Goal: Task Accomplishment & Management: Manage account settings

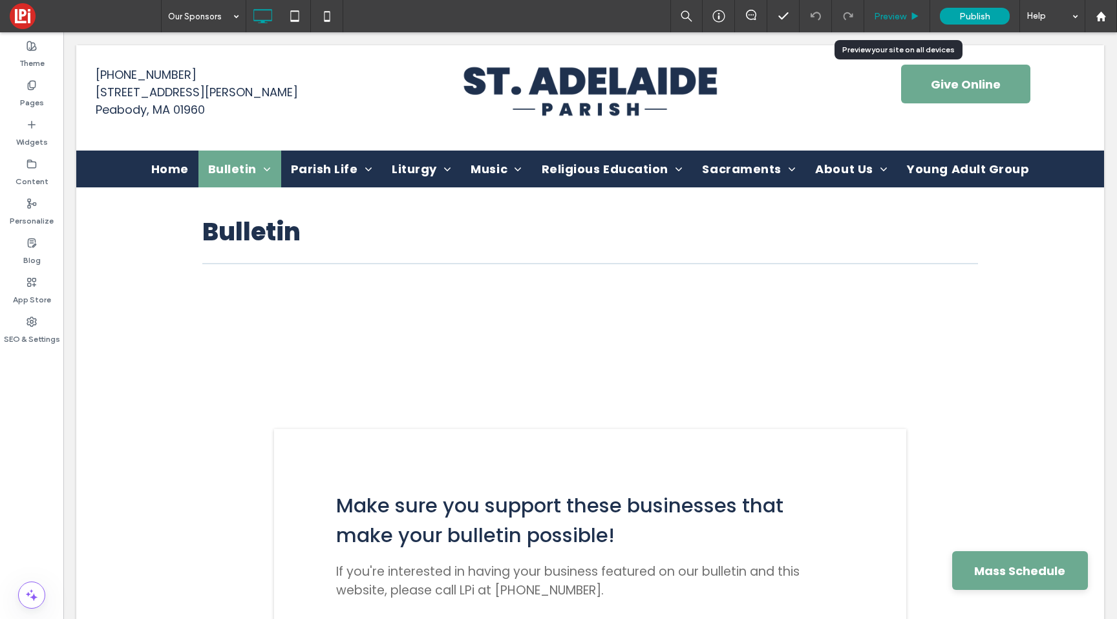
click at [890, 17] on span "Preview" at bounding box center [890, 16] width 32 height 11
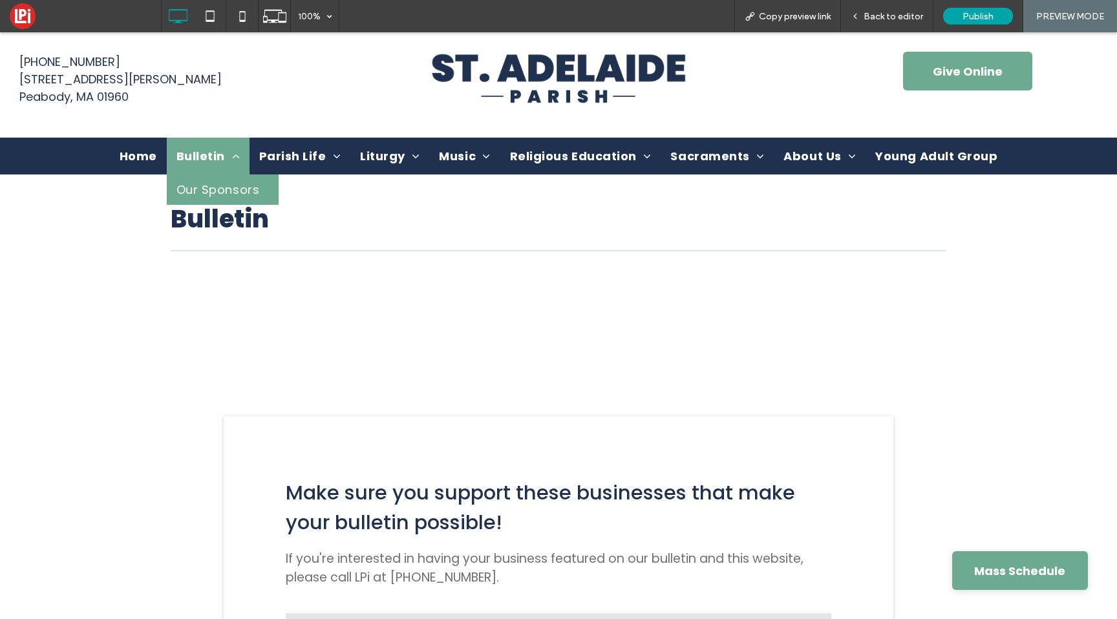
click at [204, 155] on span "Bulletin" at bounding box center [208, 155] width 63 height 17
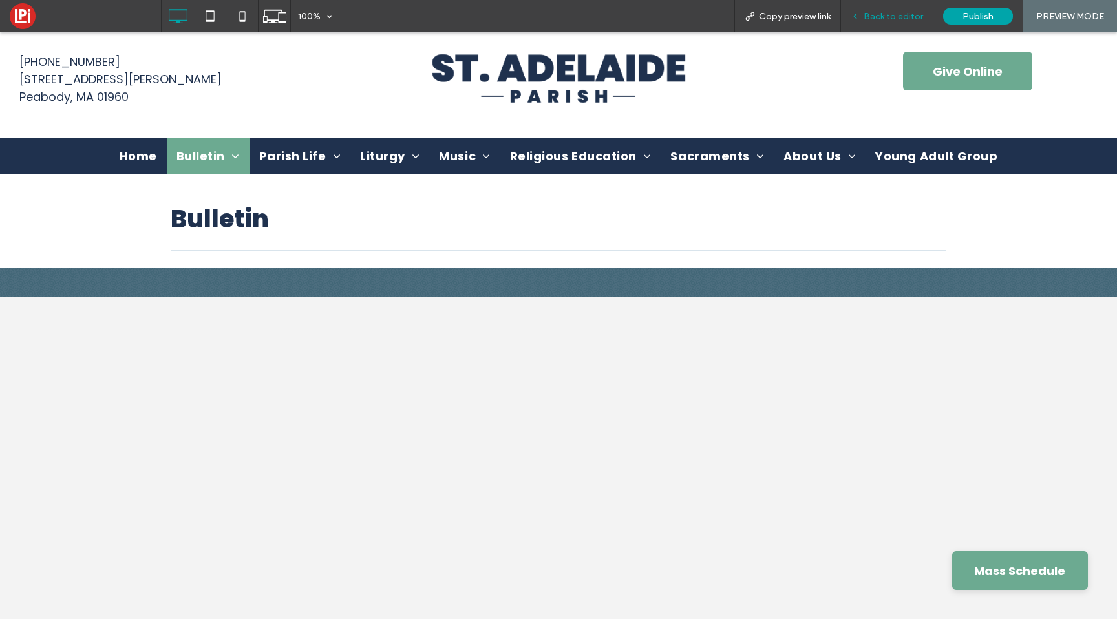
click at [894, 16] on span "Back to editor" at bounding box center [893, 16] width 59 height 11
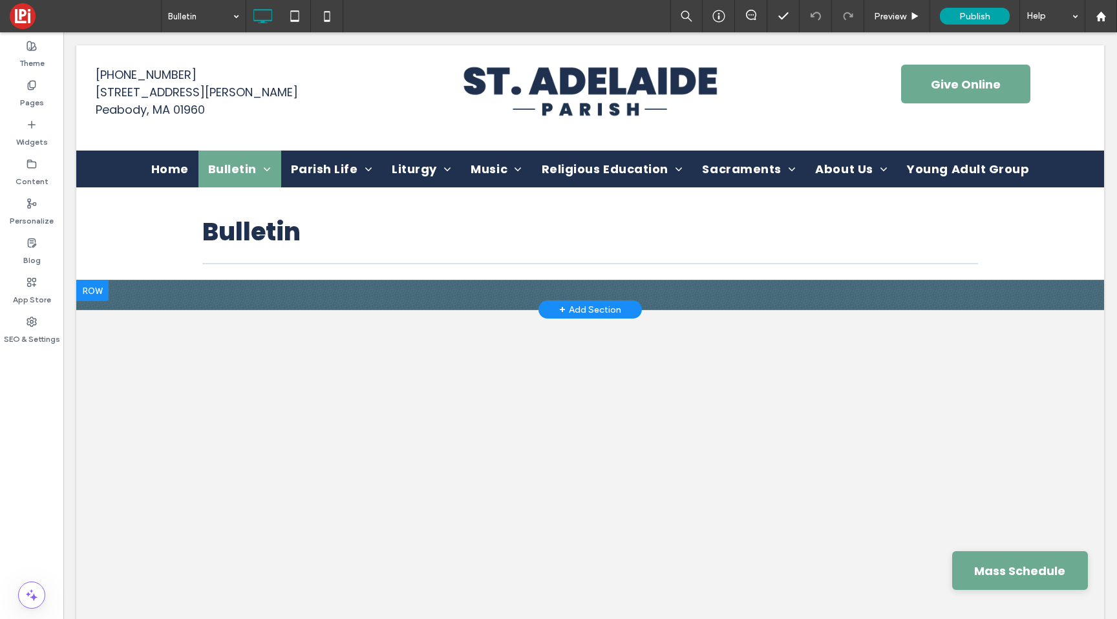
click at [121, 292] on div "Click To Paste Row + Add Section" at bounding box center [590, 295] width 1028 height 29
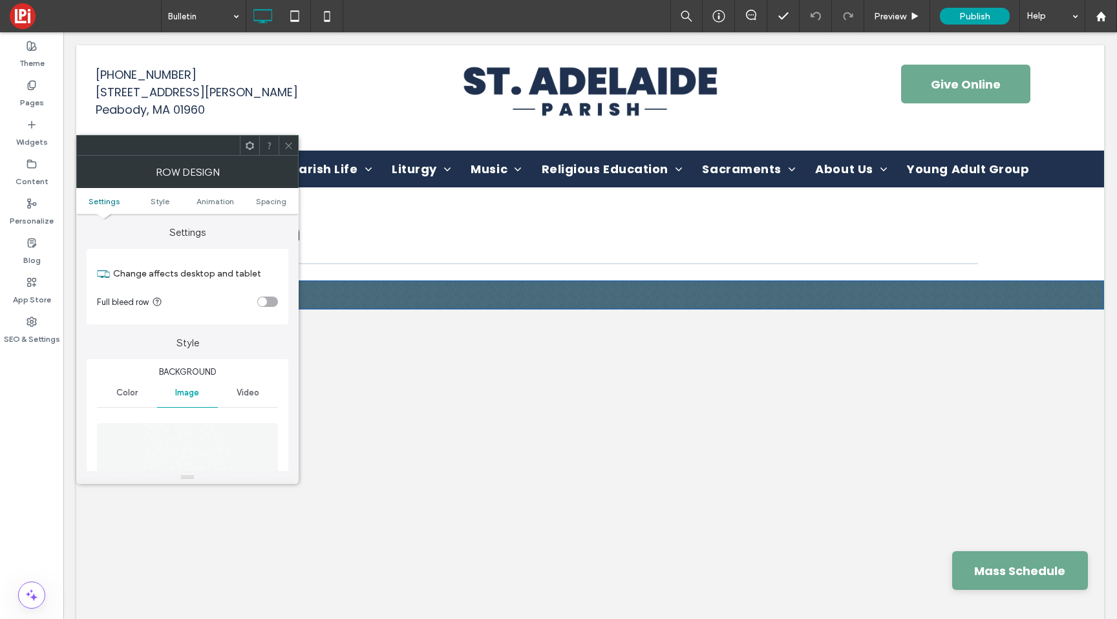
click at [292, 144] on icon at bounding box center [289, 146] width 10 height 10
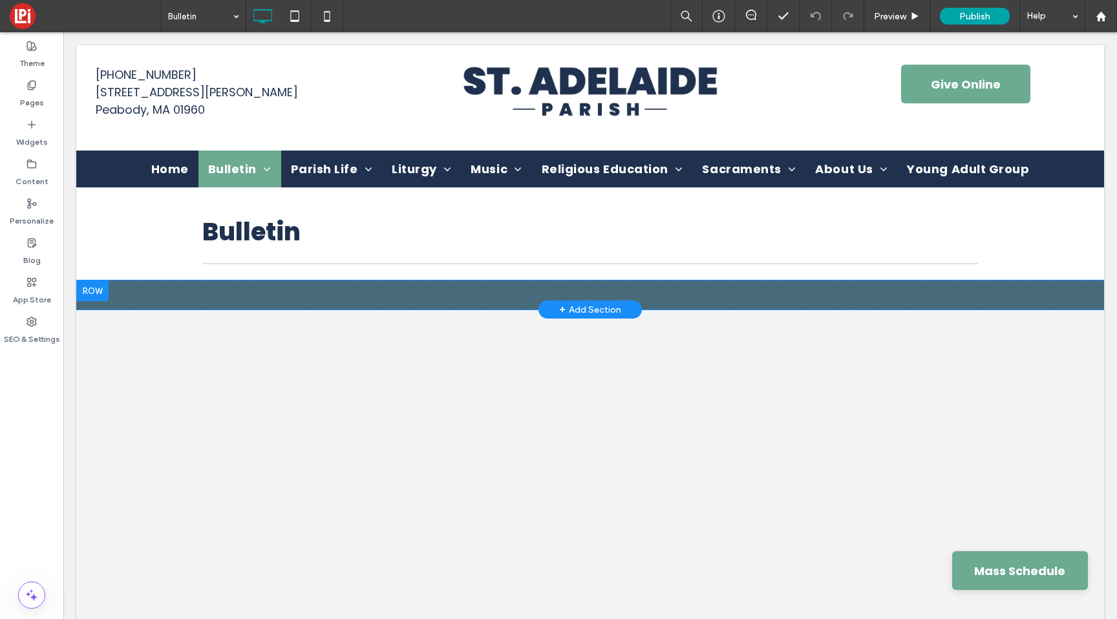
click at [99, 289] on div at bounding box center [92, 291] width 32 height 21
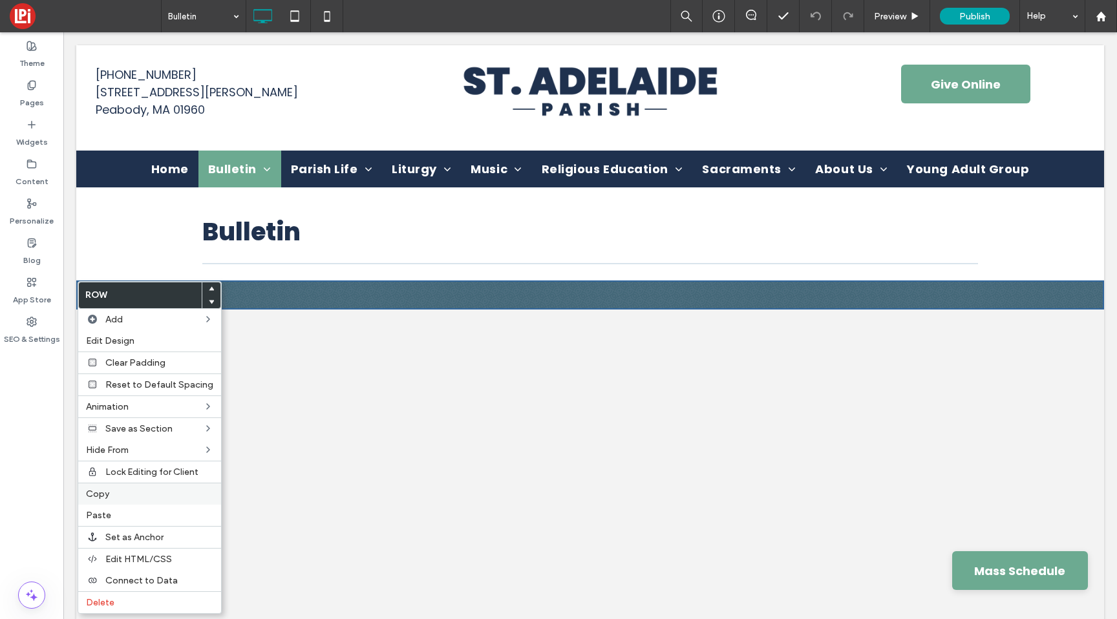
click at [121, 489] on label "Copy" at bounding box center [149, 494] width 127 height 11
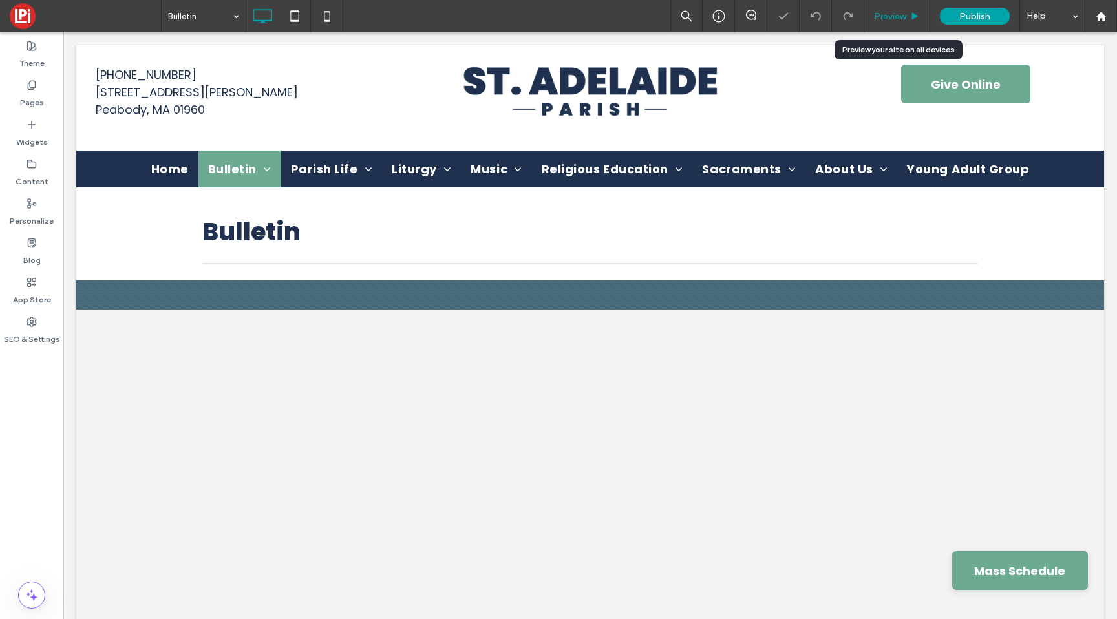
click at [891, 6] on div "Preview" at bounding box center [898, 16] width 66 height 32
click at [888, 11] on span "Preview" at bounding box center [890, 16] width 32 height 11
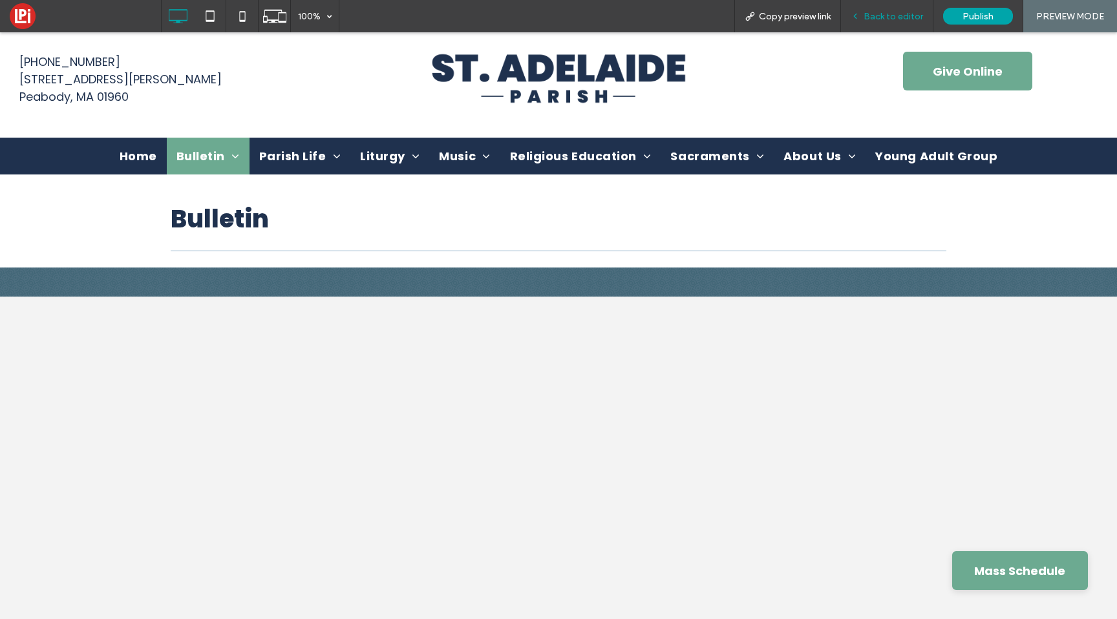
click at [890, 14] on span "Back to editor" at bounding box center [893, 16] width 59 height 11
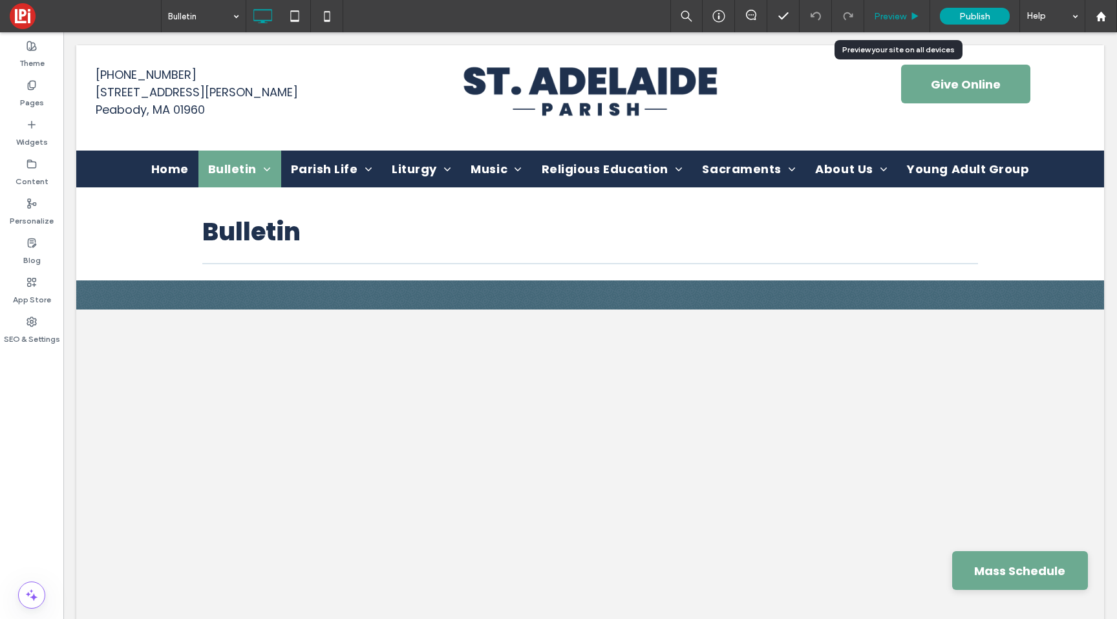
click at [892, 16] on span "Preview" at bounding box center [890, 16] width 32 height 11
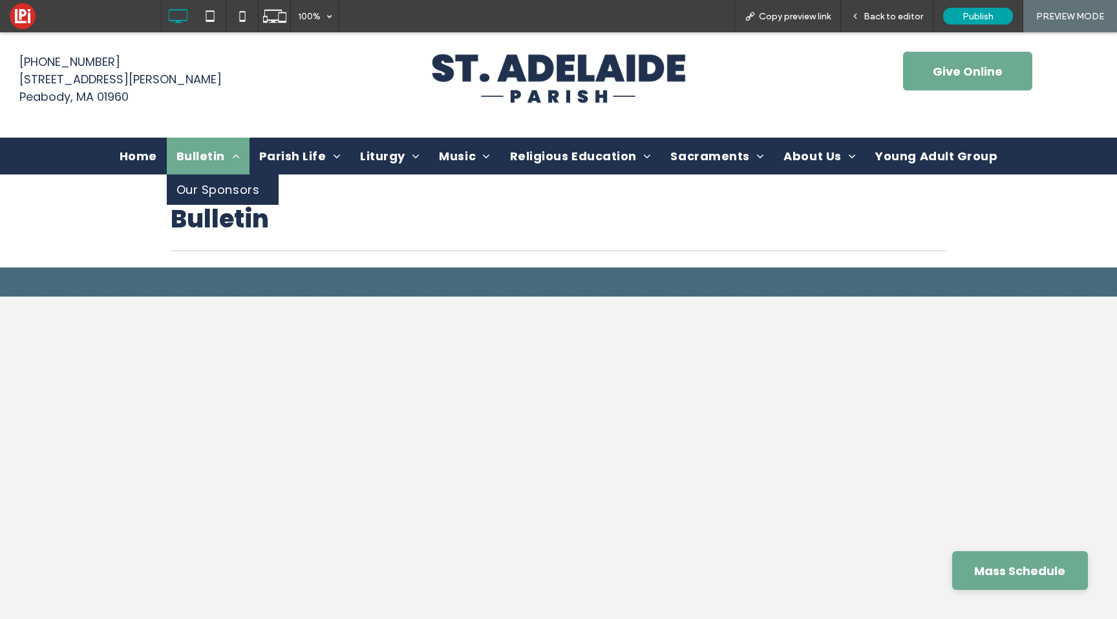
click at [215, 147] on link "Bulletin" at bounding box center [208, 156] width 83 height 37
click at [221, 184] on span "Our Sponsors" at bounding box center [218, 189] width 83 height 17
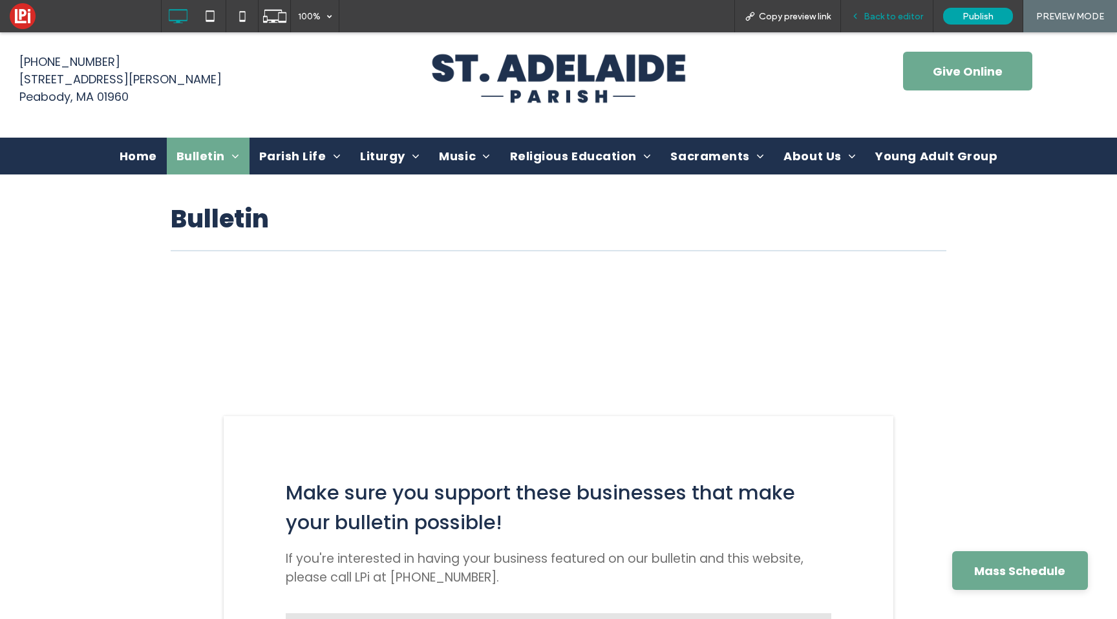
click at [875, 20] on span "Back to editor" at bounding box center [893, 16] width 59 height 11
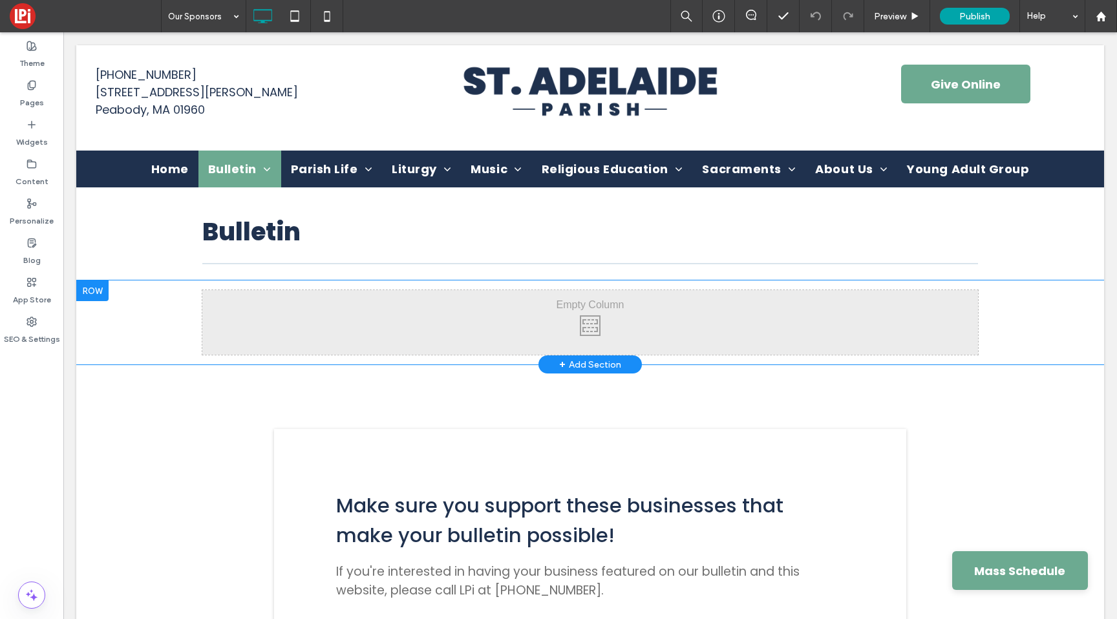
click at [98, 290] on div at bounding box center [92, 291] width 32 height 21
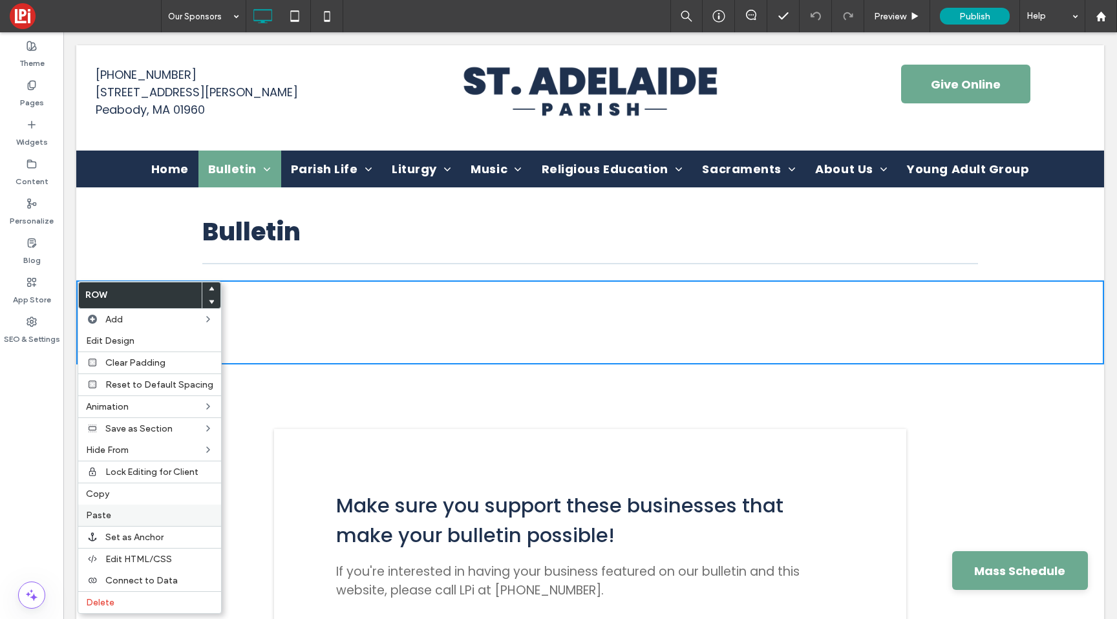
click at [105, 511] on span "Paste" at bounding box center [98, 515] width 25 height 11
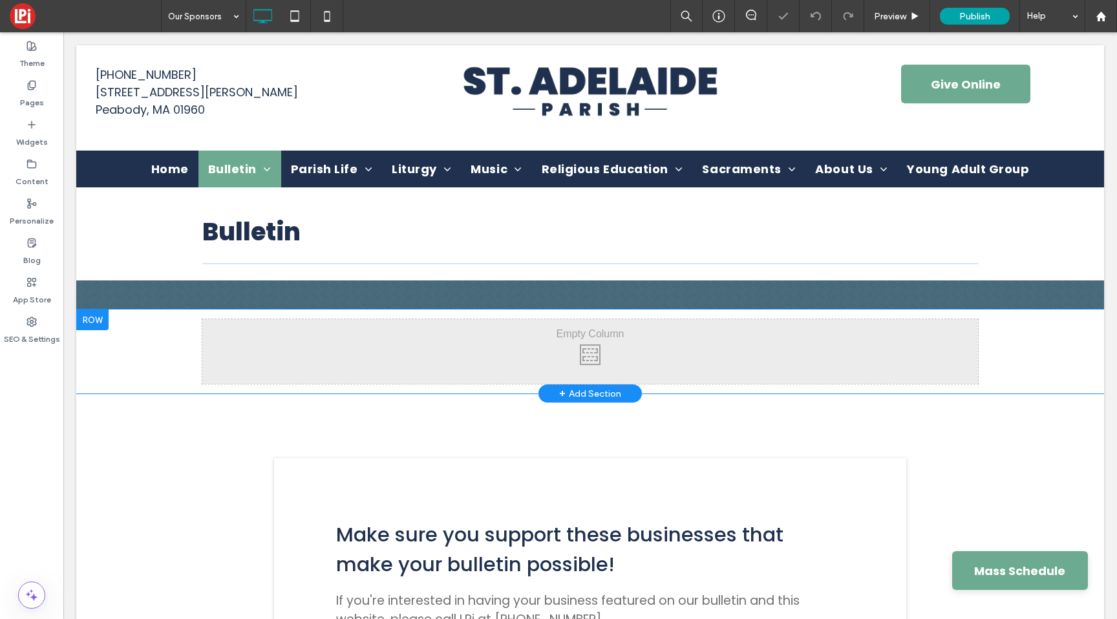
click at [102, 323] on div at bounding box center [92, 320] width 32 height 21
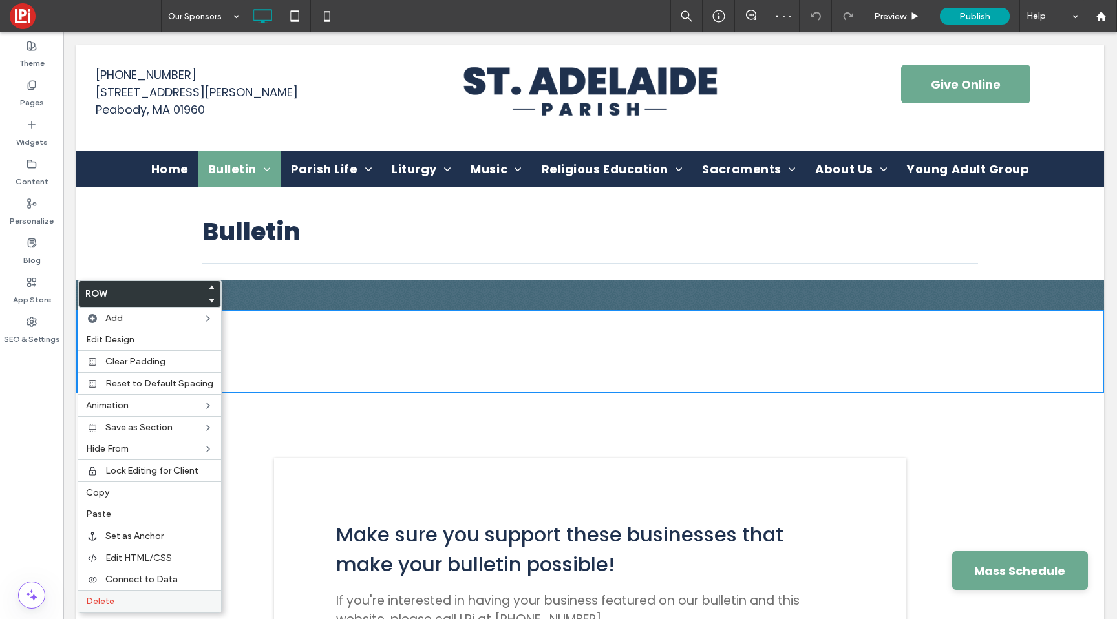
click at [106, 596] on span "Delete" at bounding box center [100, 601] width 28 height 11
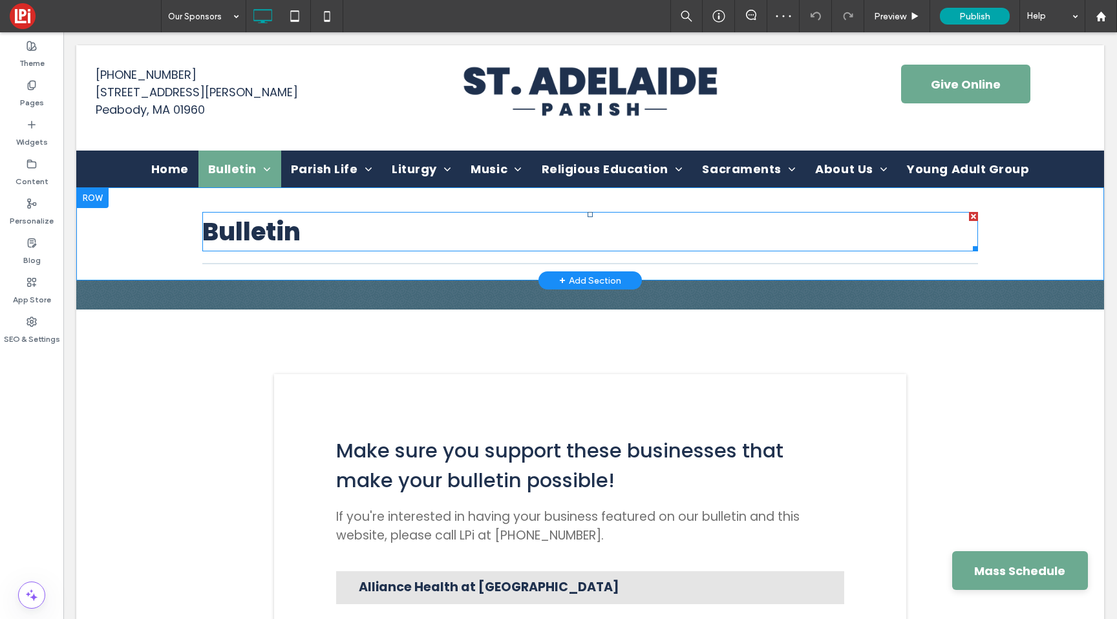
click at [239, 235] on span "Bulletin" at bounding box center [251, 232] width 98 height 34
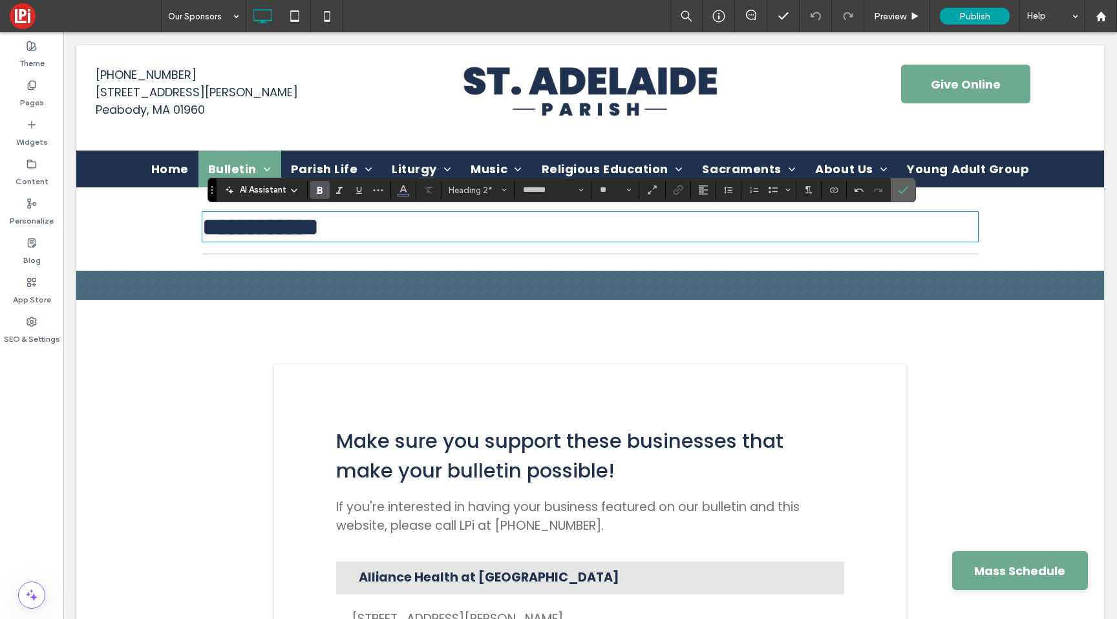
click at [899, 185] on icon "Confirm" at bounding box center [903, 190] width 10 height 10
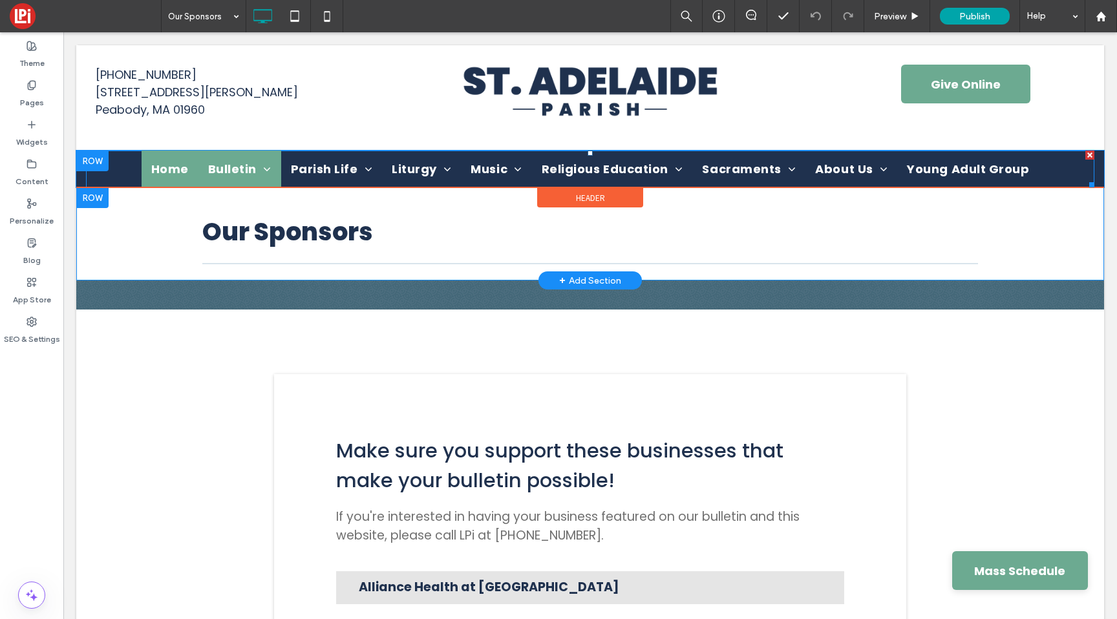
click at [177, 172] on span "Home" at bounding box center [170, 168] width 38 height 17
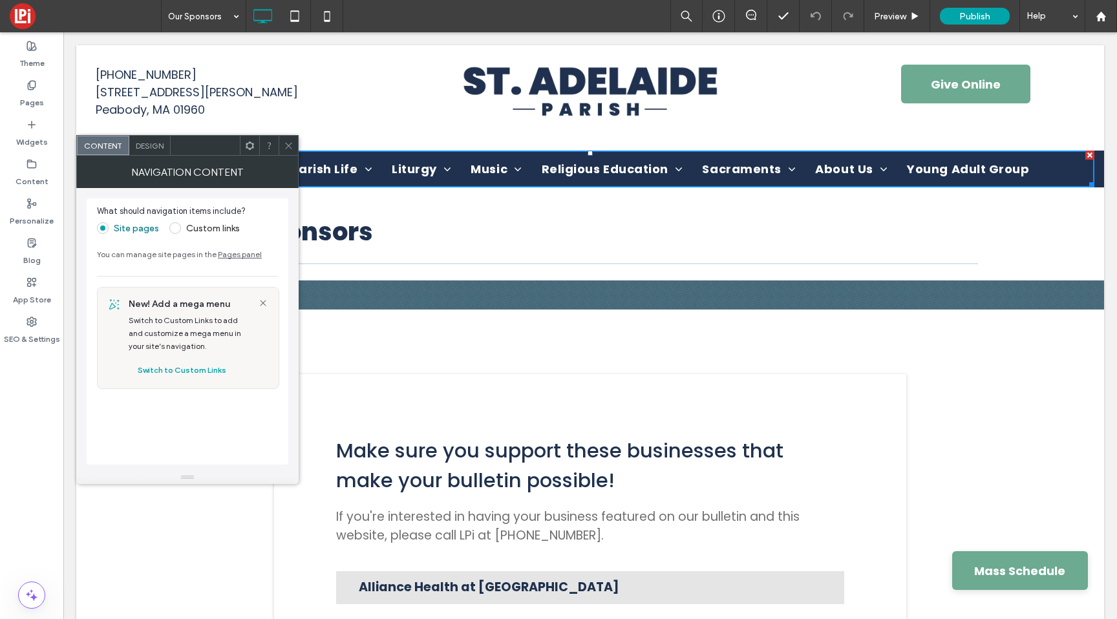
click at [290, 144] on icon at bounding box center [289, 146] width 10 height 10
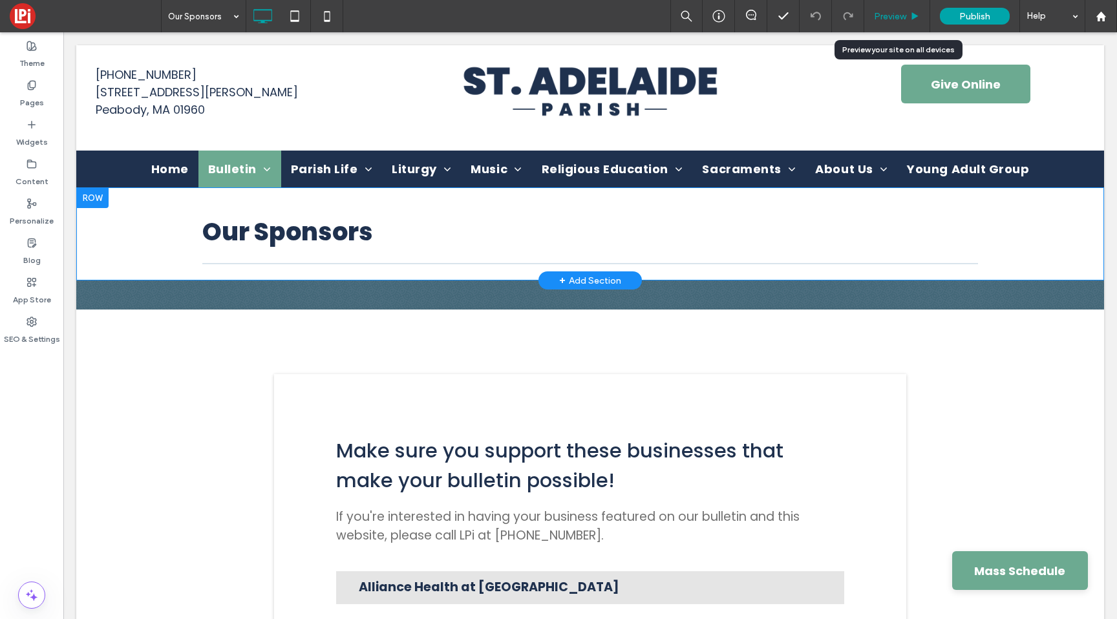
click at [910, 12] on div "Preview" at bounding box center [897, 16] width 65 height 11
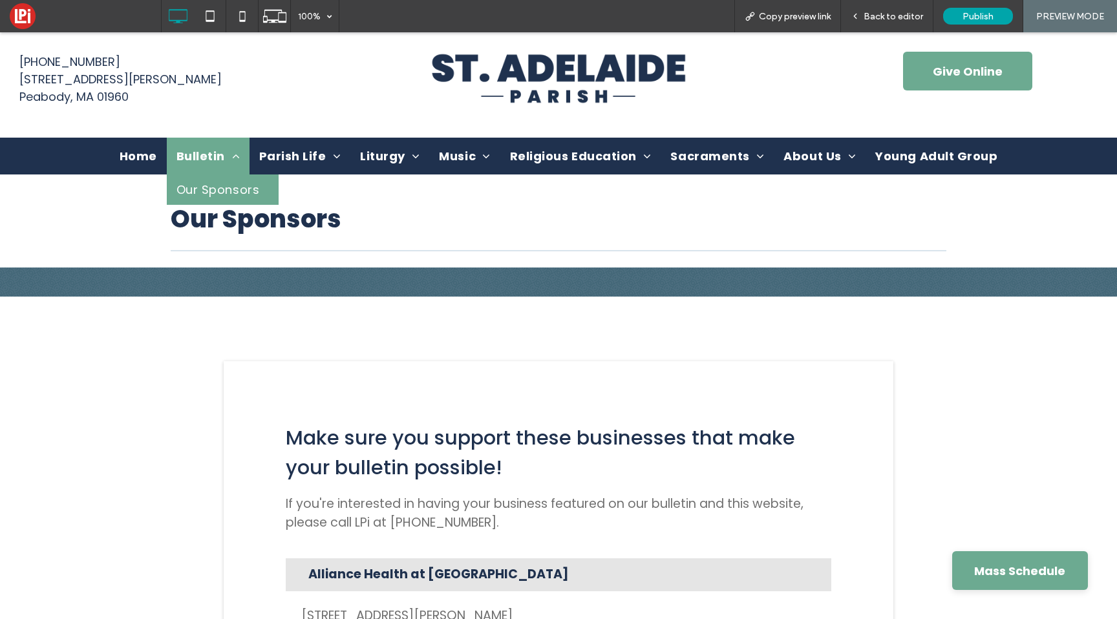
click at [205, 190] on span "Our Sponsors" at bounding box center [218, 189] width 83 height 17
click at [224, 145] on link "Bulletin" at bounding box center [208, 156] width 83 height 37
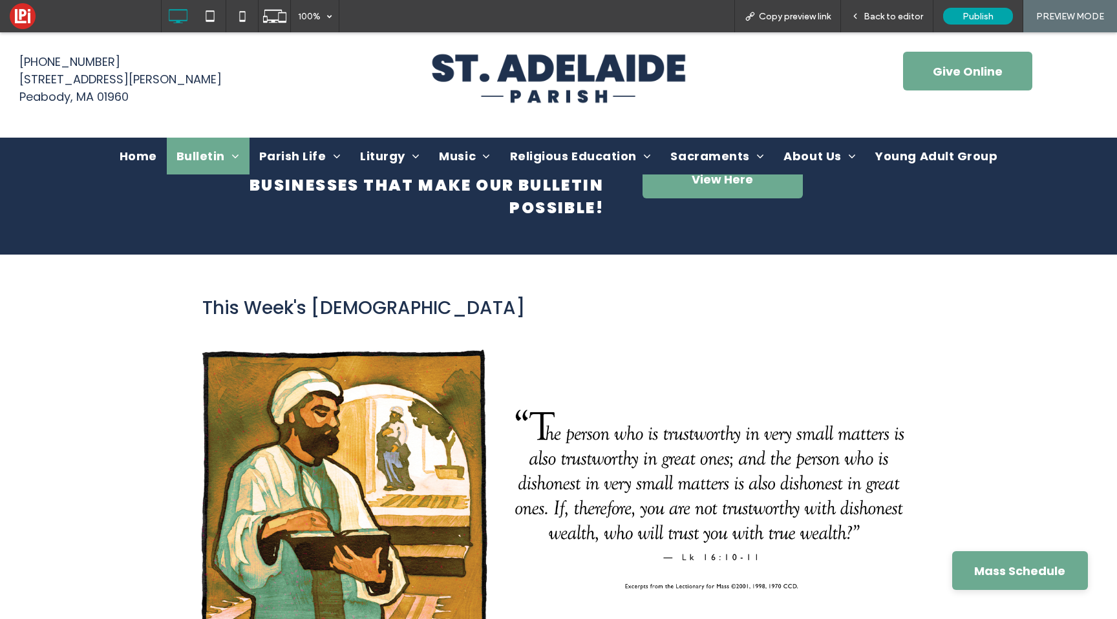
scroll to position [584, 0]
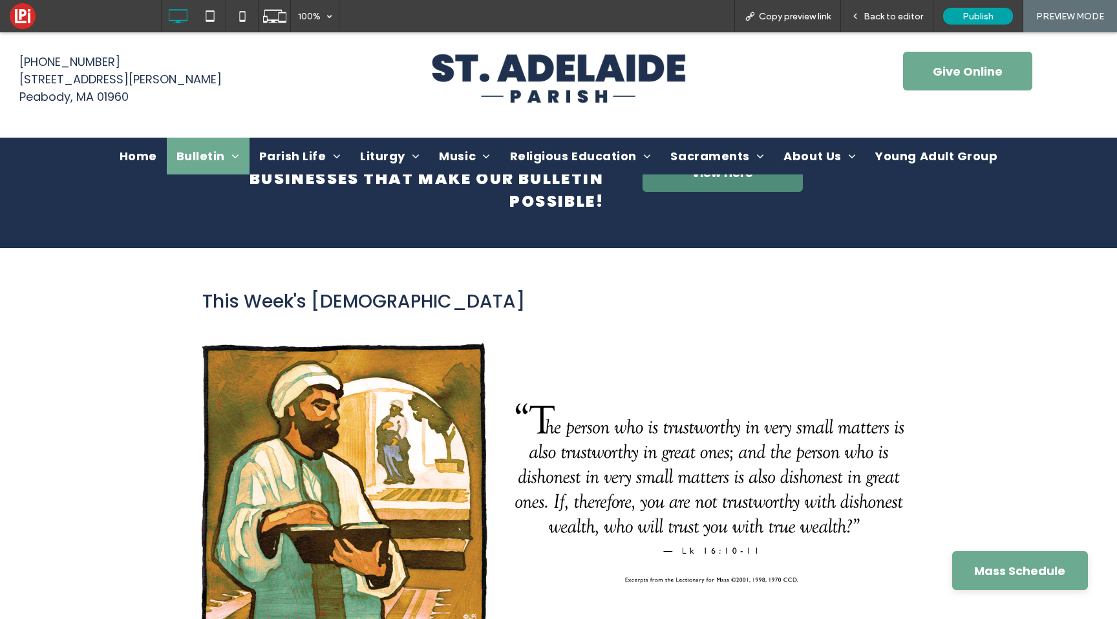
click at [673, 184] on link "View Here" at bounding box center [723, 172] width 160 height 39
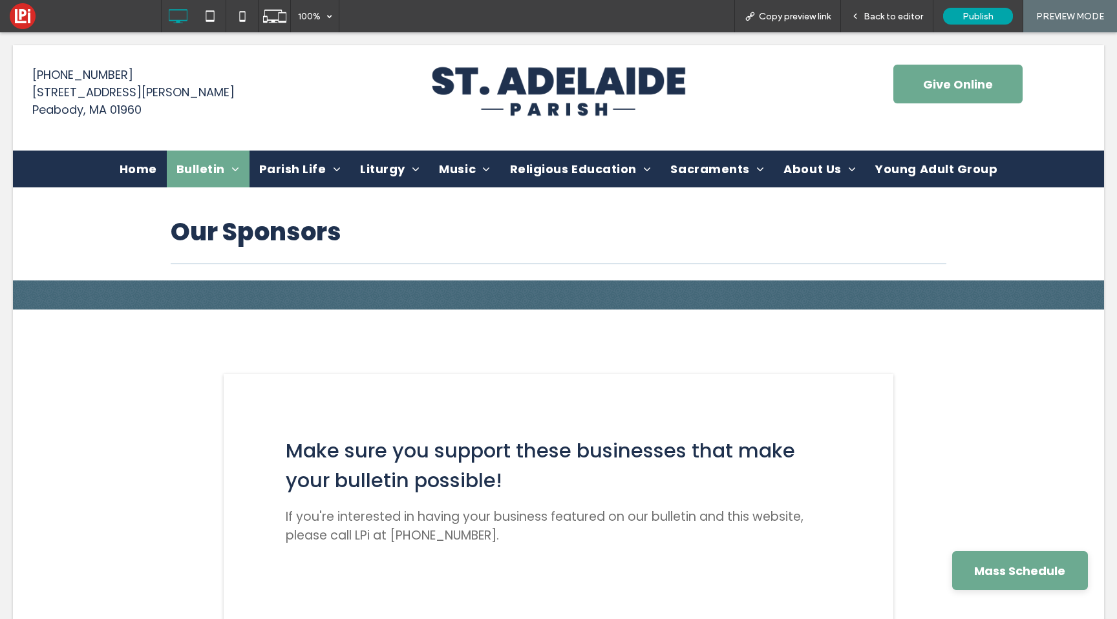
scroll to position [0, 0]
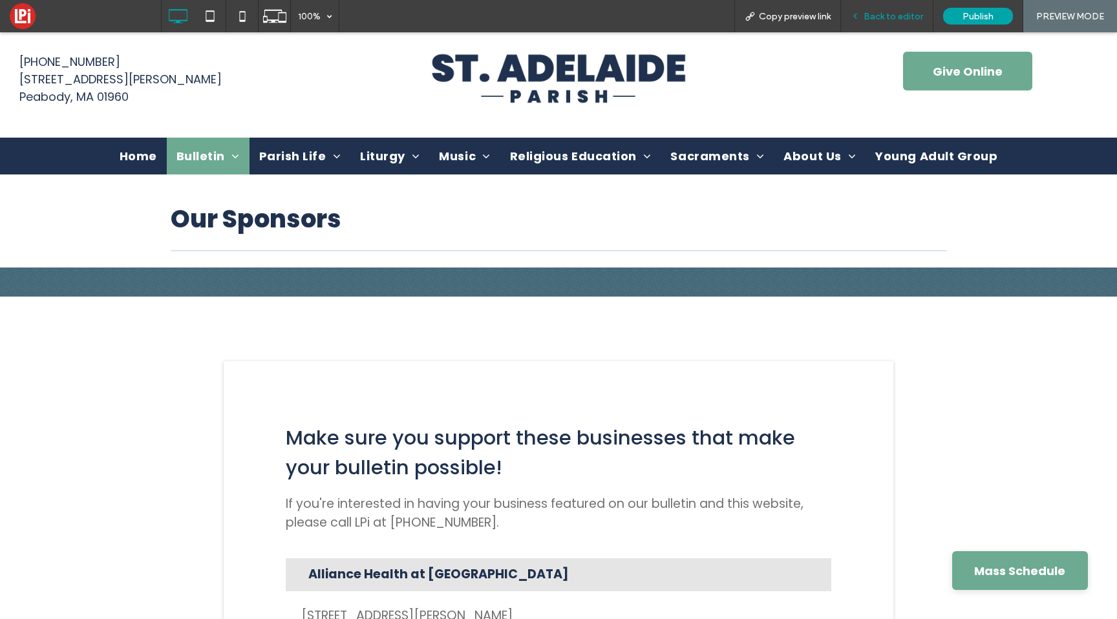
click at [880, 15] on span "Back to editor" at bounding box center [893, 16] width 59 height 11
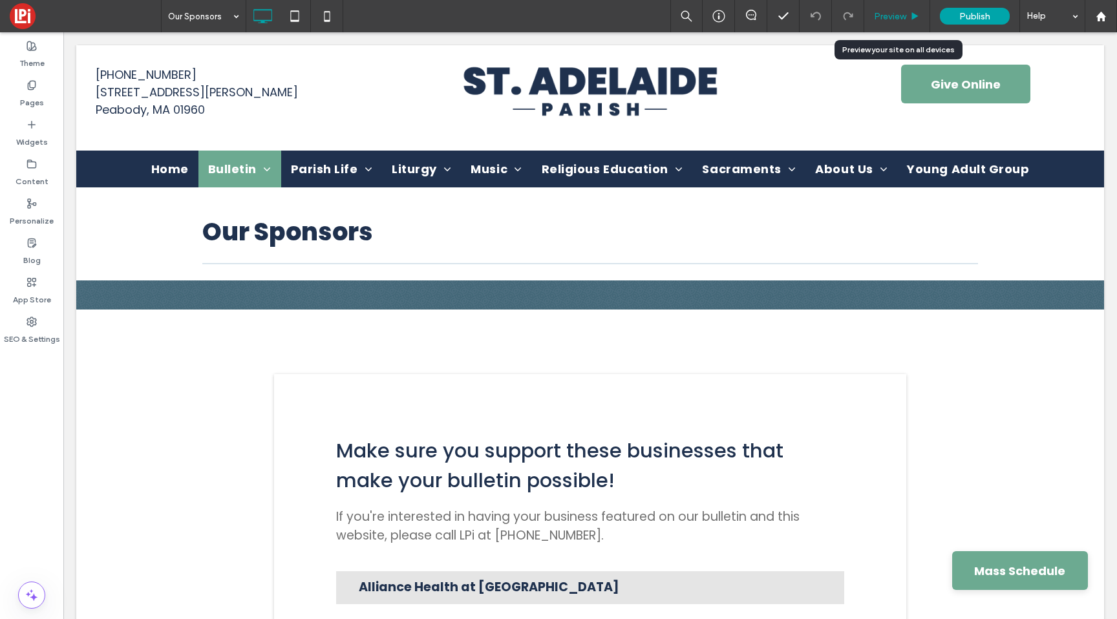
click at [892, 10] on div "Preview" at bounding box center [898, 16] width 66 height 32
click at [892, 18] on span "Preview" at bounding box center [890, 16] width 32 height 11
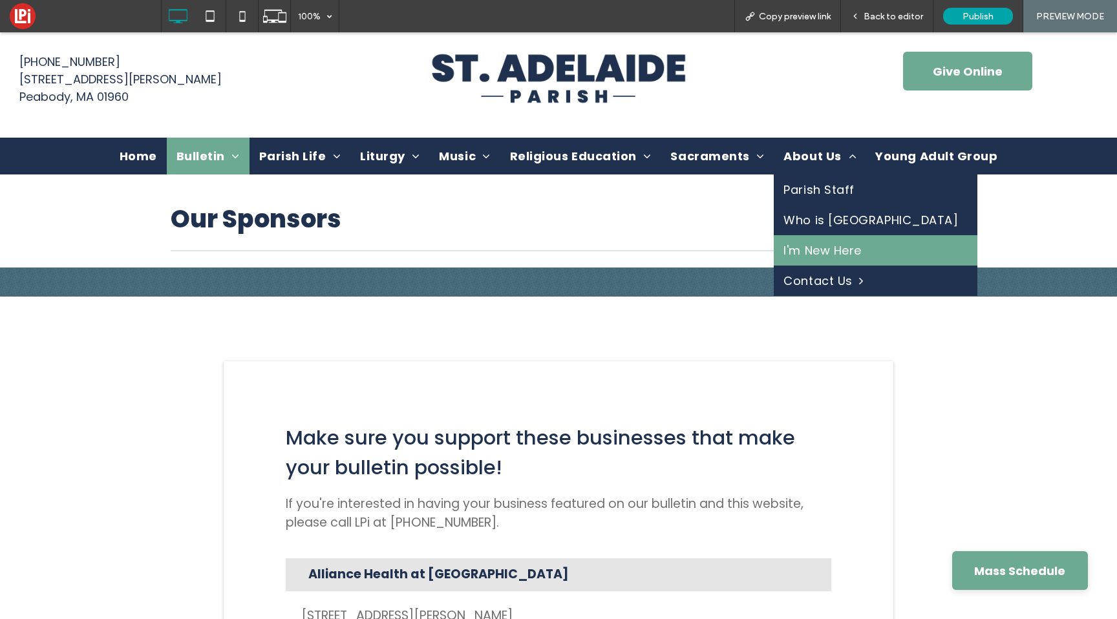
click at [812, 254] on span "I'm New Here" at bounding box center [823, 250] width 78 height 17
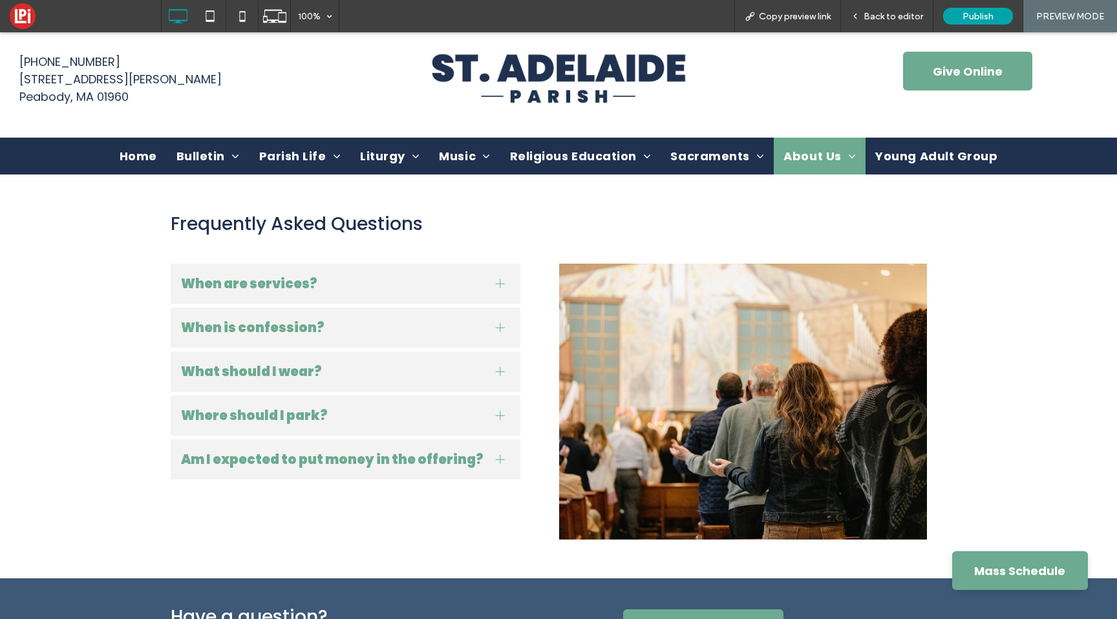
scroll to position [133, 0]
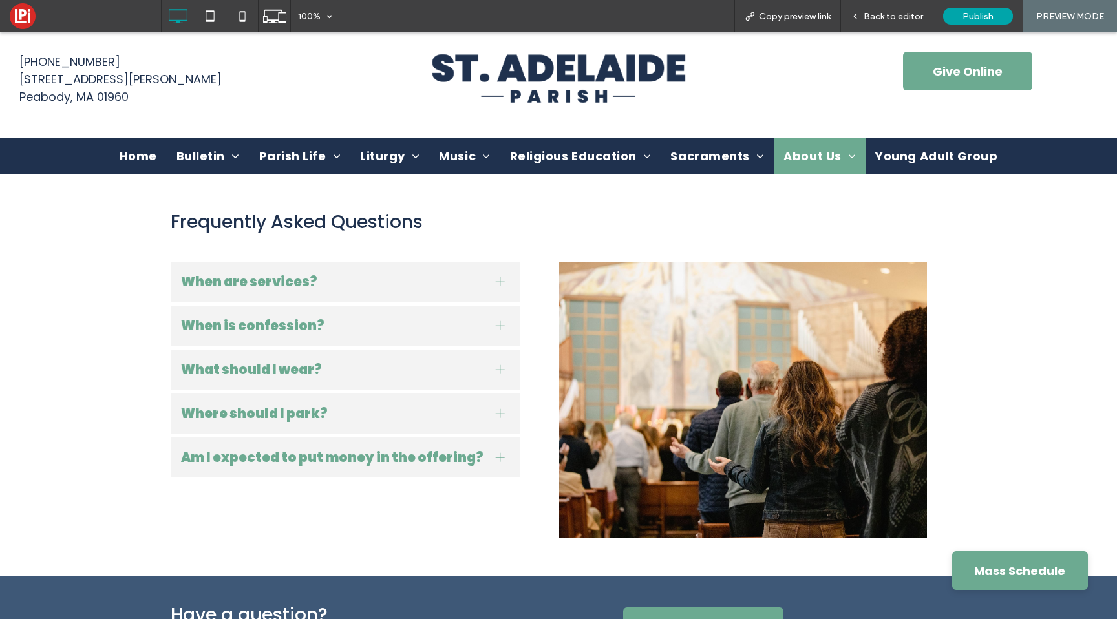
click at [499, 282] on div at bounding box center [500, 281] width 9 height 1
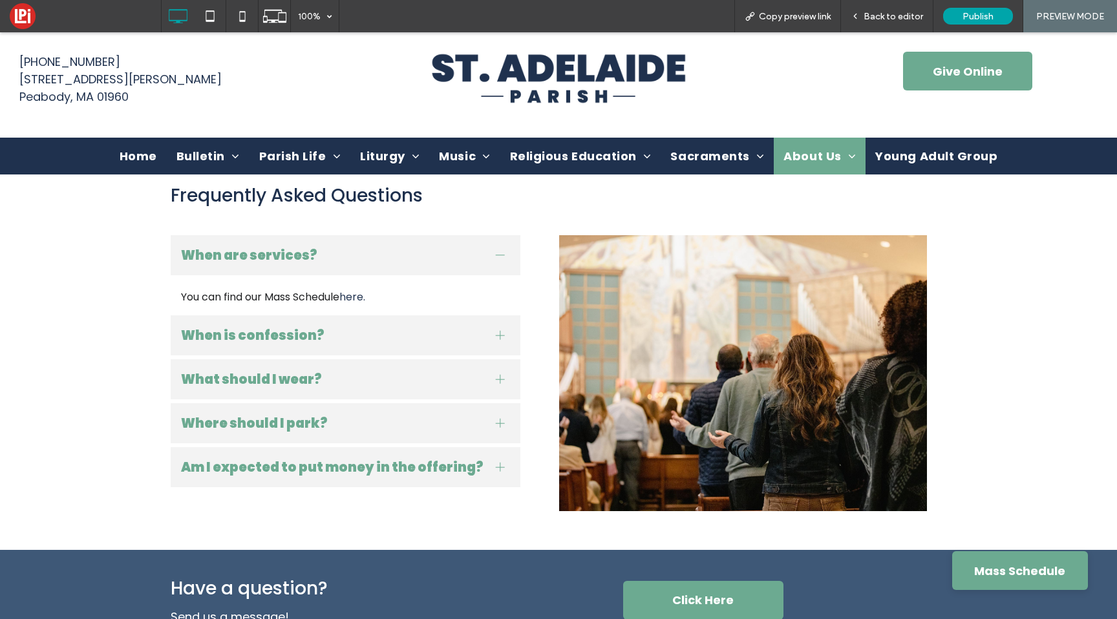
scroll to position [151, 0]
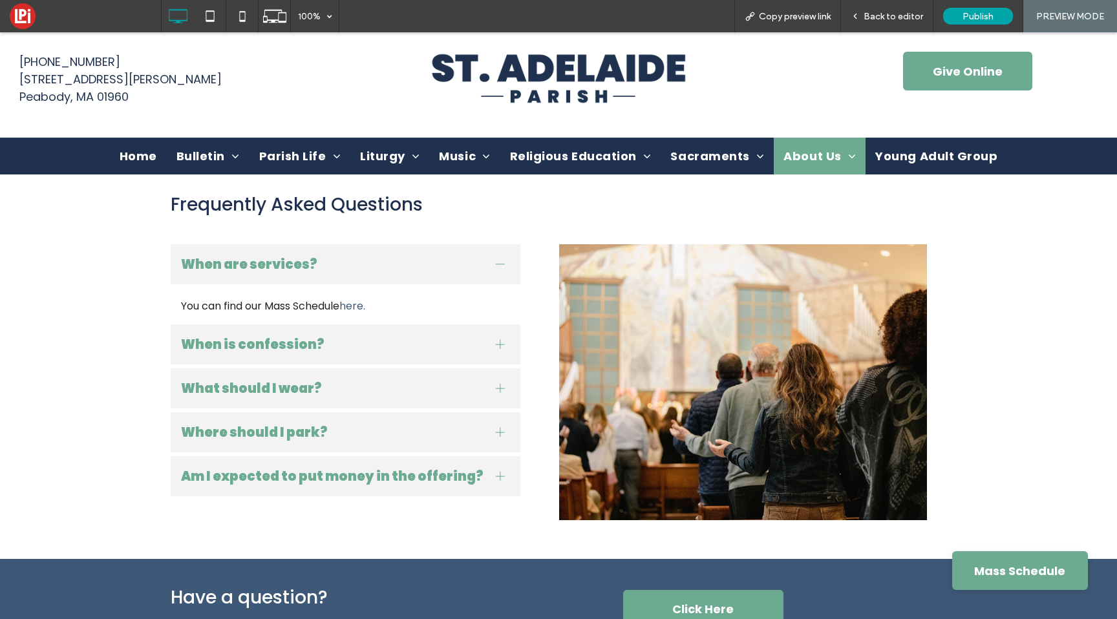
click at [360, 305] on link "here." at bounding box center [352, 306] width 26 height 15
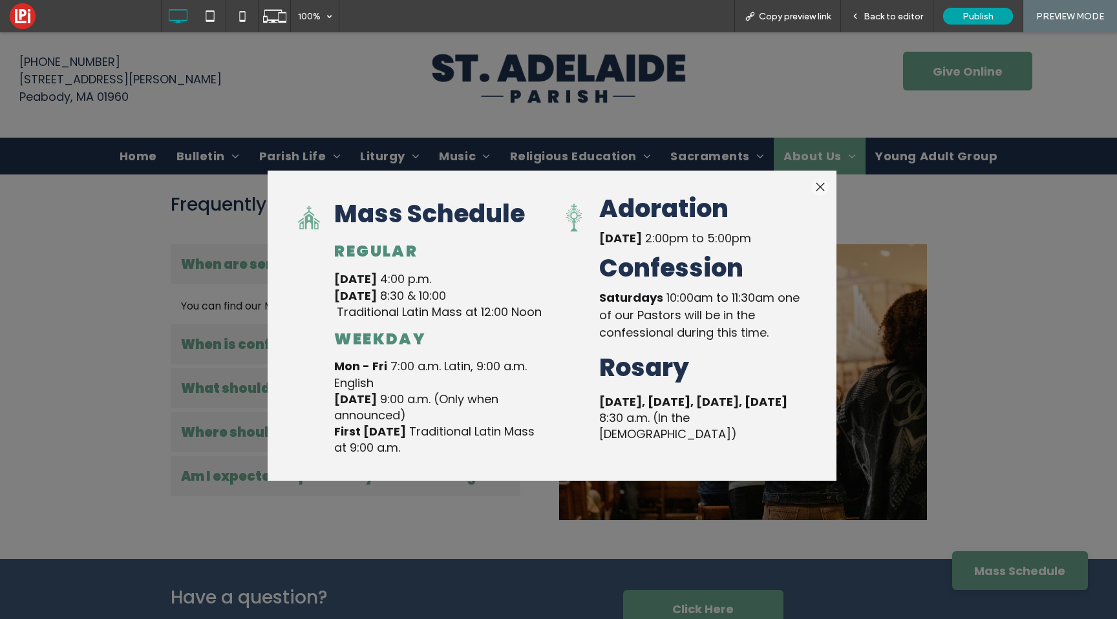
scroll to position [0, 0]
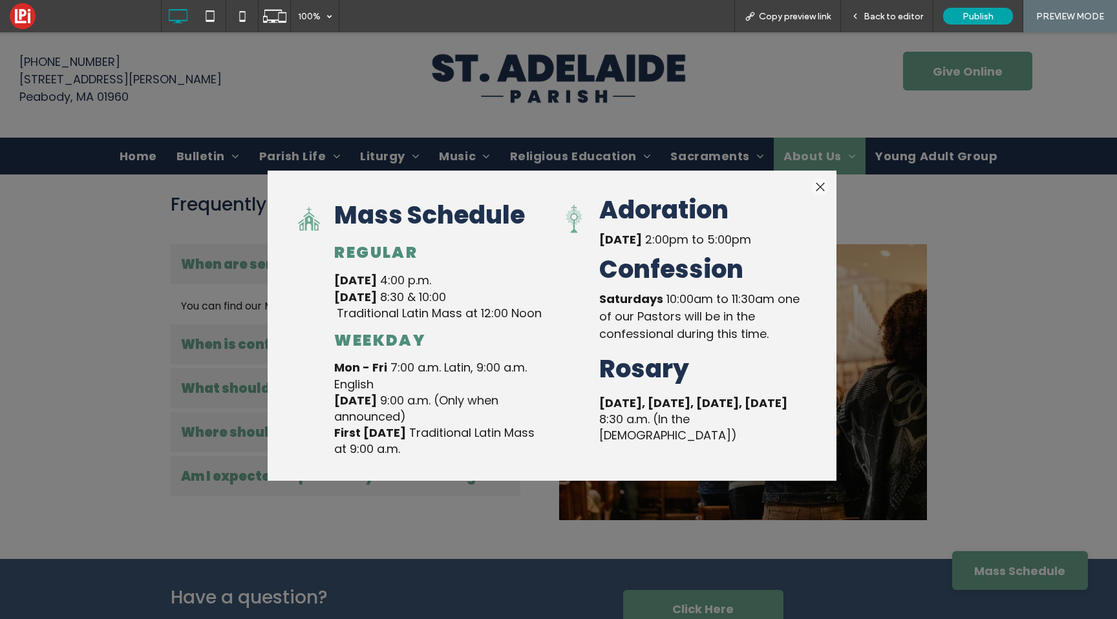
click at [822, 184] on div at bounding box center [819, 186] width 17 height 17
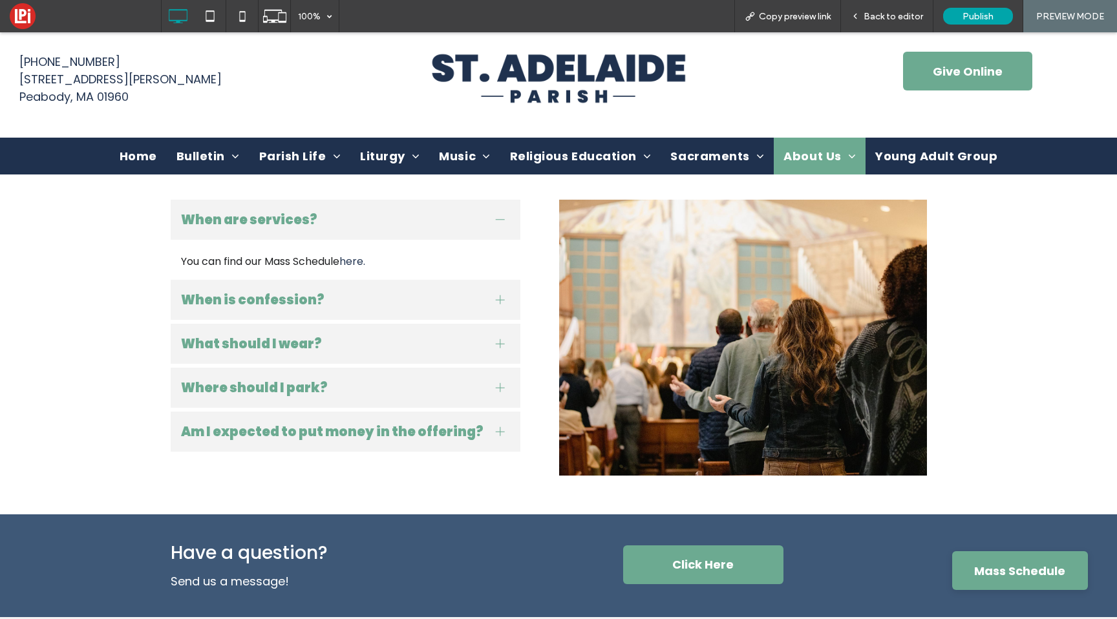
scroll to position [194, 0]
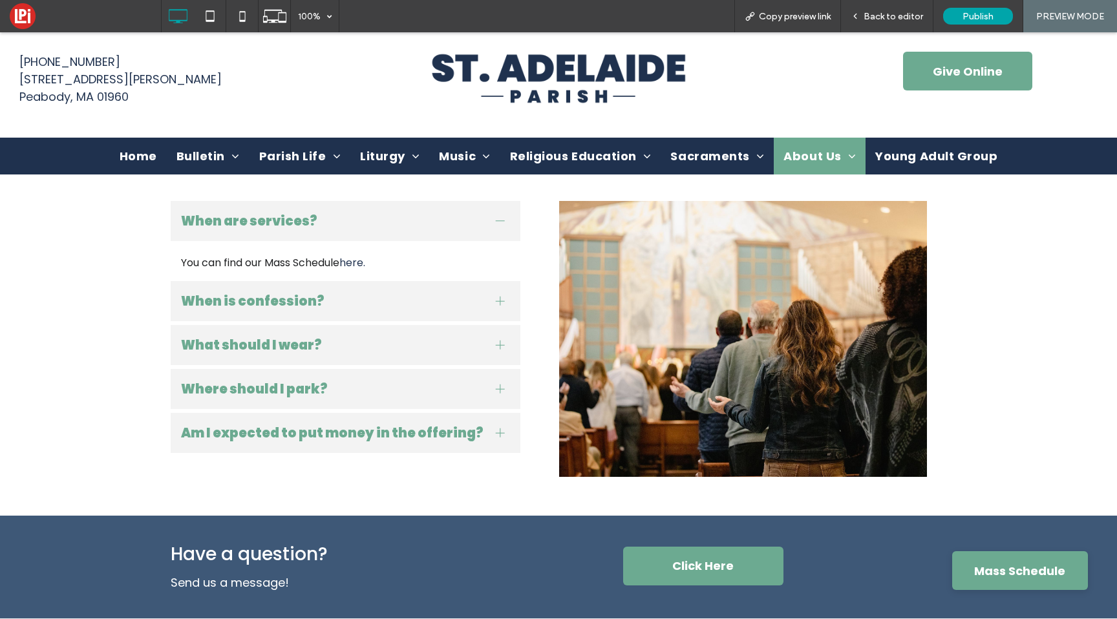
click at [500, 299] on div at bounding box center [500, 301] width 1 height 9
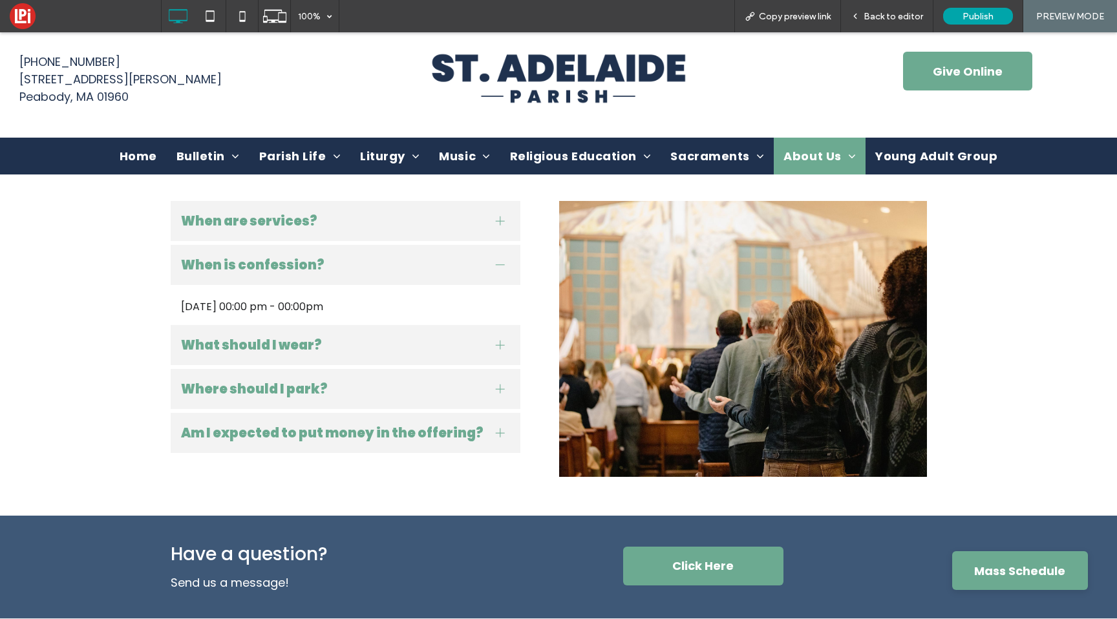
click at [499, 305] on p "Saturday 00:00 pm - 00:00pm" at bounding box center [345, 307] width 329 height 16
click at [499, 265] on div at bounding box center [500, 264] width 9 height 1
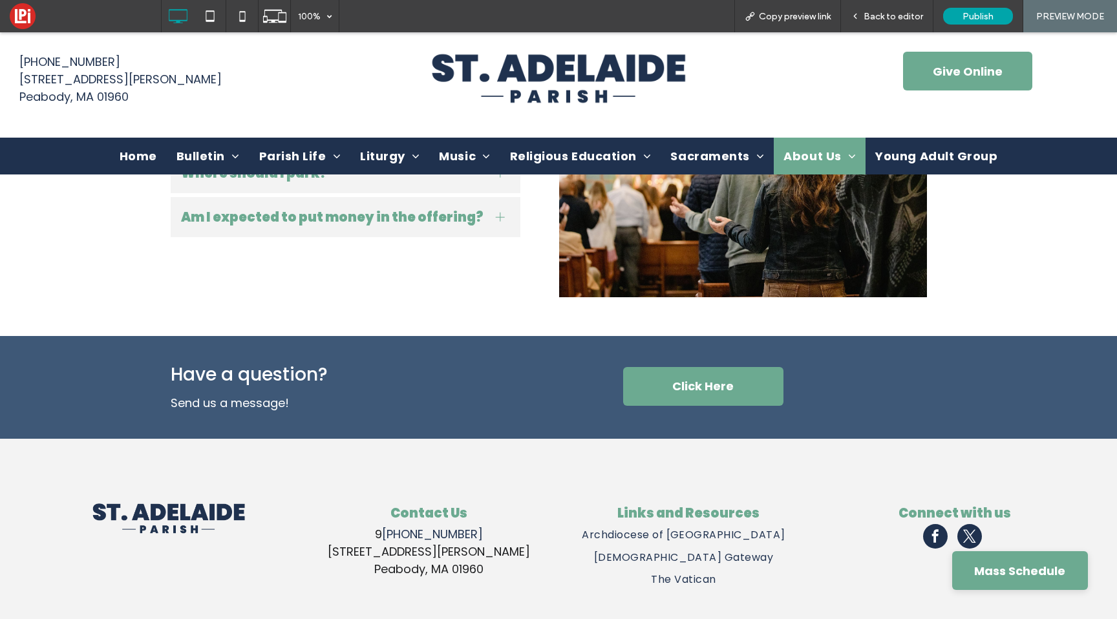
scroll to position [376, 0]
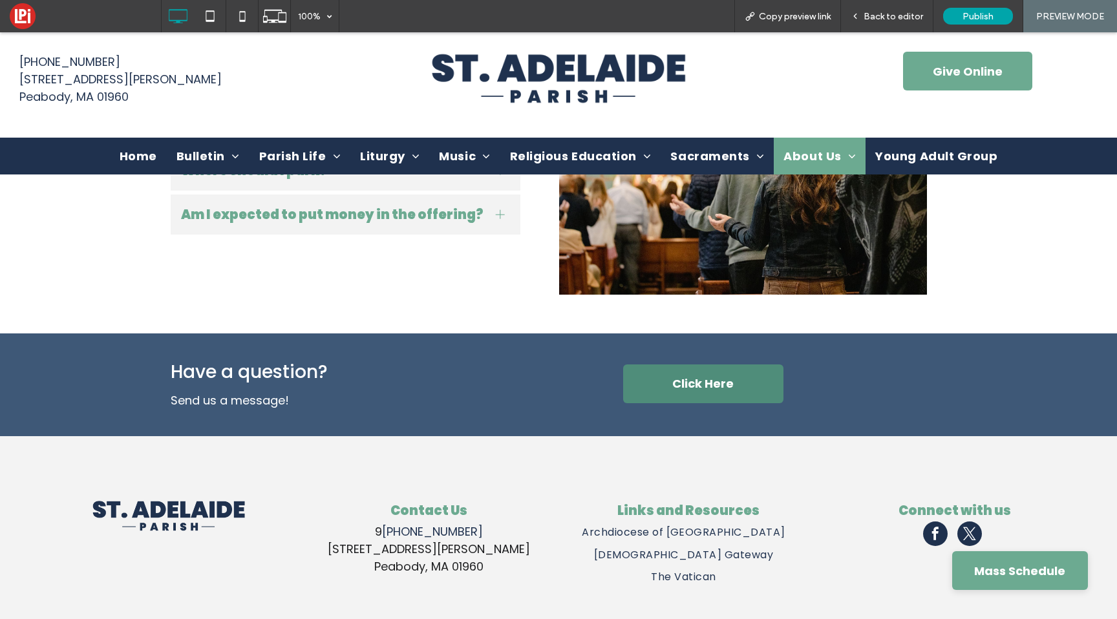
click at [649, 380] on link "Click Here" at bounding box center [703, 384] width 160 height 39
click at [652, 391] on div at bounding box center [558, 309] width 1117 height 619
click at [877, 10] on div at bounding box center [558, 309] width 1117 height 619
click at [876, 18] on div at bounding box center [558, 309] width 1117 height 619
click at [450, 353] on div at bounding box center [558, 309] width 1117 height 619
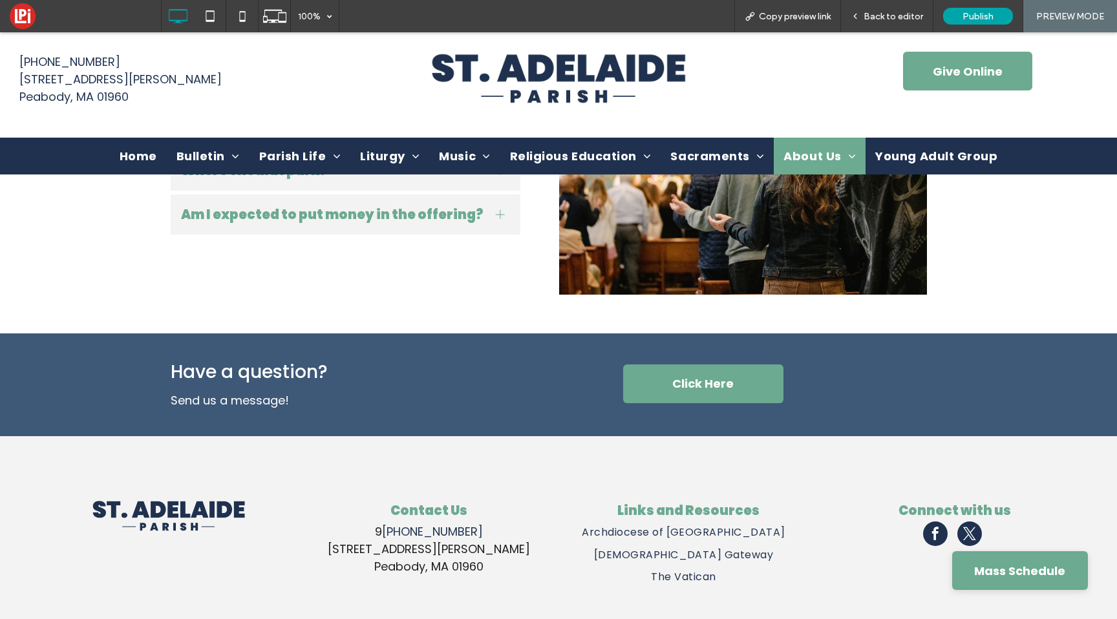
click at [372, 242] on div at bounding box center [558, 309] width 1117 height 619
click at [27, 21] on div at bounding box center [558, 309] width 1117 height 619
click at [23, 16] on div at bounding box center [558, 309] width 1117 height 619
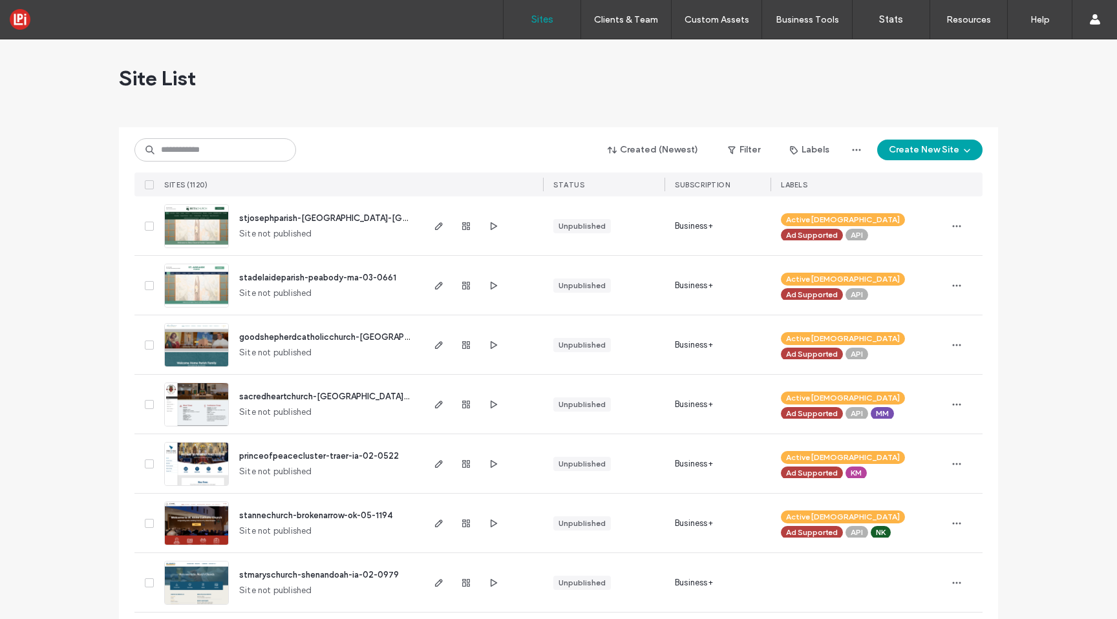
click at [263, 279] on span "stadelaideparish-peabody-ma-03-0661" at bounding box center [317, 278] width 157 height 10
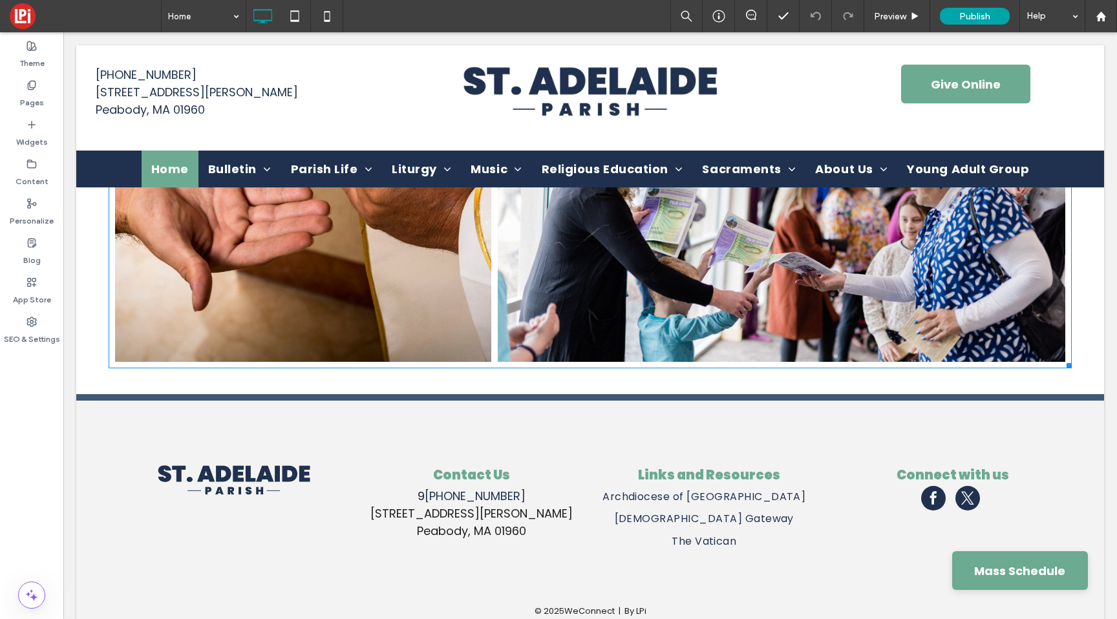
scroll to position [2801, 0]
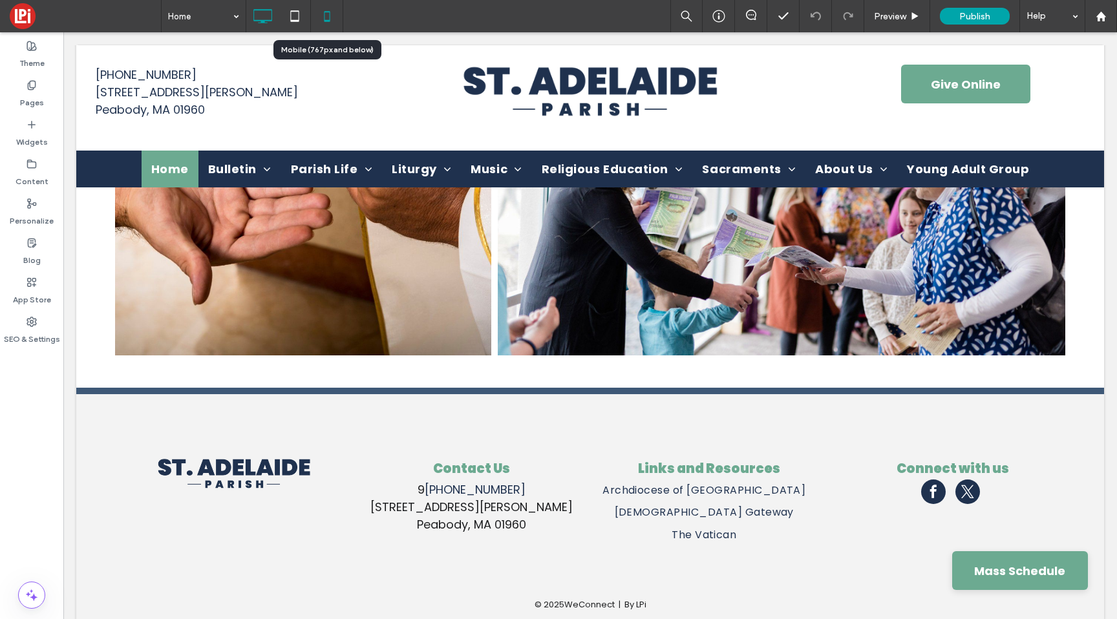
click at [323, 14] on icon at bounding box center [327, 16] width 26 height 26
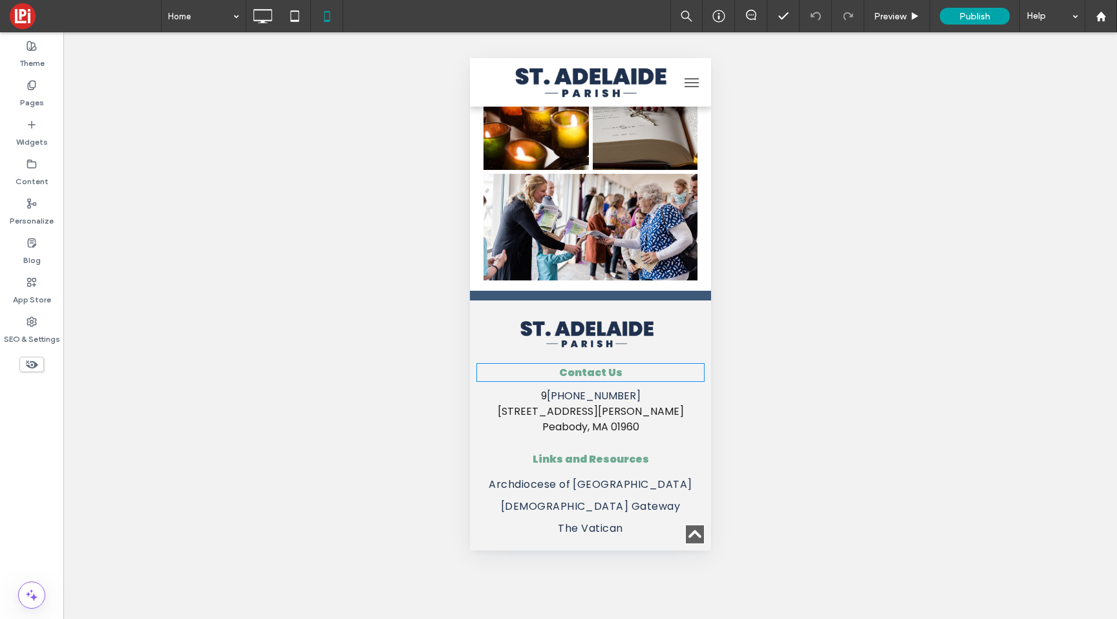
scroll to position [2852, 0]
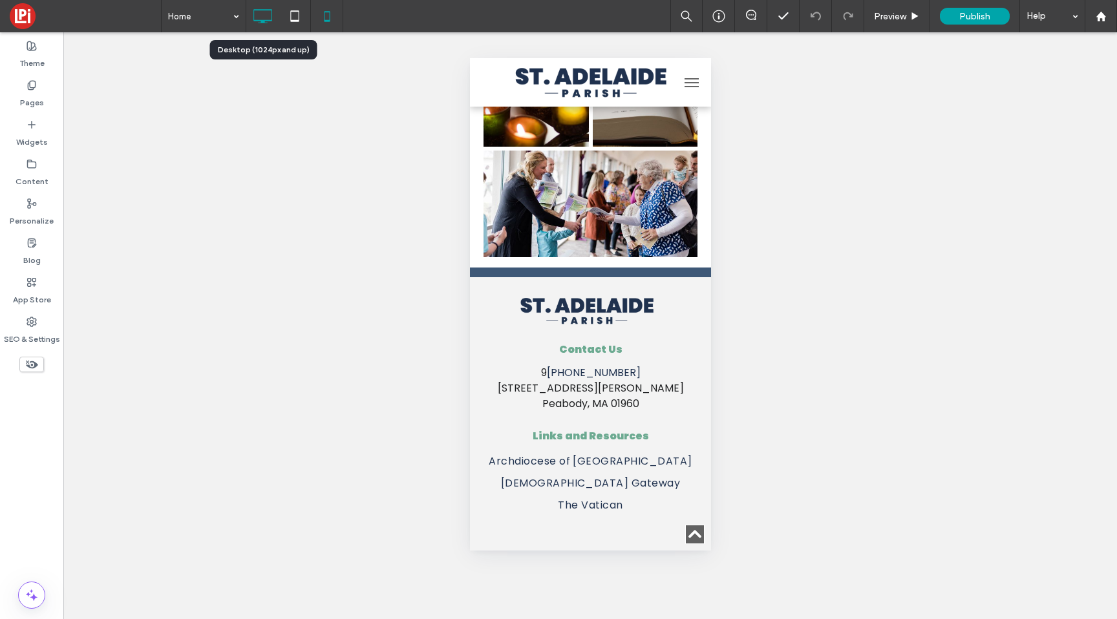
click at [259, 14] on icon at bounding box center [263, 16] width 26 height 26
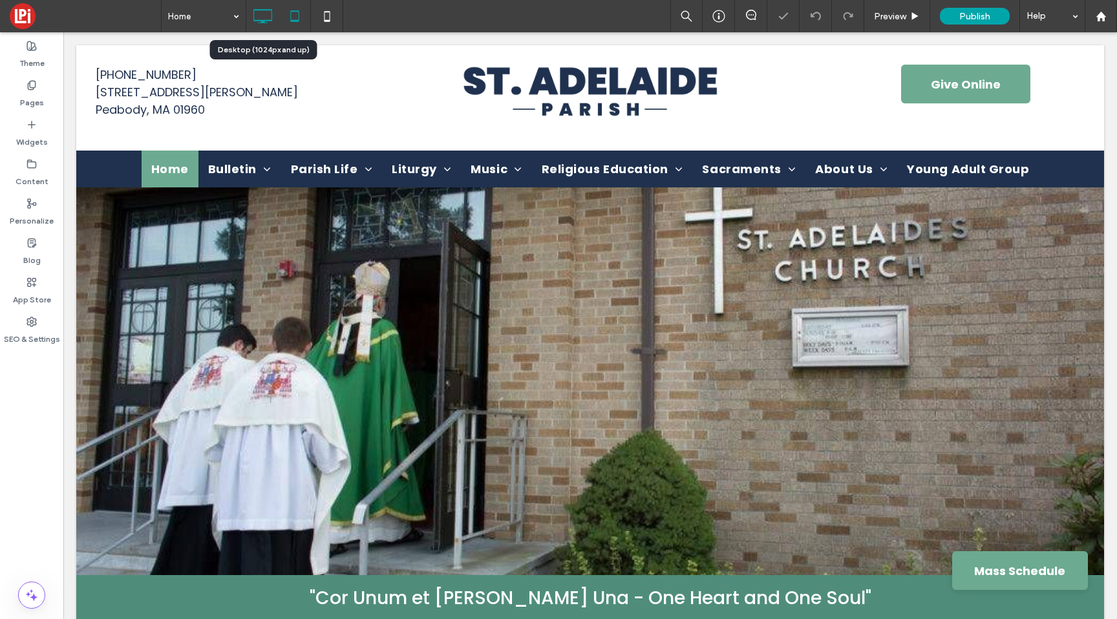
scroll to position [0, 0]
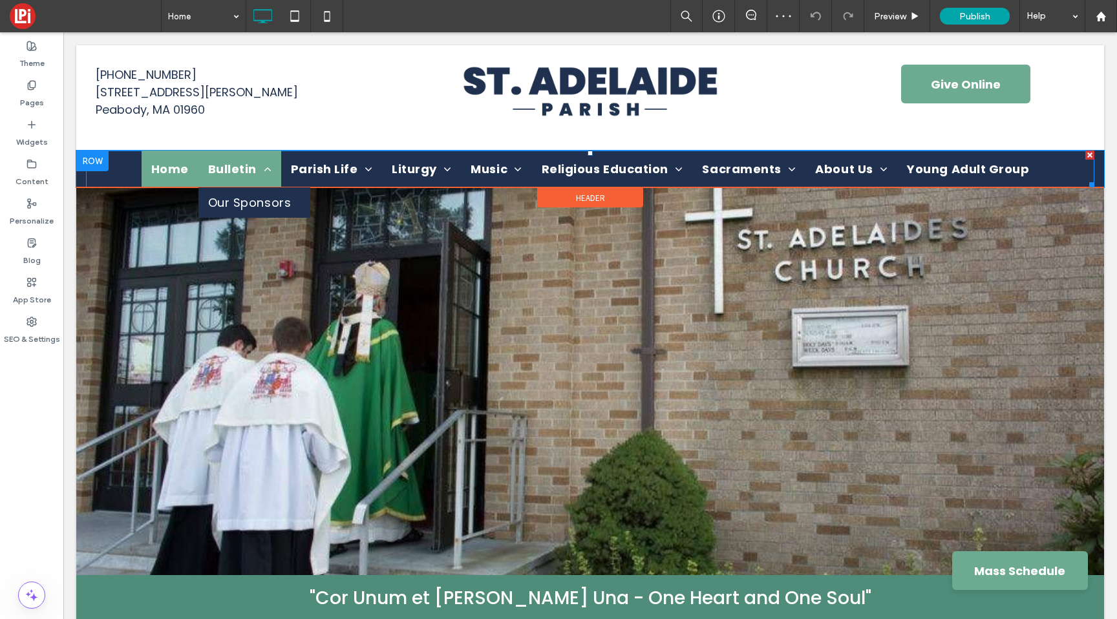
click at [241, 156] on link "Bulletin" at bounding box center [240, 169] width 83 height 37
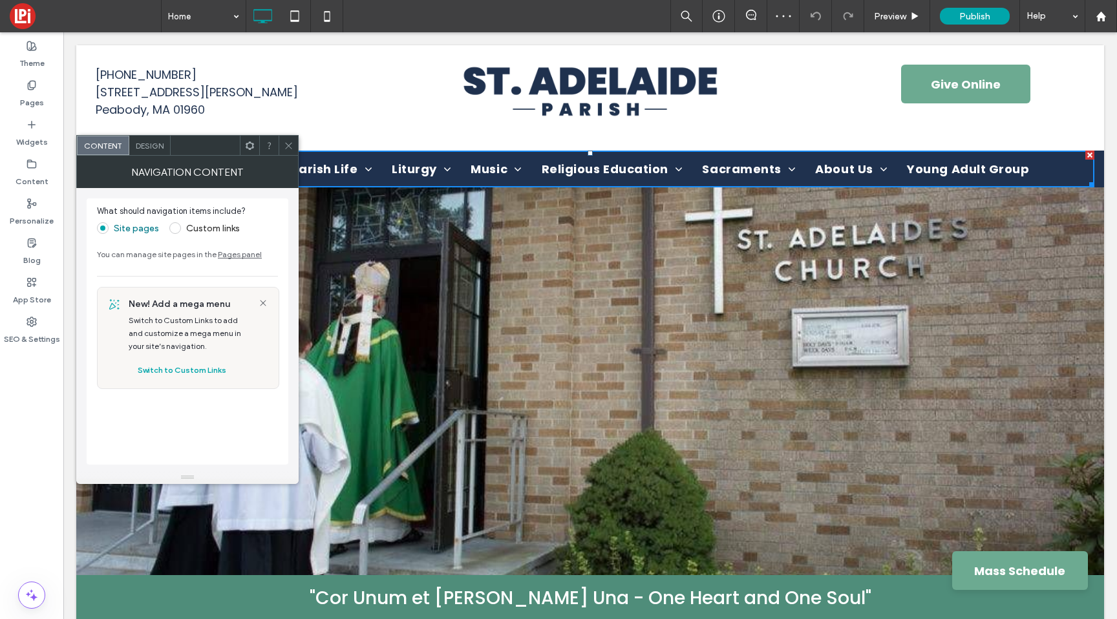
click at [290, 139] on span at bounding box center [289, 145] width 10 height 19
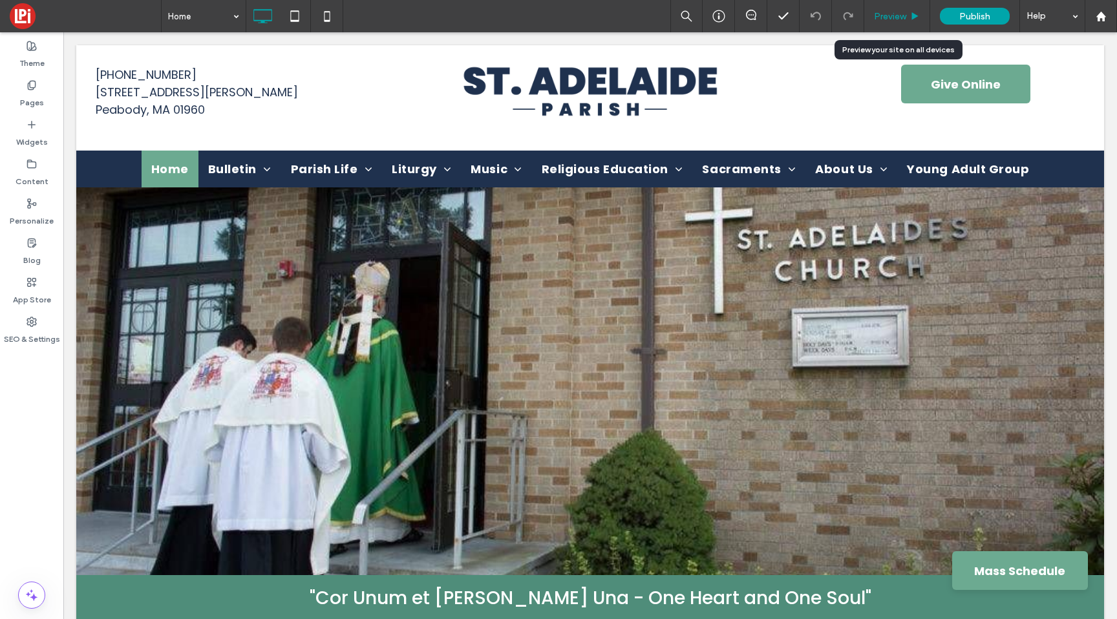
click at [894, 11] on span "Preview" at bounding box center [890, 16] width 32 height 11
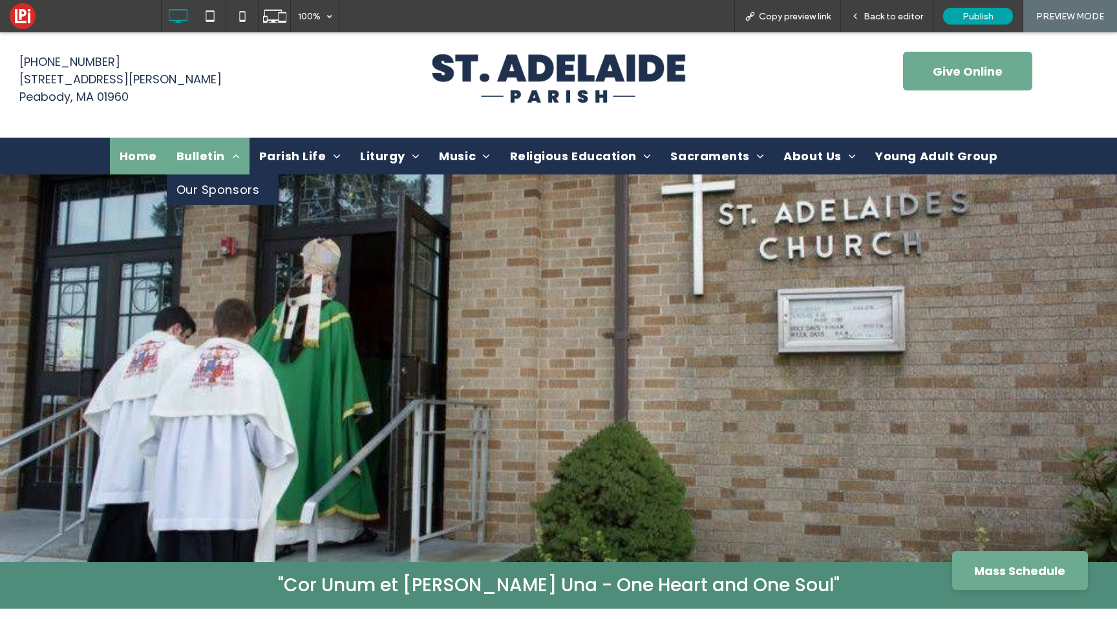
click at [205, 153] on span "Bulletin" at bounding box center [208, 155] width 63 height 17
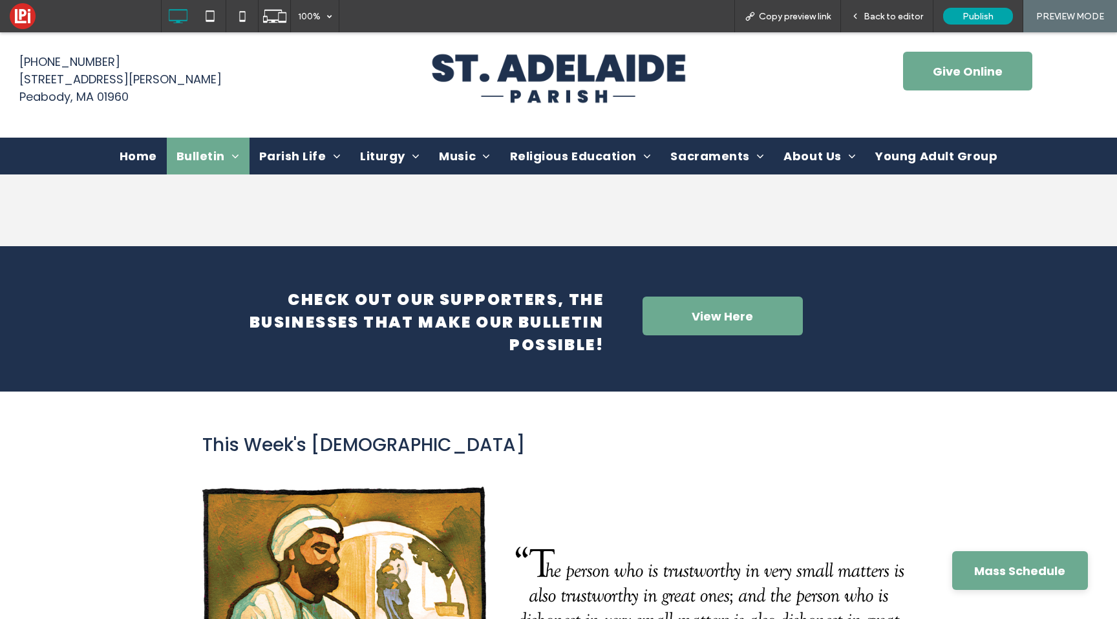
scroll to position [446, 0]
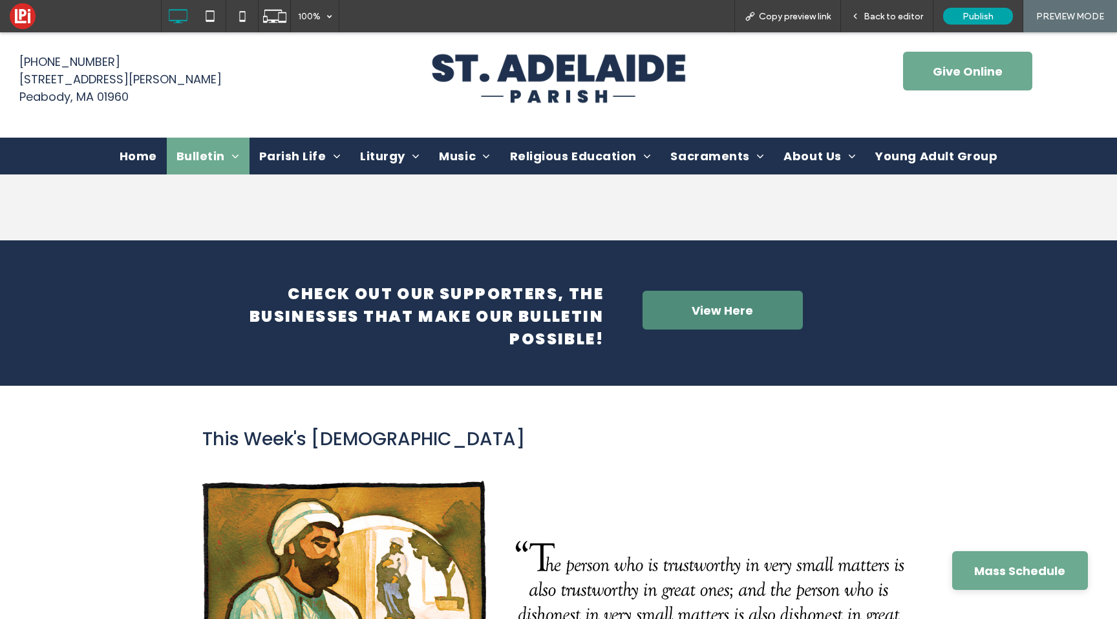
click at [658, 303] on link "View Here" at bounding box center [723, 310] width 160 height 39
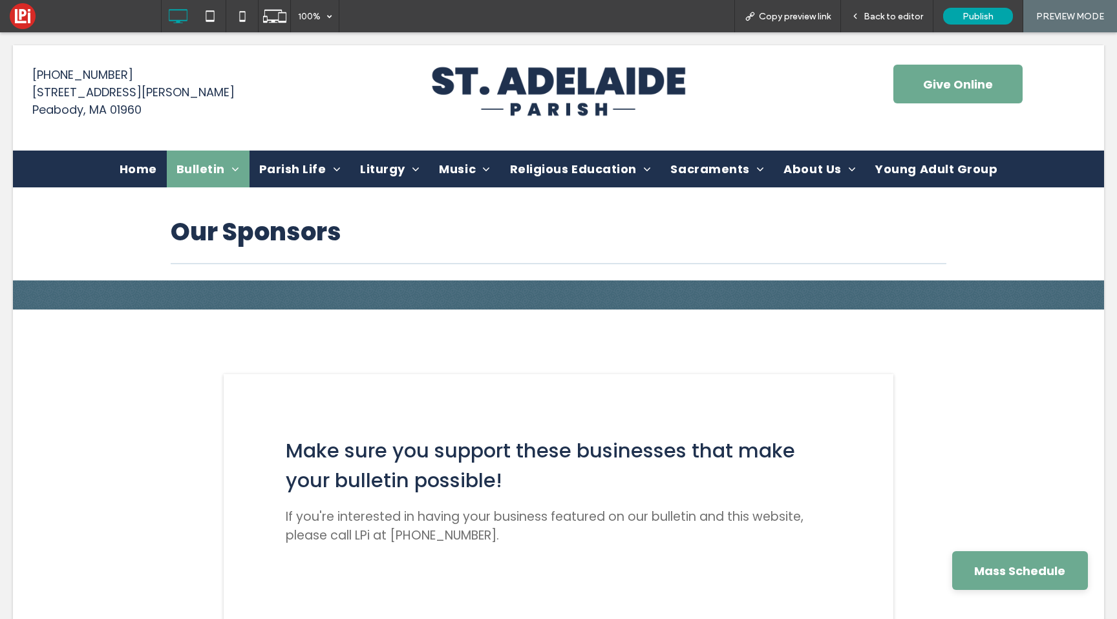
scroll to position [0, 0]
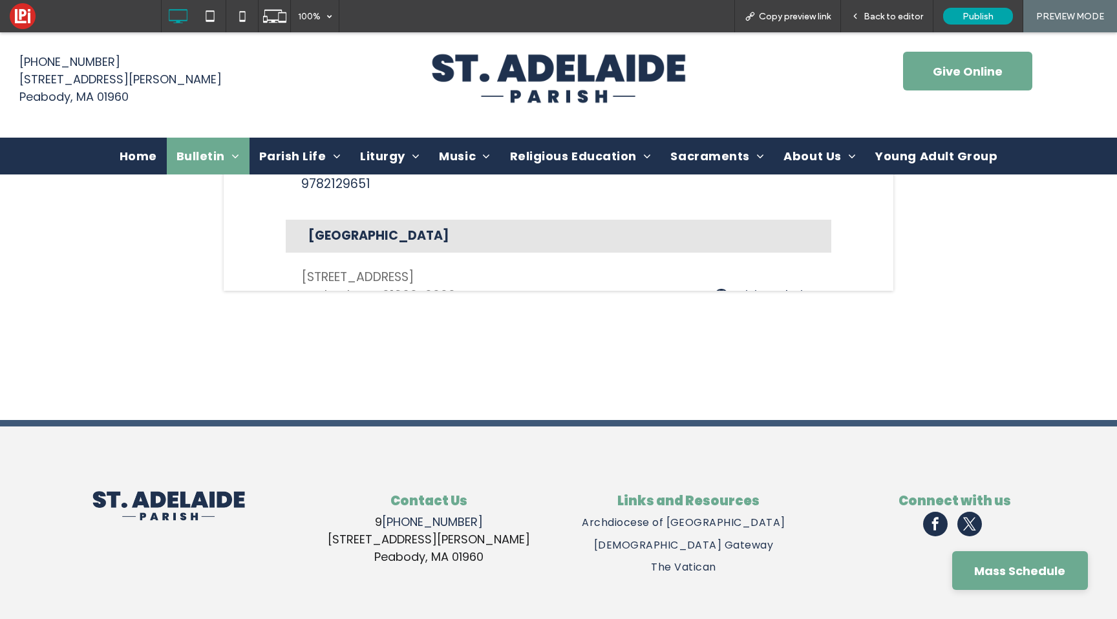
scroll to position [622, 0]
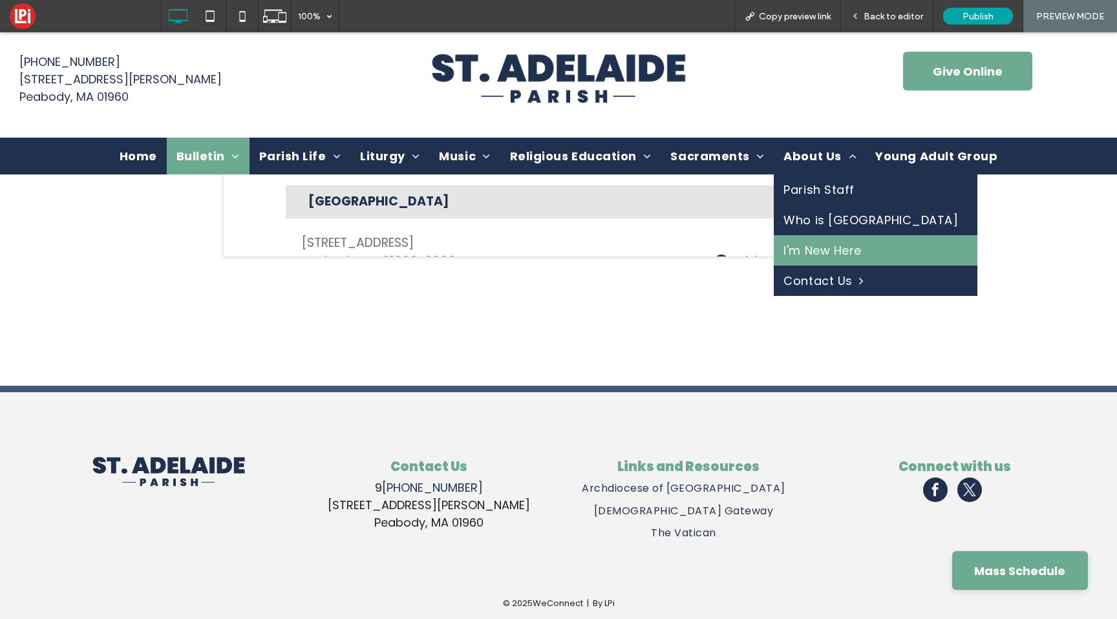
click at [797, 253] on span "I'm New Here" at bounding box center [823, 250] width 78 height 17
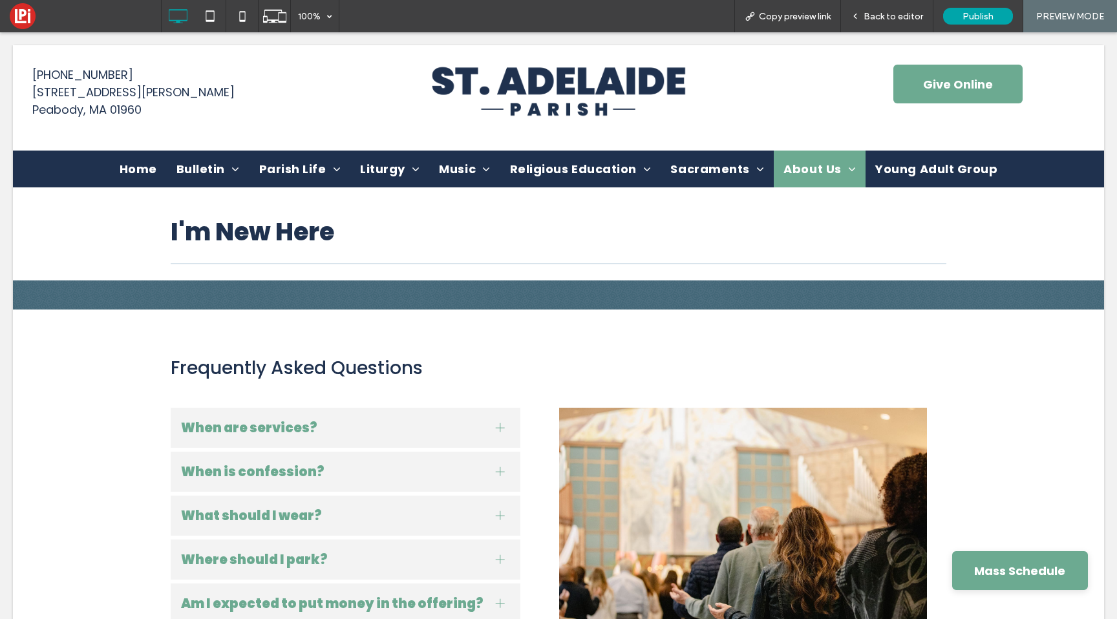
scroll to position [0, 0]
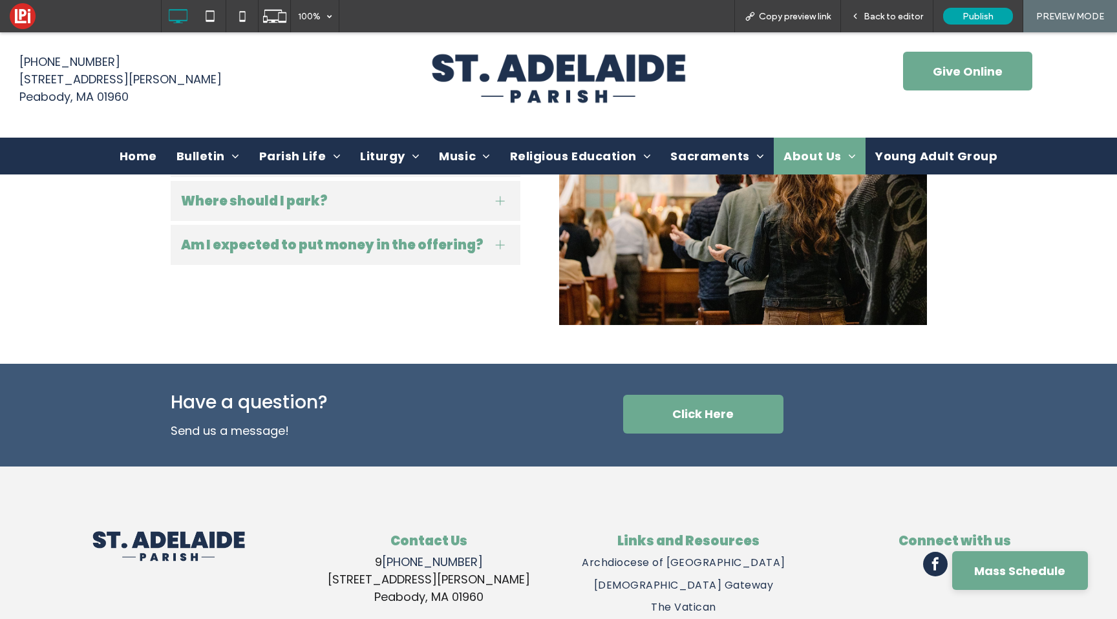
scroll to position [422, 0]
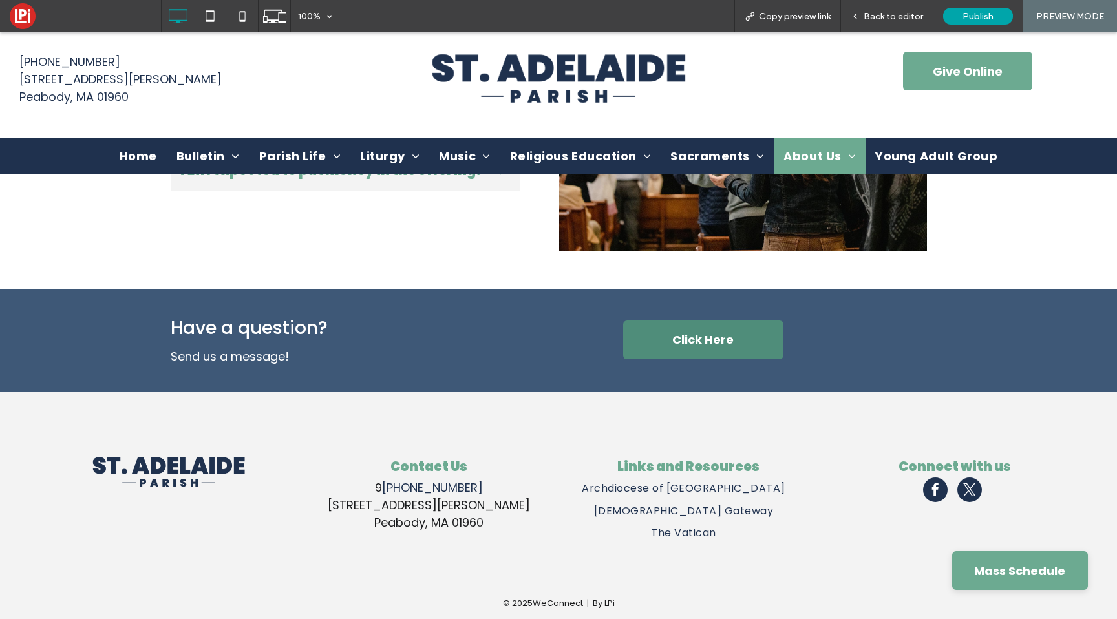
click at [705, 345] on span "Click Here" at bounding box center [702, 340] width 61 height 38
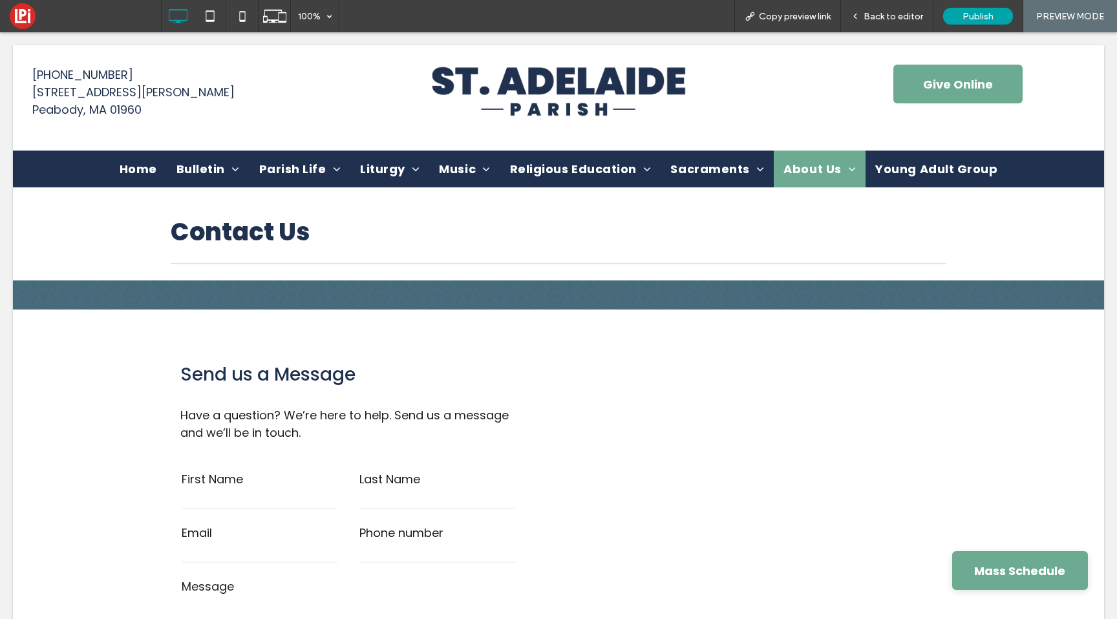
scroll to position [0, 0]
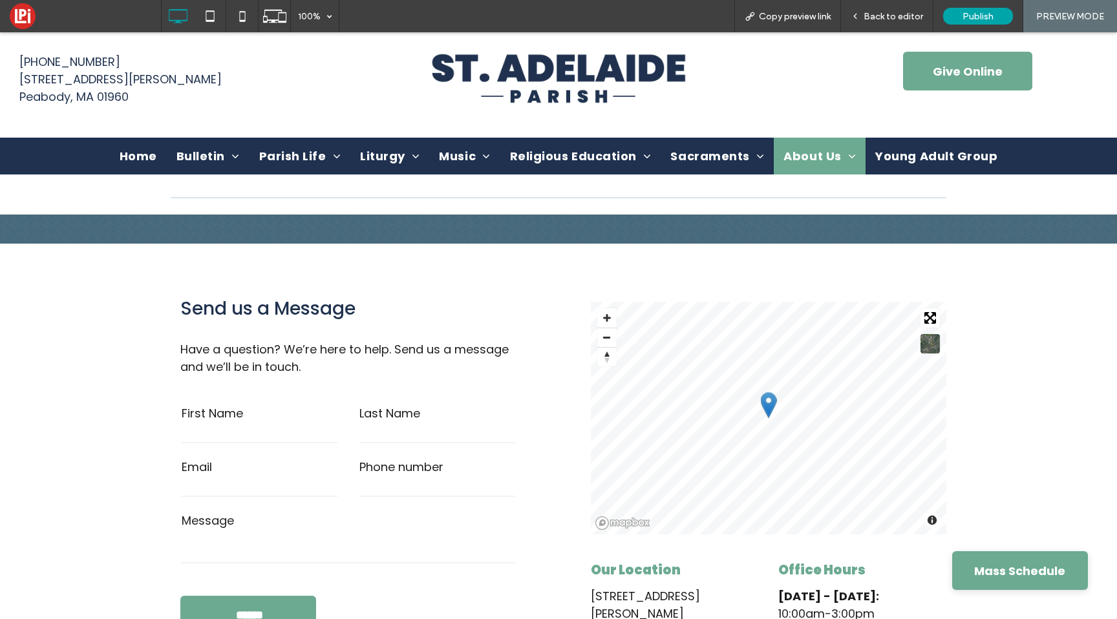
scroll to position [48, 0]
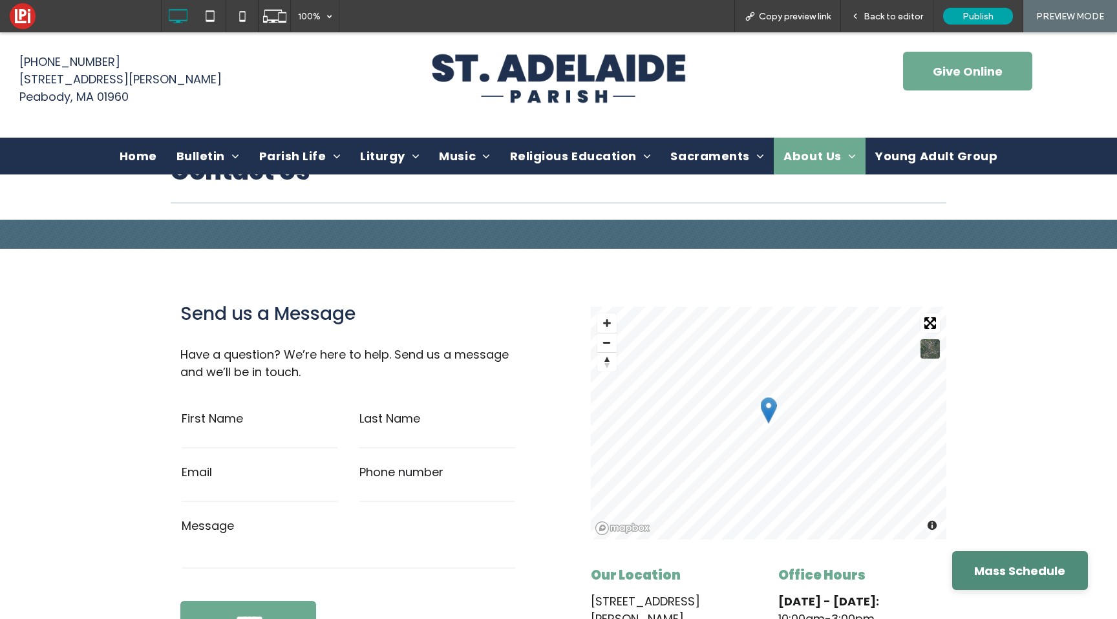
click at [1031, 571] on span "Mass Schedule" at bounding box center [1019, 571] width 91 height 38
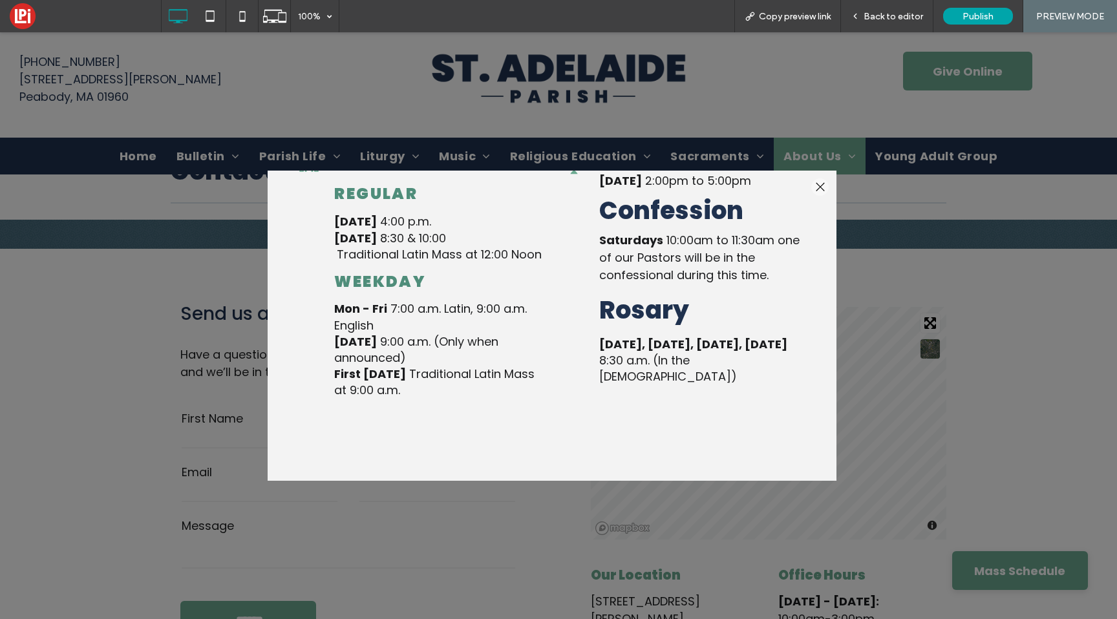
scroll to position [0, 0]
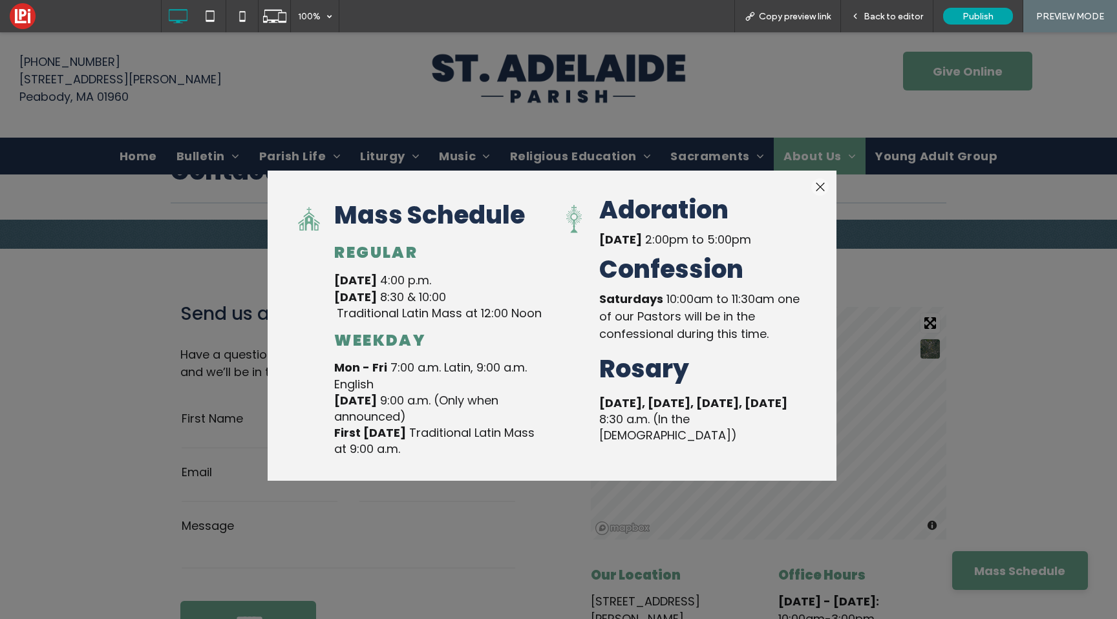
click at [824, 184] on div at bounding box center [819, 186] width 17 height 17
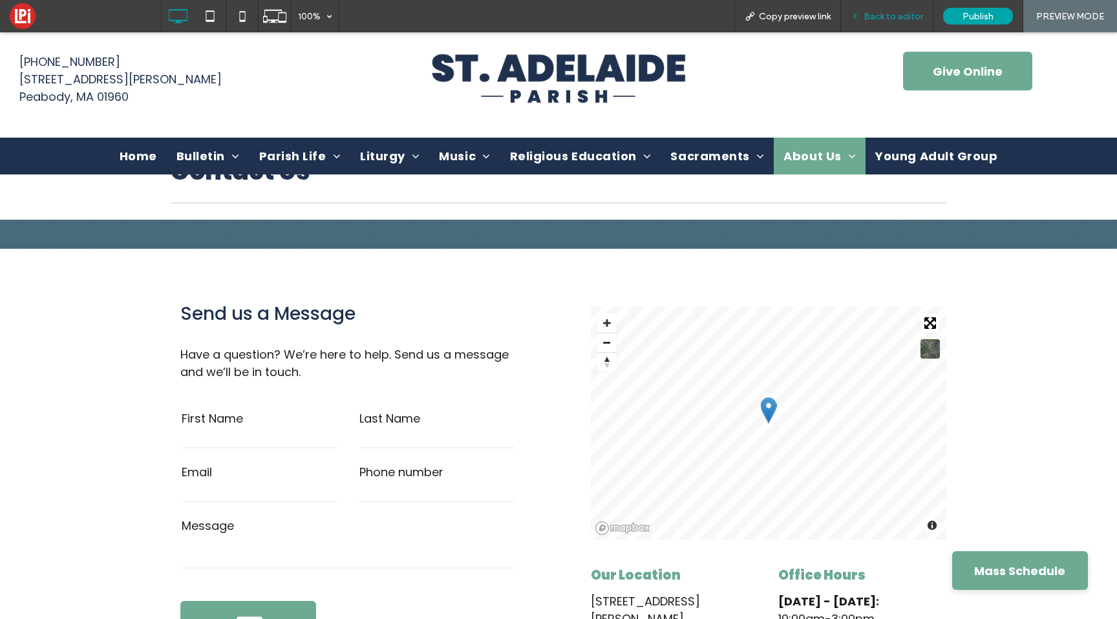
click at [883, 23] on div "Back to editor" at bounding box center [887, 16] width 92 height 32
click at [884, 13] on span "Back to editor" at bounding box center [893, 16] width 59 height 11
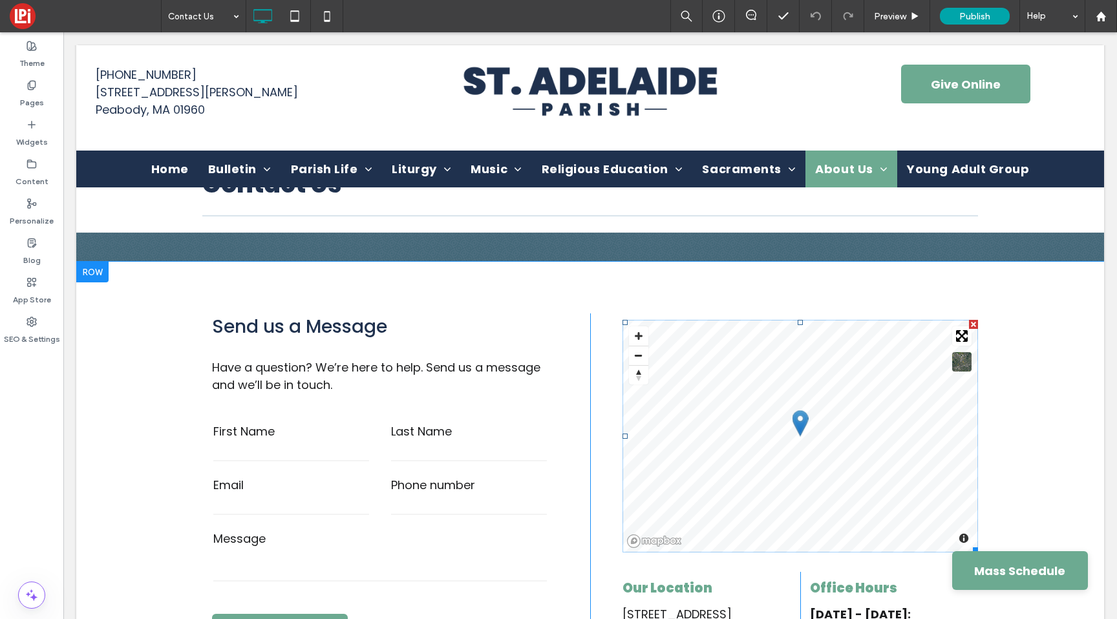
click at [792, 421] on span at bounding box center [801, 436] width 356 height 233
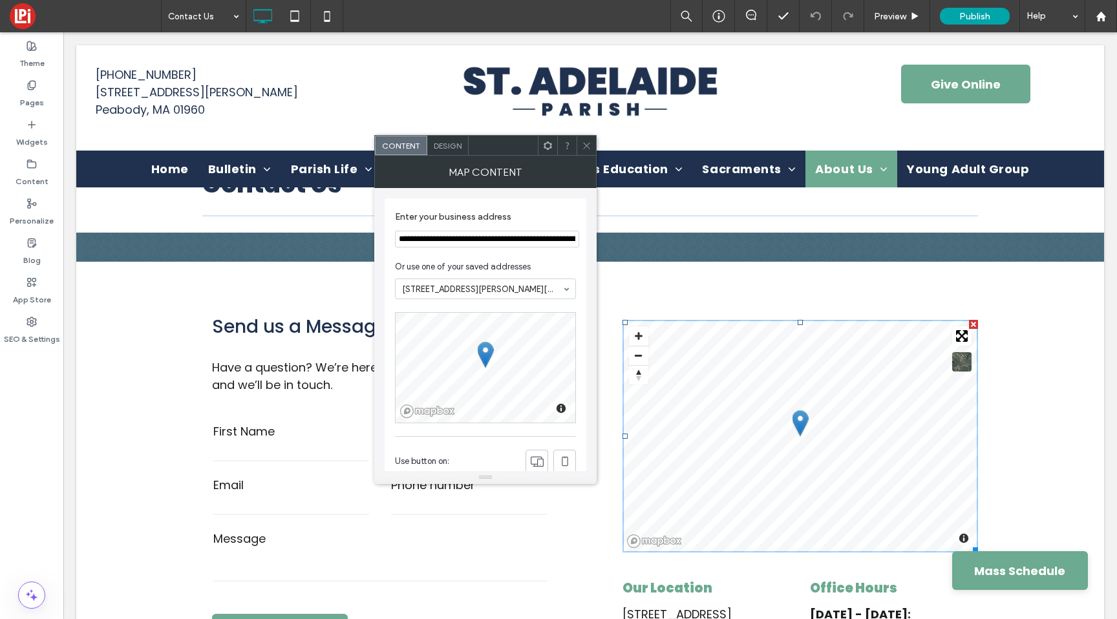
click at [588, 144] on icon at bounding box center [587, 146] width 10 height 10
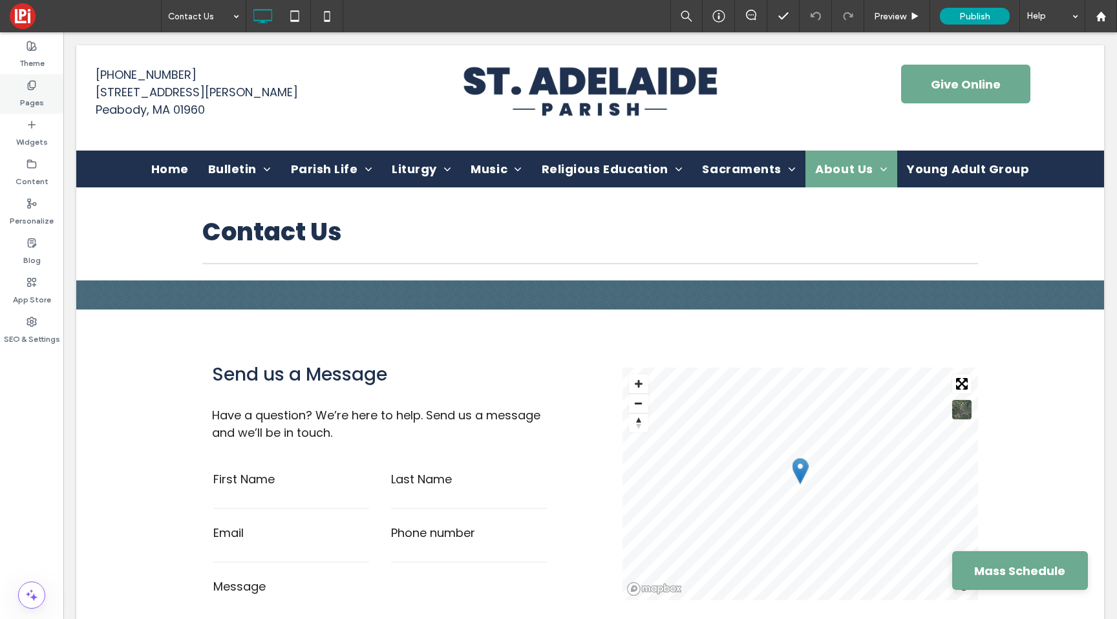
click at [35, 87] on use at bounding box center [31, 85] width 7 height 8
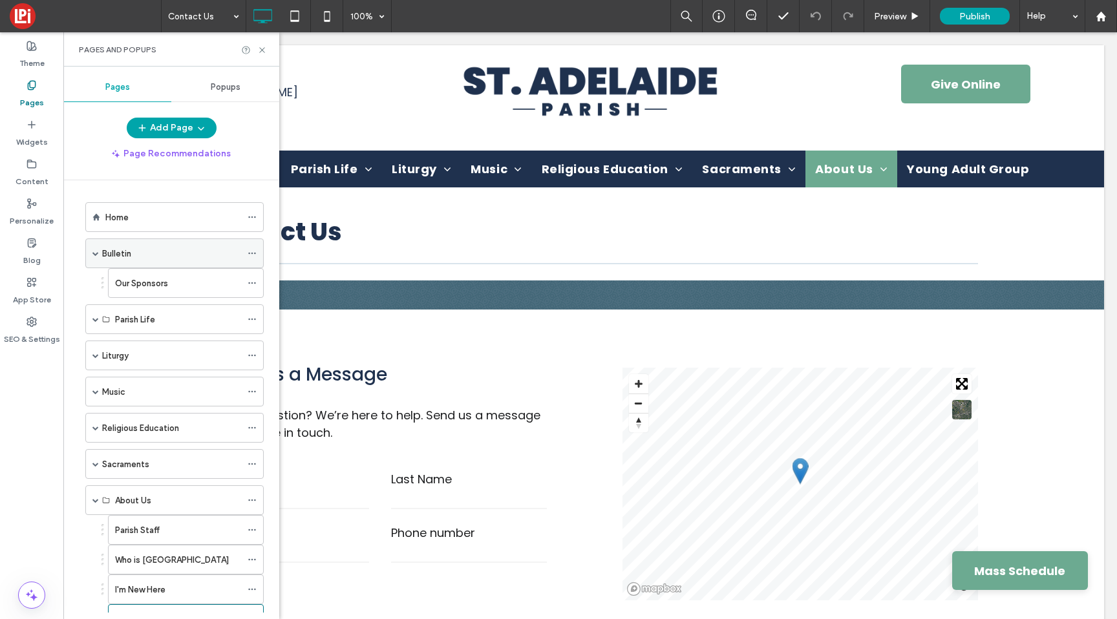
click at [96, 255] on span at bounding box center [95, 253] width 6 height 6
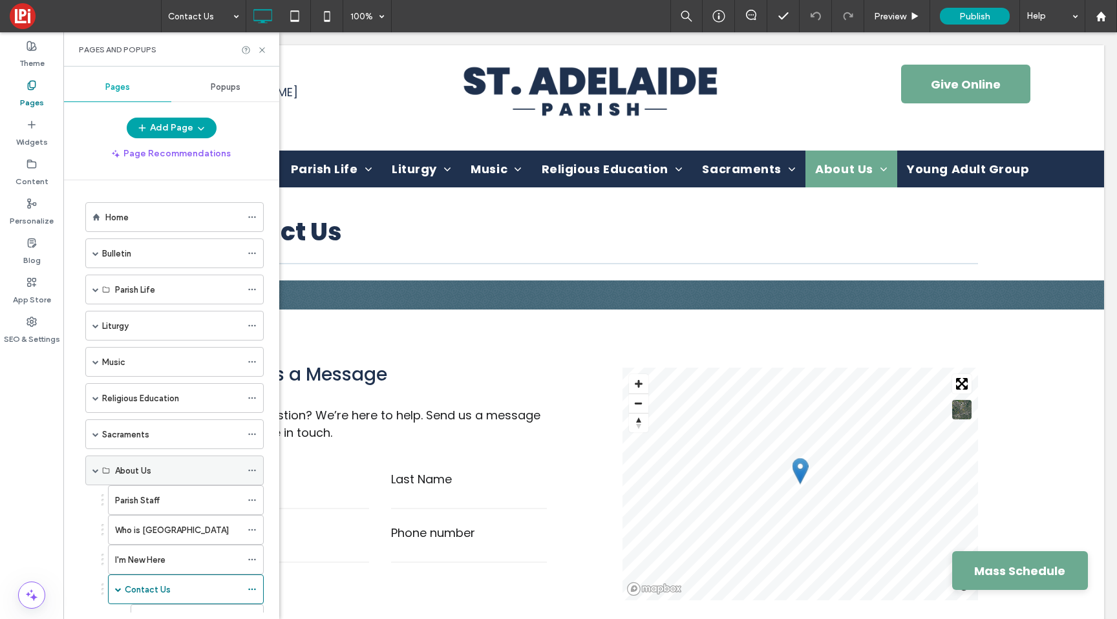
click at [94, 467] on span at bounding box center [95, 471] width 6 height 28
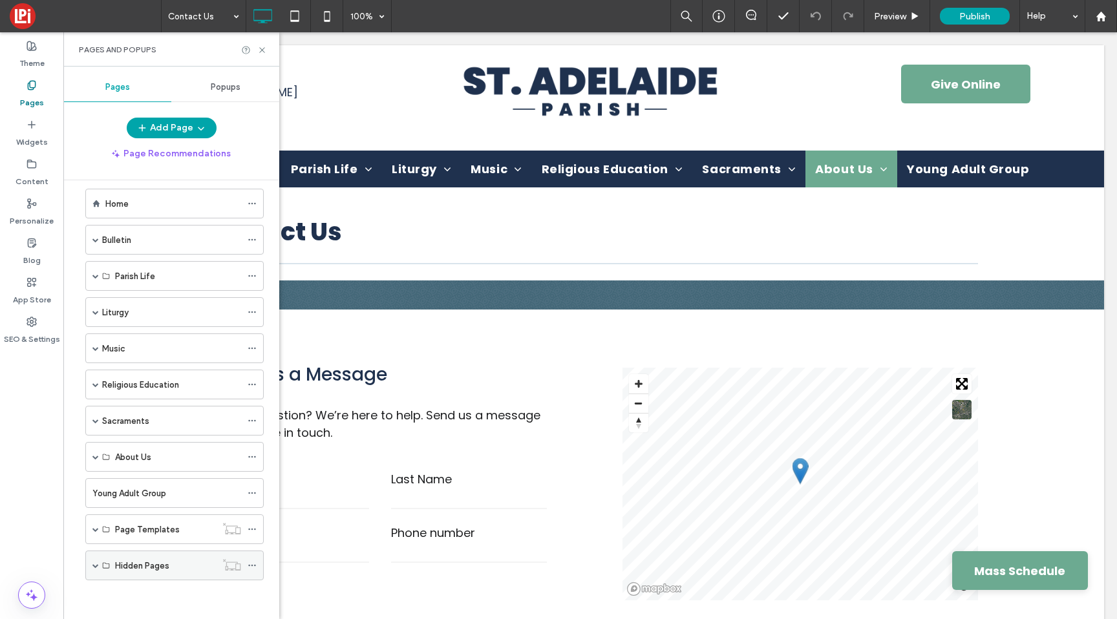
click at [95, 566] on span at bounding box center [95, 566] width 6 height 6
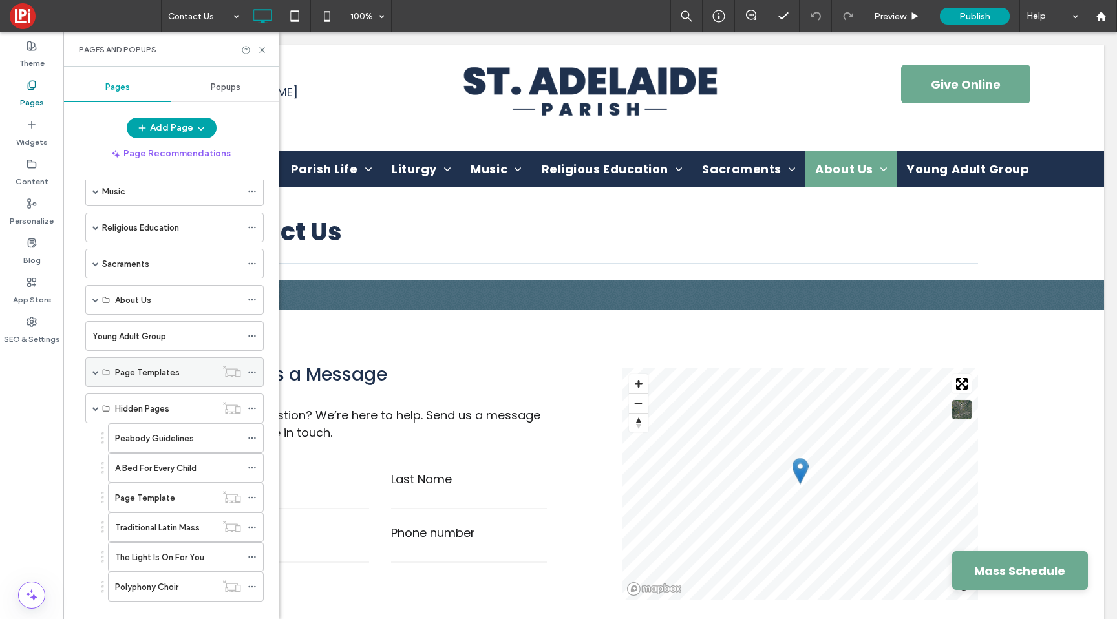
scroll to position [192, 0]
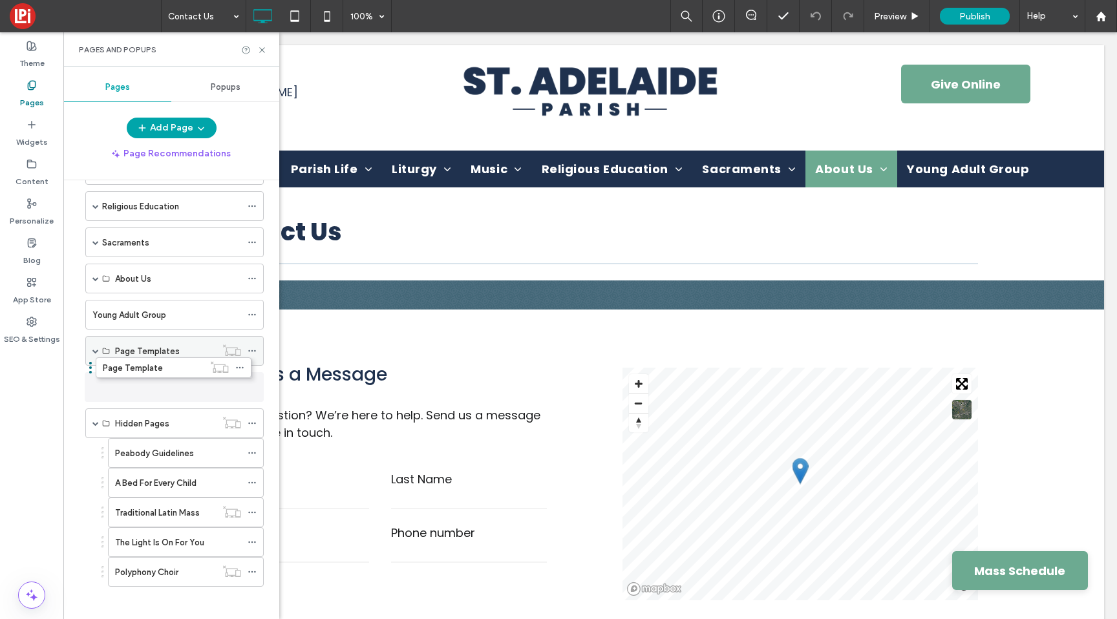
drag, startPoint x: 133, startPoint y: 471, endPoint x: 121, endPoint y: 362, distance: 110.0
click at [92, 352] on div "Page Templates" at bounding box center [174, 351] width 178 height 30
click at [94, 350] on span at bounding box center [95, 351] width 6 height 6
drag, startPoint x: 105, startPoint y: 387, endPoint x: 100, endPoint y: 340, distance: 47.6
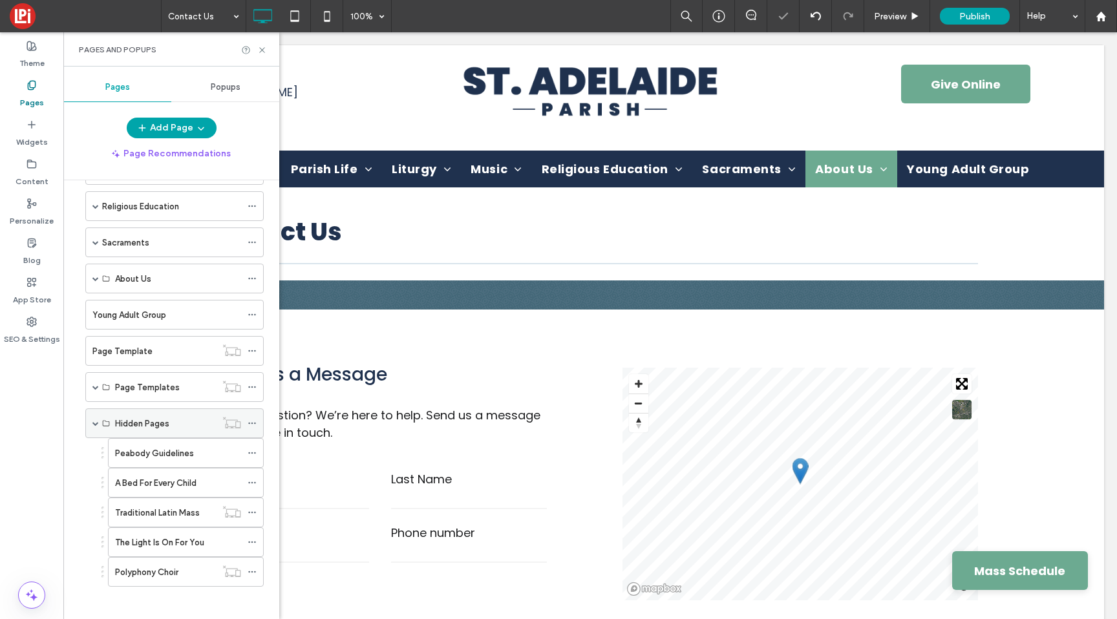
click at [92, 423] on span at bounding box center [95, 423] width 6 height 6
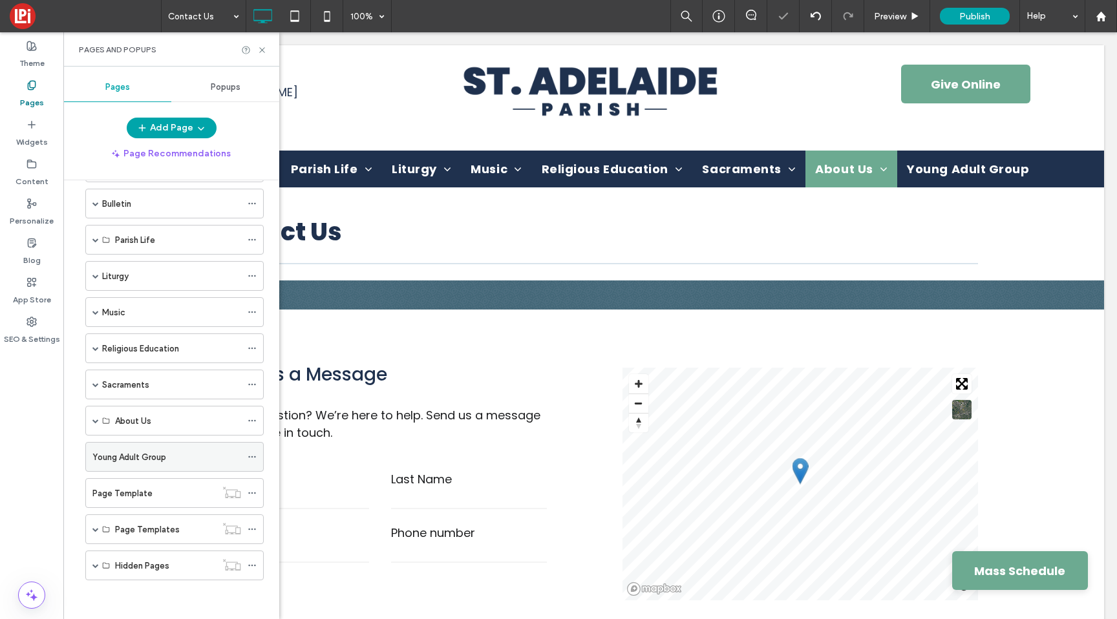
scroll to position [0, 0]
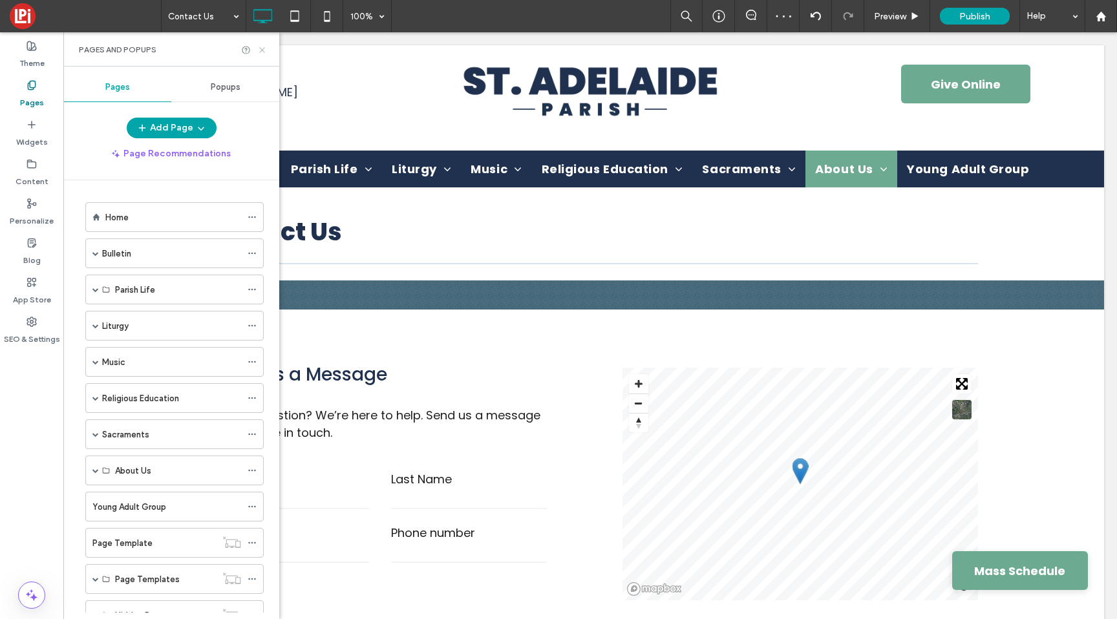
click at [266, 49] on icon at bounding box center [262, 50] width 10 height 10
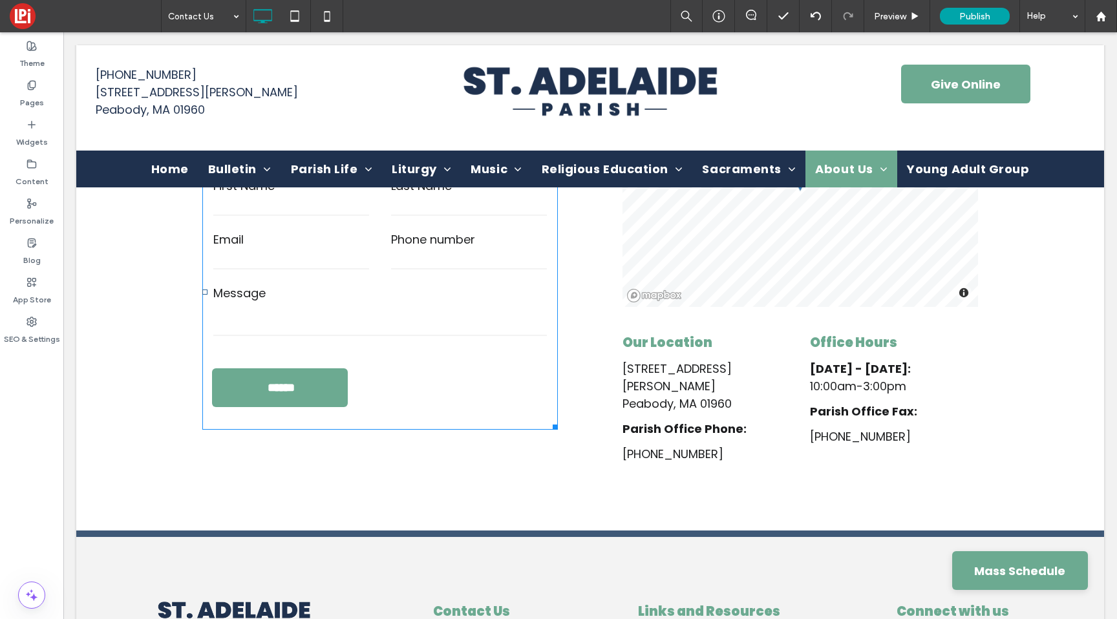
scroll to position [434, 0]
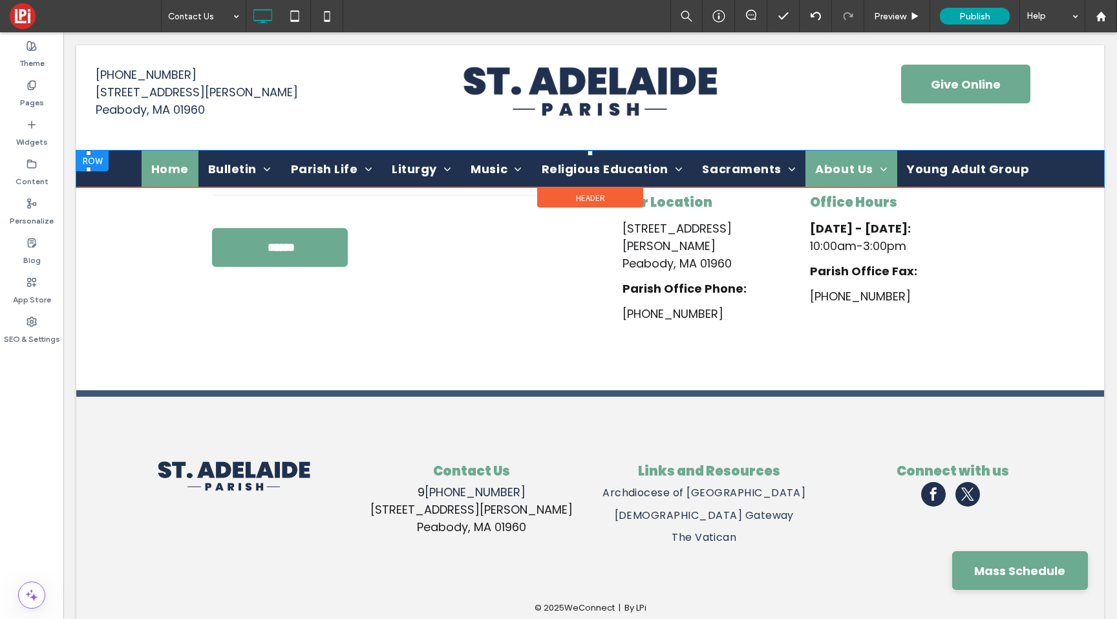
click at [178, 166] on span "Home" at bounding box center [170, 168] width 38 height 17
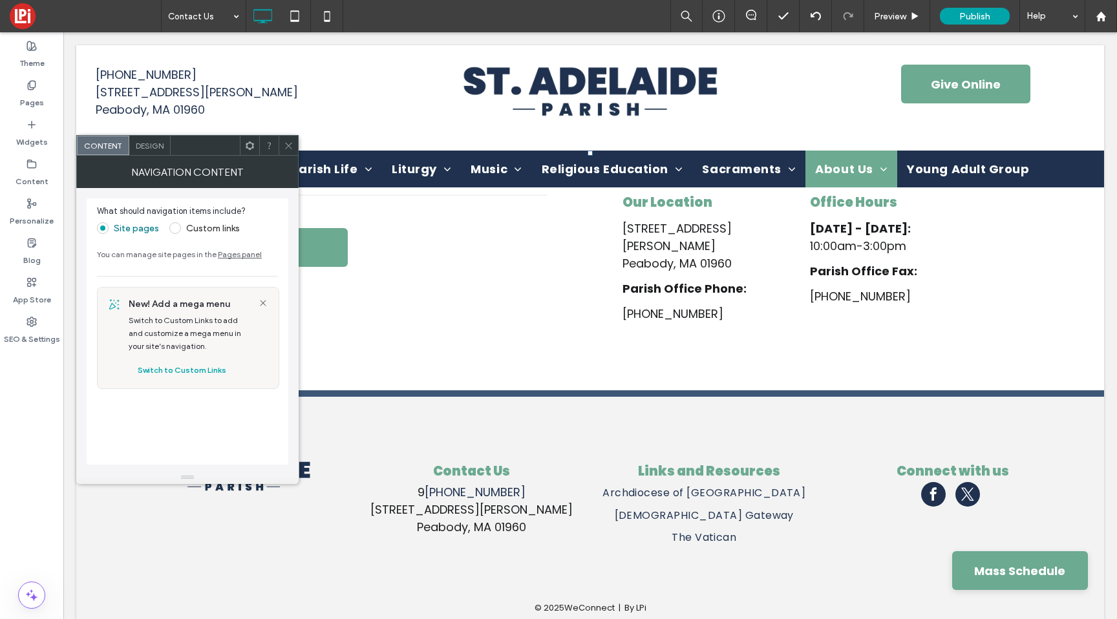
click at [295, 146] on div at bounding box center [288, 145] width 19 height 19
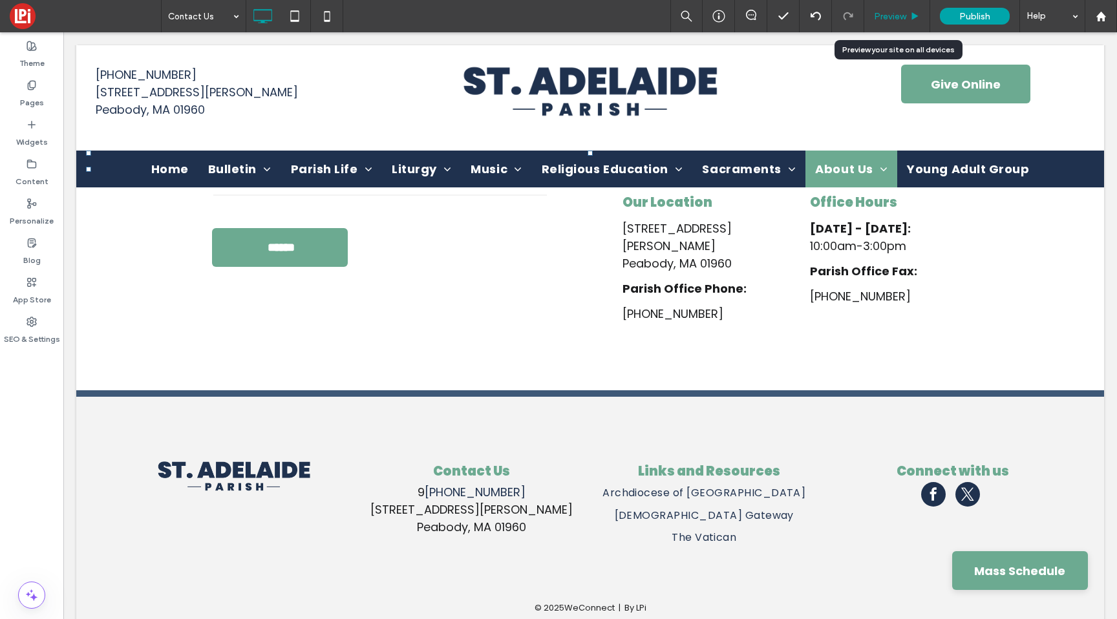
click at [895, 14] on span "Preview" at bounding box center [890, 16] width 32 height 11
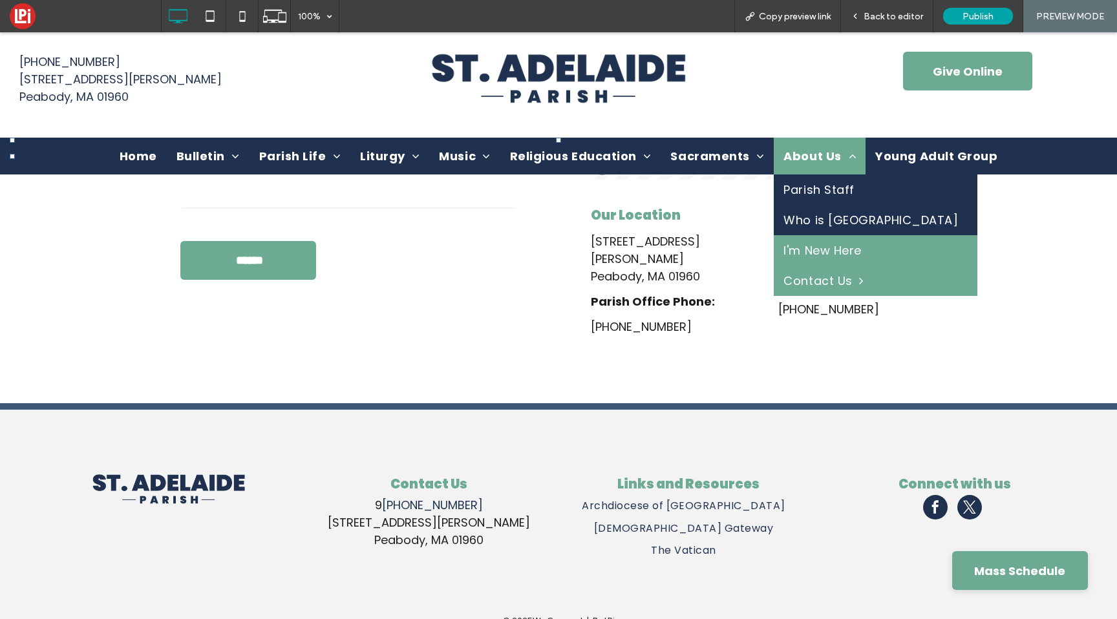
click at [799, 242] on span "I'm New Here" at bounding box center [823, 250] width 78 height 17
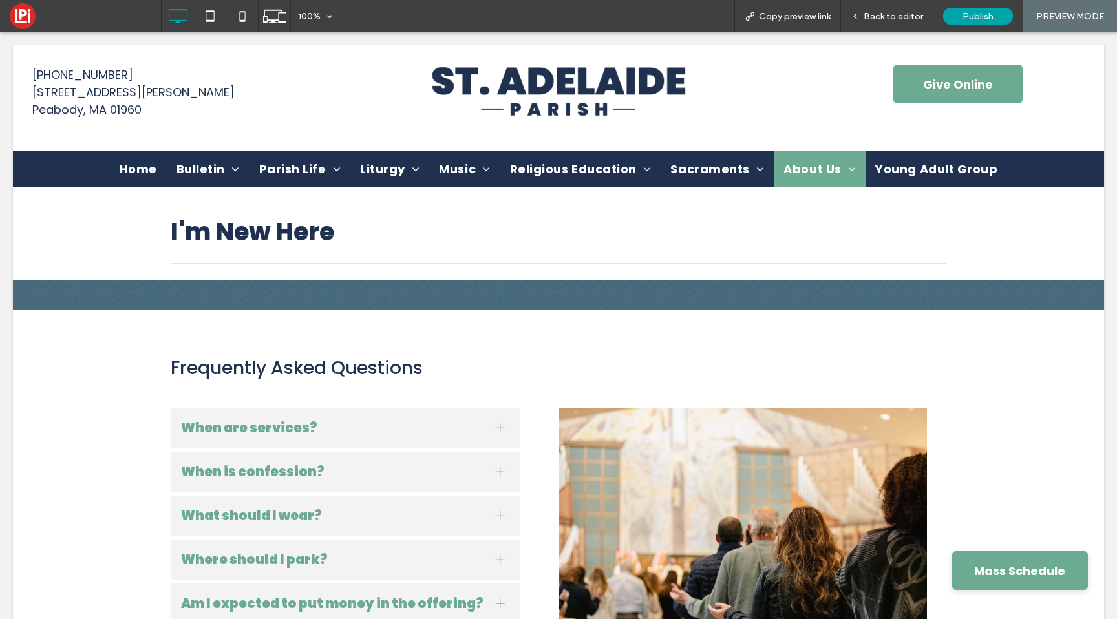
scroll to position [0, 0]
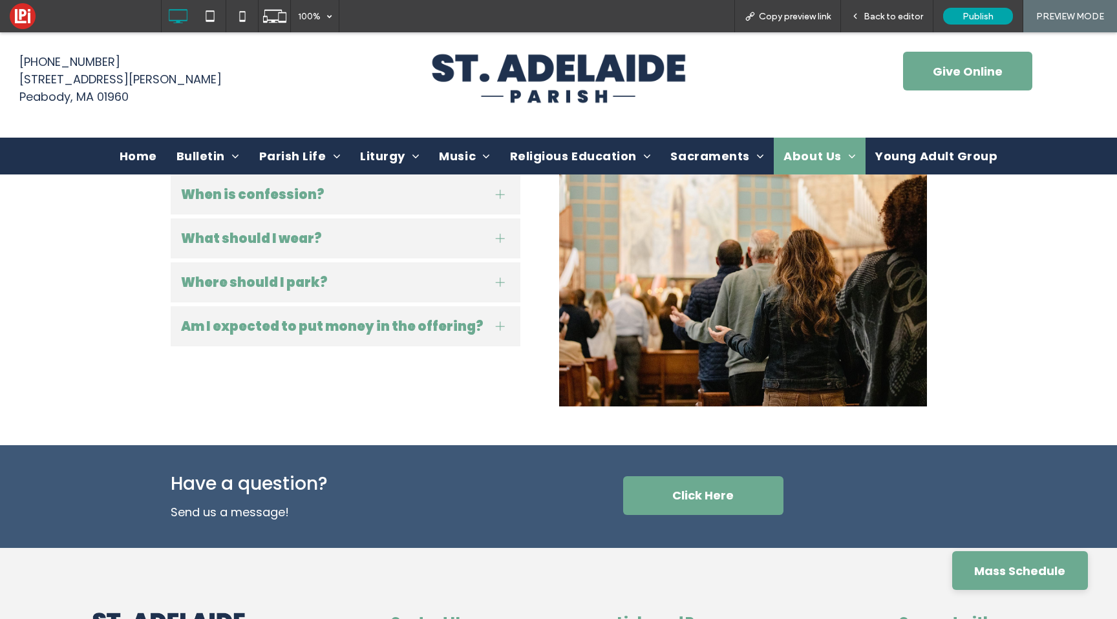
scroll to position [265, 0]
click at [874, 17] on span "Back to editor" at bounding box center [893, 16] width 59 height 11
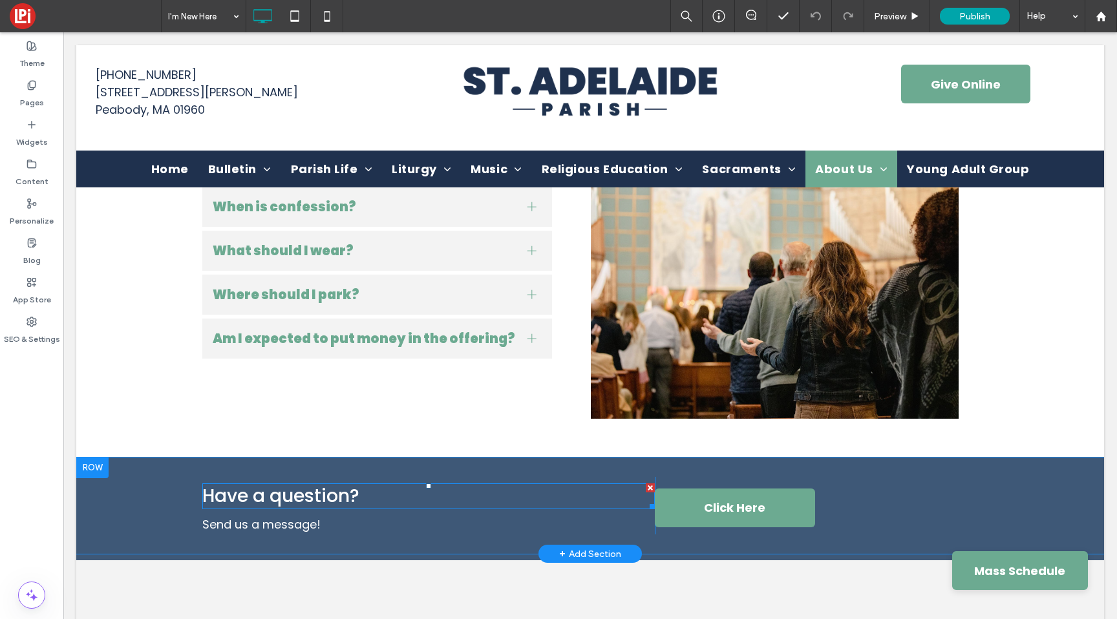
click at [351, 495] on span "Have a question?" at bounding box center [280, 496] width 157 height 25
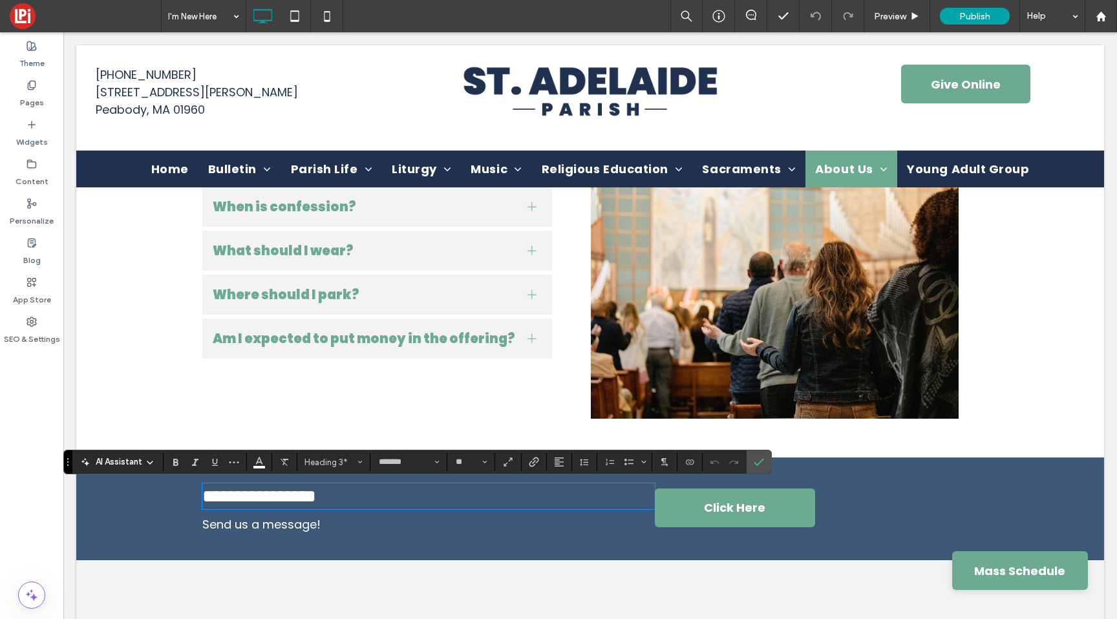
click at [316, 496] on span "**********" at bounding box center [259, 497] width 114 height 18
click at [757, 458] on icon "Confirm" at bounding box center [759, 462] width 10 height 10
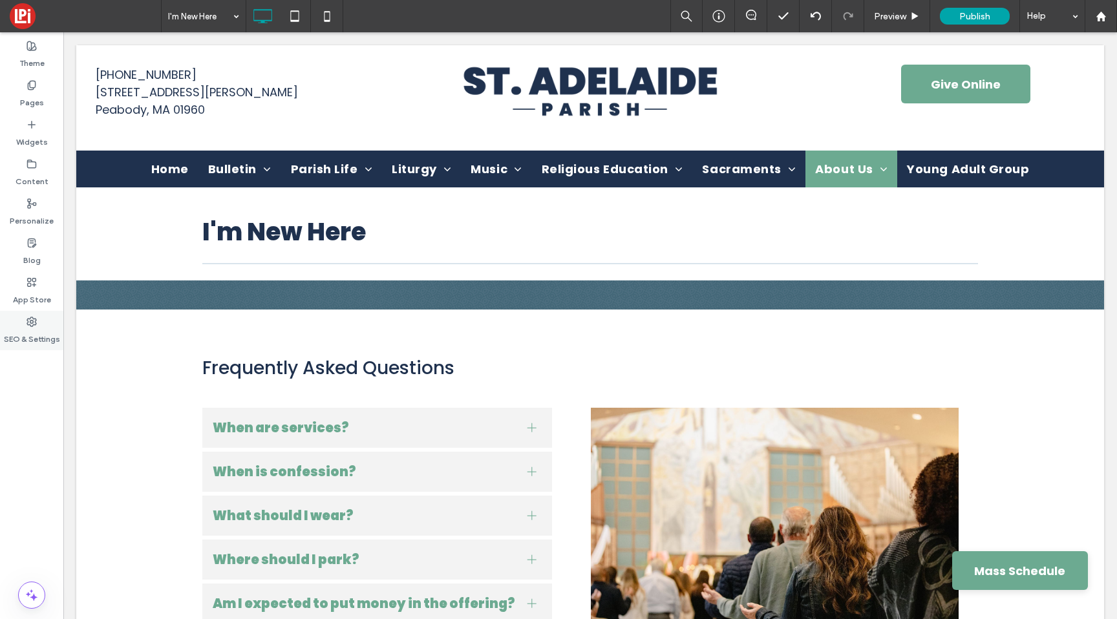
click at [30, 326] on use at bounding box center [31, 321] width 9 height 9
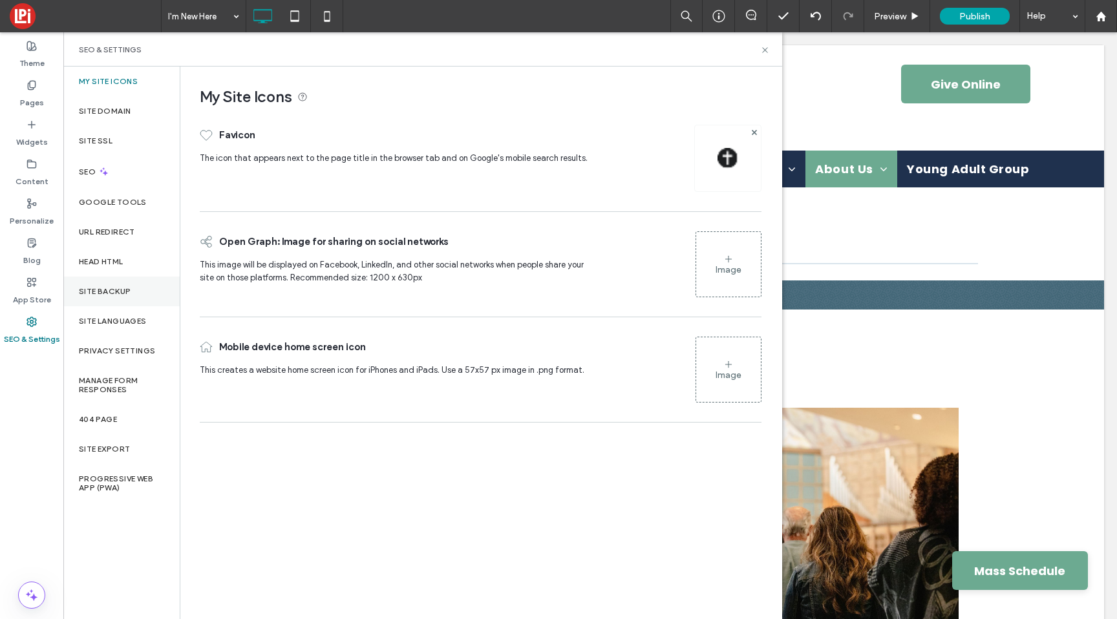
click at [103, 288] on label "Site Backup" at bounding box center [105, 291] width 52 height 9
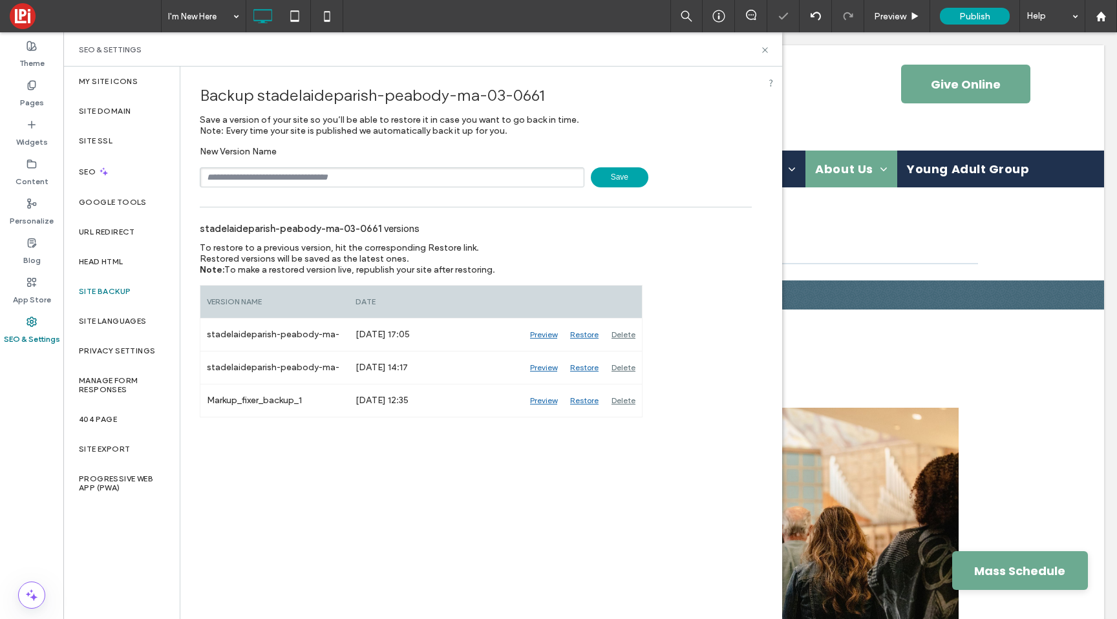
click at [616, 178] on span "Save" at bounding box center [620, 177] width 58 height 20
click at [625, 175] on span "Save" at bounding box center [620, 177] width 58 height 20
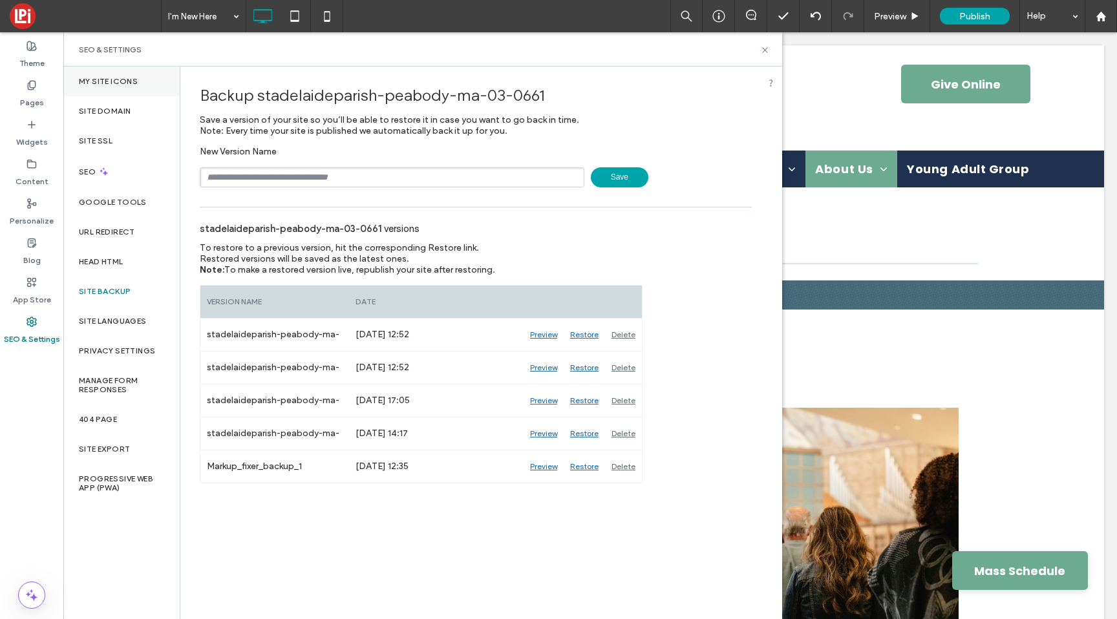
click at [138, 80] on div "My Site Icons" at bounding box center [121, 82] width 116 height 30
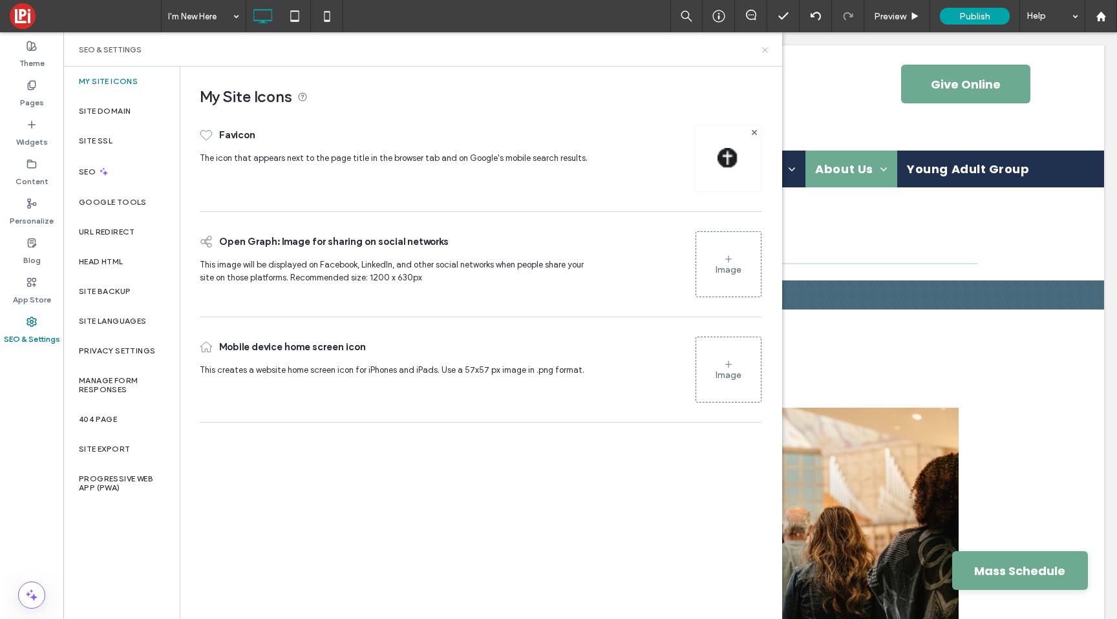
drag, startPoint x: 766, startPoint y: 51, endPoint x: 661, endPoint y: 12, distance: 111.7
click at [766, 51] on icon at bounding box center [765, 50] width 10 height 10
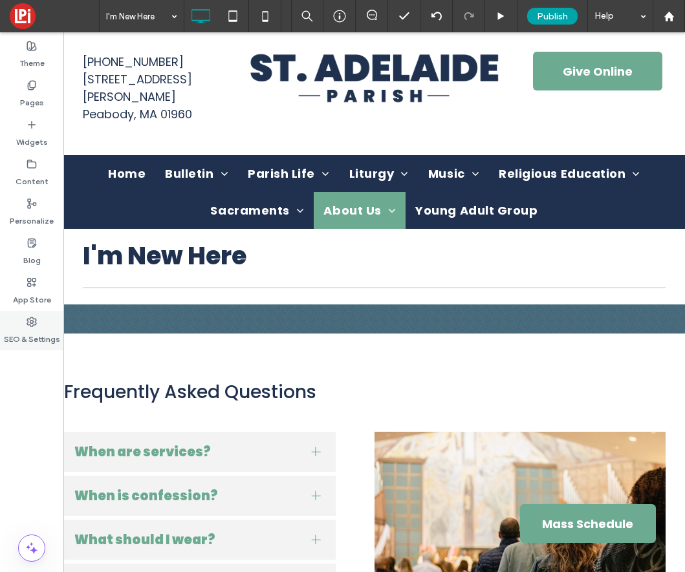
click at [35, 318] on use at bounding box center [31, 321] width 9 height 9
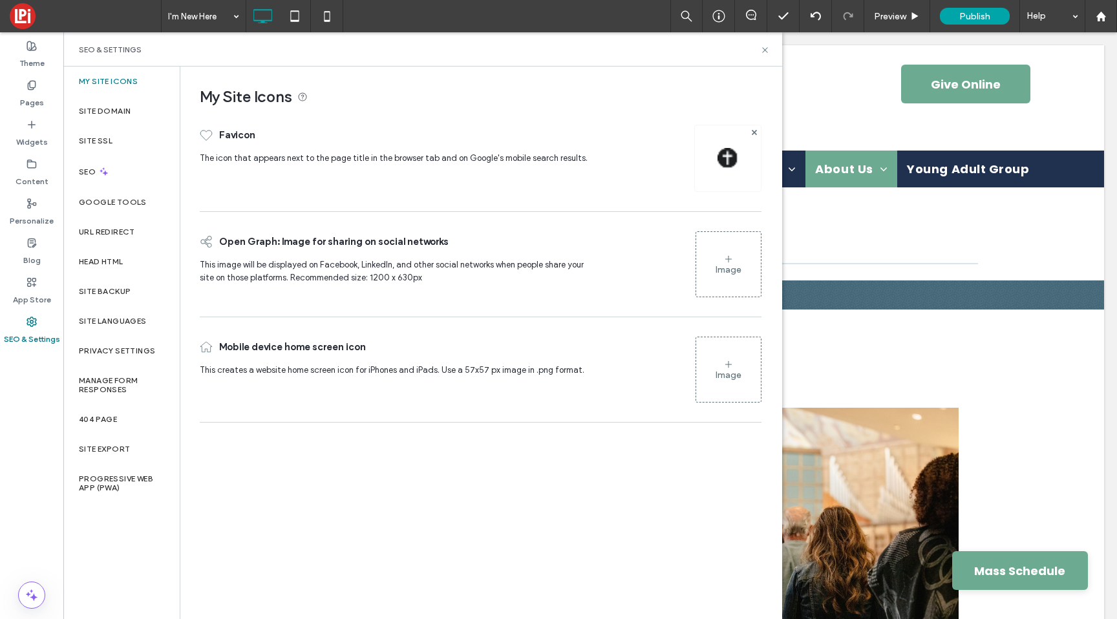
click at [725, 171] on div at bounding box center [727, 158] width 67 height 67
click at [729, 150] on img at bounding box center [728, 158] width 21 height 21
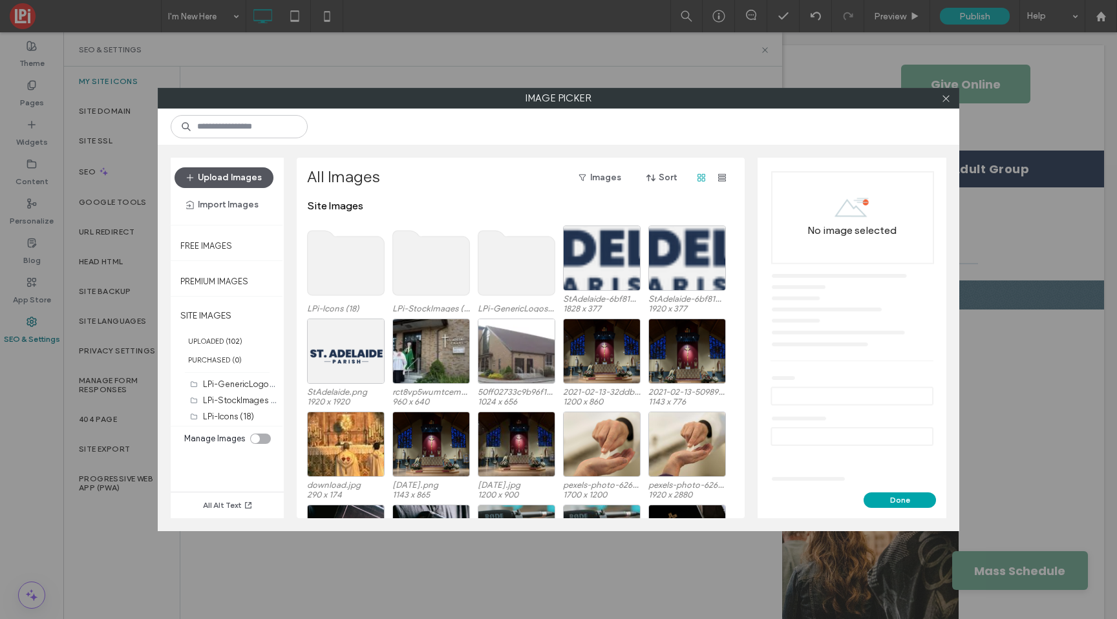
click at [241, 175] on button "Upload Images" at bounding box center [224, 177] width 99 height 21
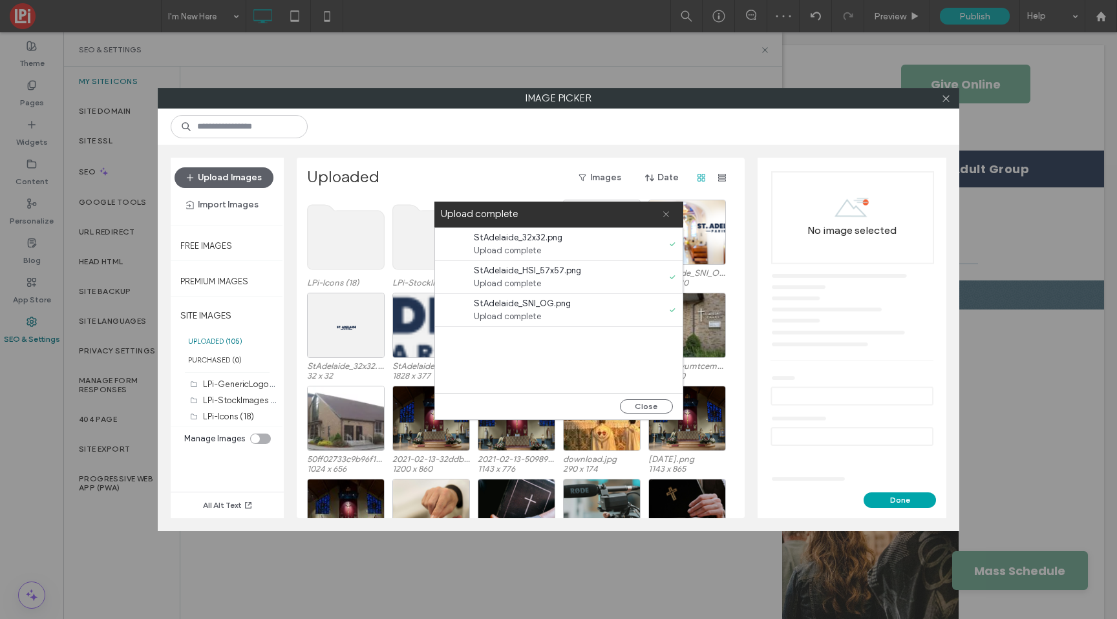
click at [665, 213] on use at bounding box center [666, 214] width 6 height 6
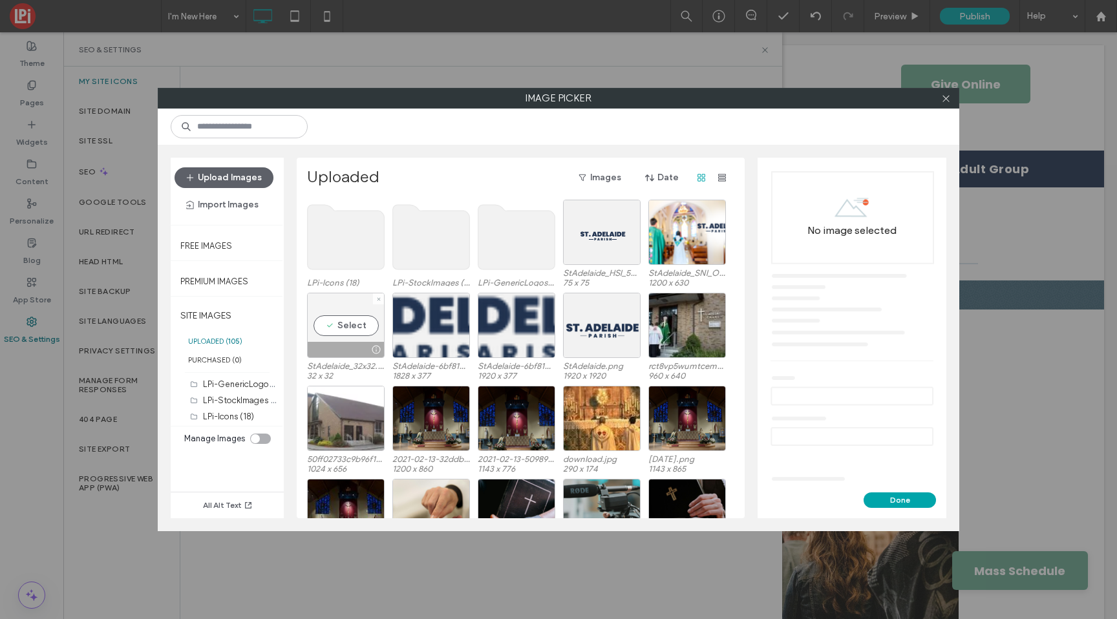
click at [345, 319] on div "Select" at bounding box center [346, 325] width 78 height 65
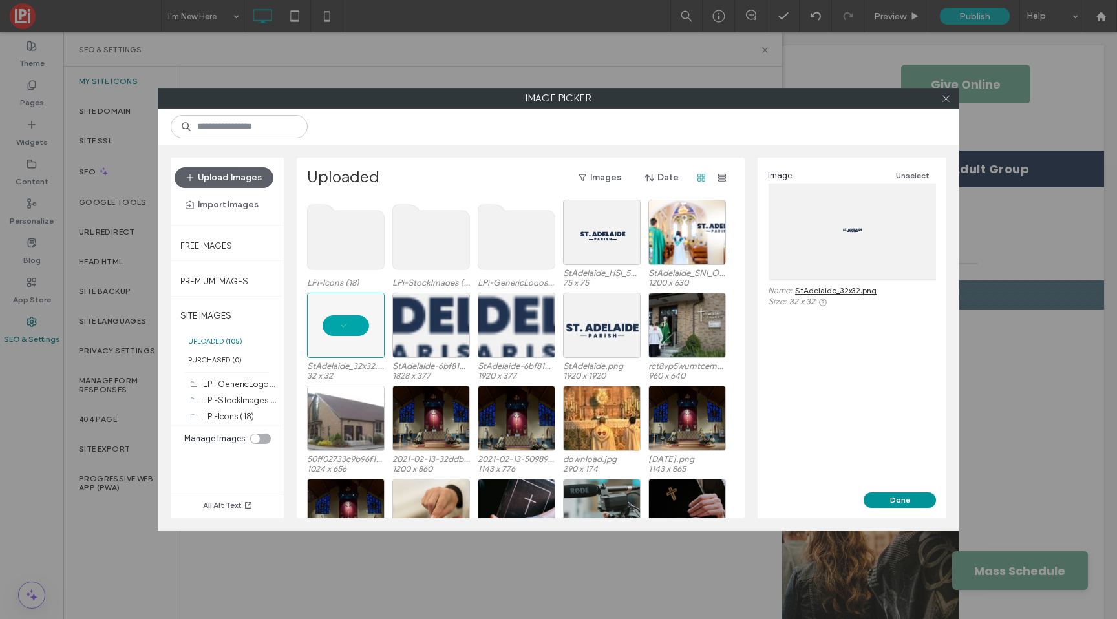
click at [904, 500] on button "Done" at bounding box center [900, 501] width 72 height 16
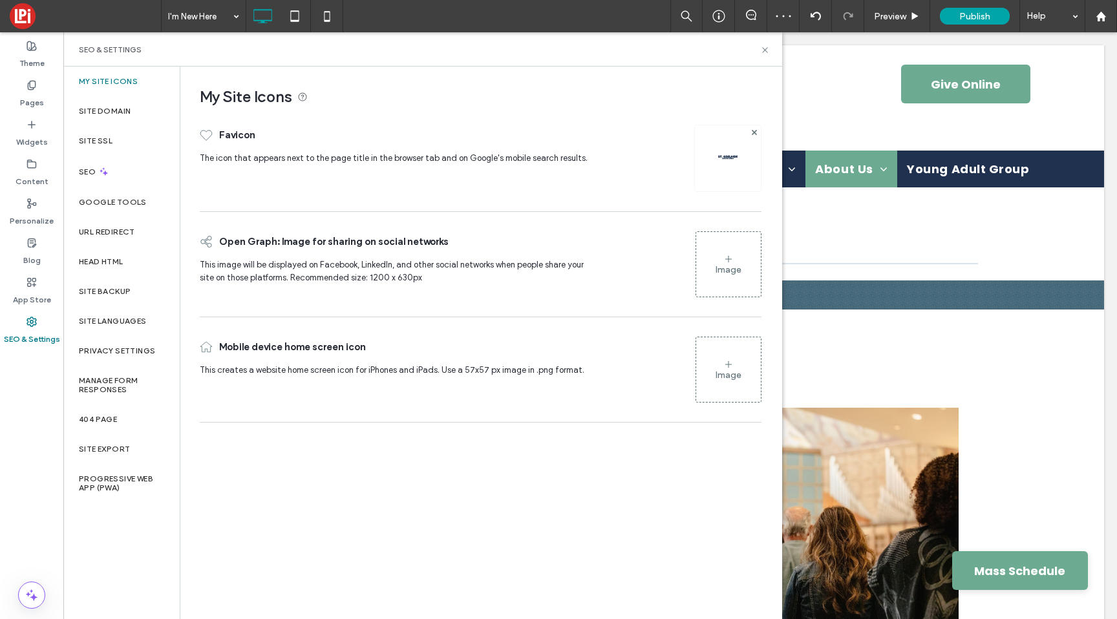
click at [735, 274] on div "Image" at bounding box center [729, 269] width 26 height 11
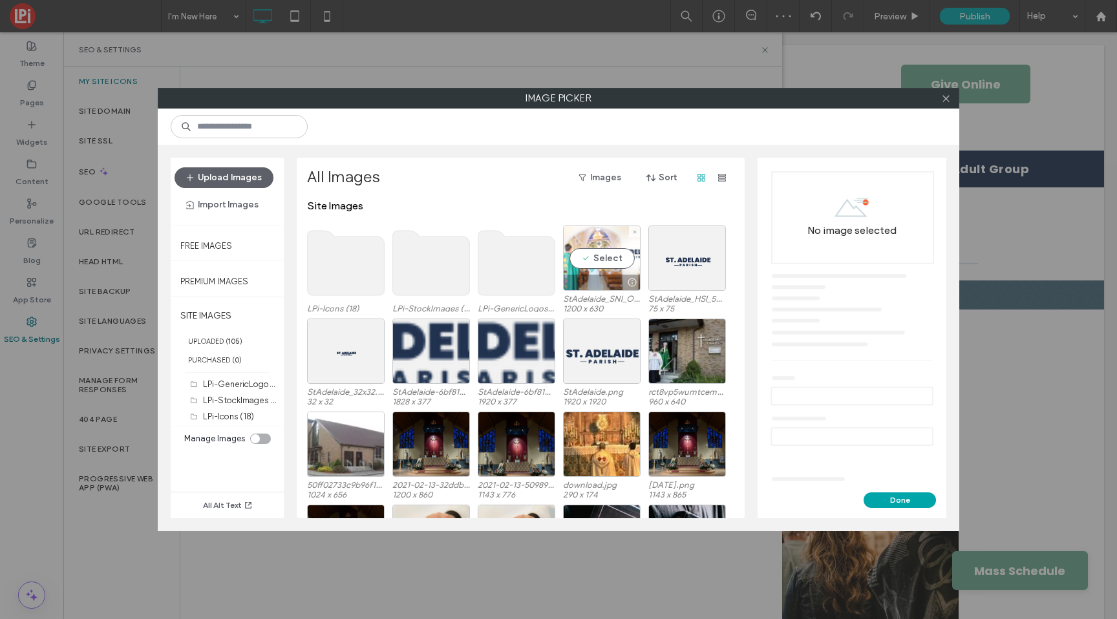
click at [630, 259] on div "Select" at bounding box center [602, 258] width 78 height 65
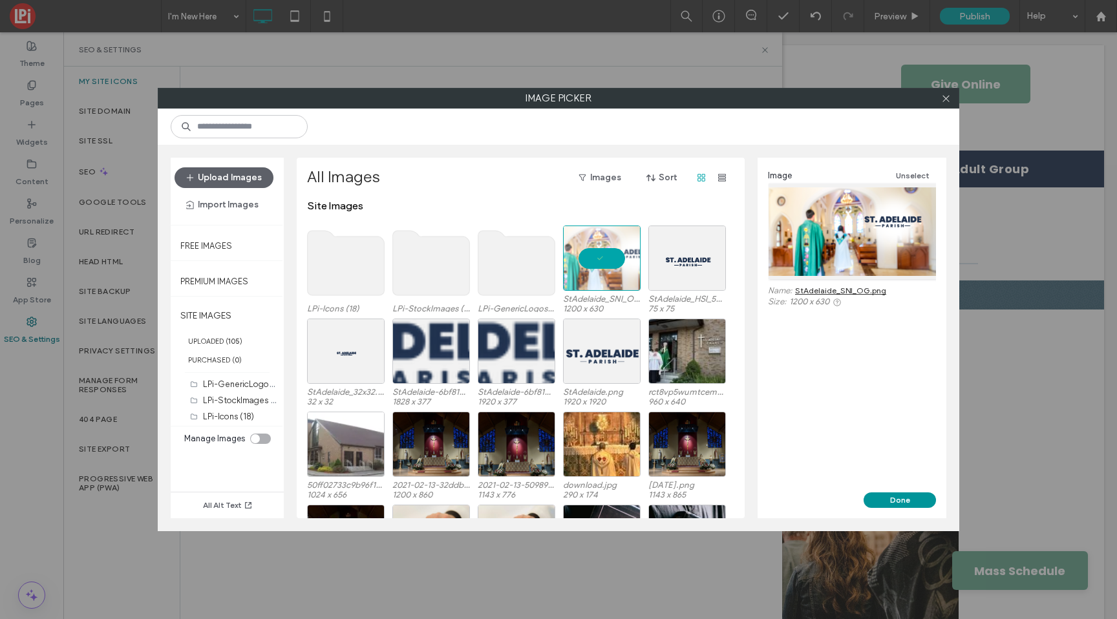
click at [883, 496] on button "Done" at bounding box center [900, 501] width 72 height 16
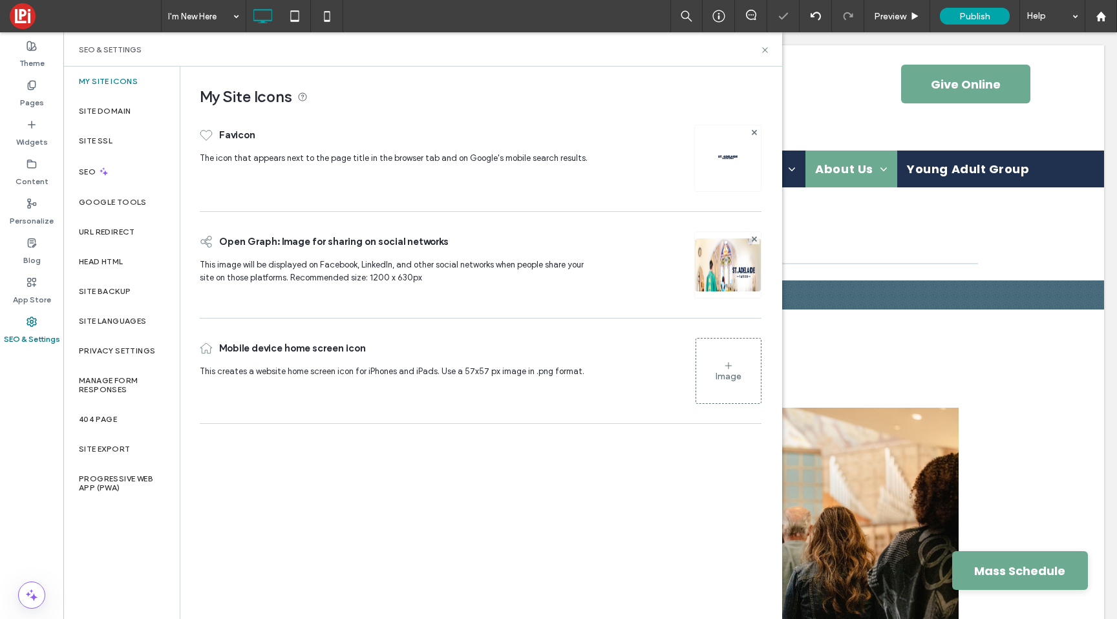
click at [722, 372] on div "Image" at bounding box center [729, 376] width 26 height 11
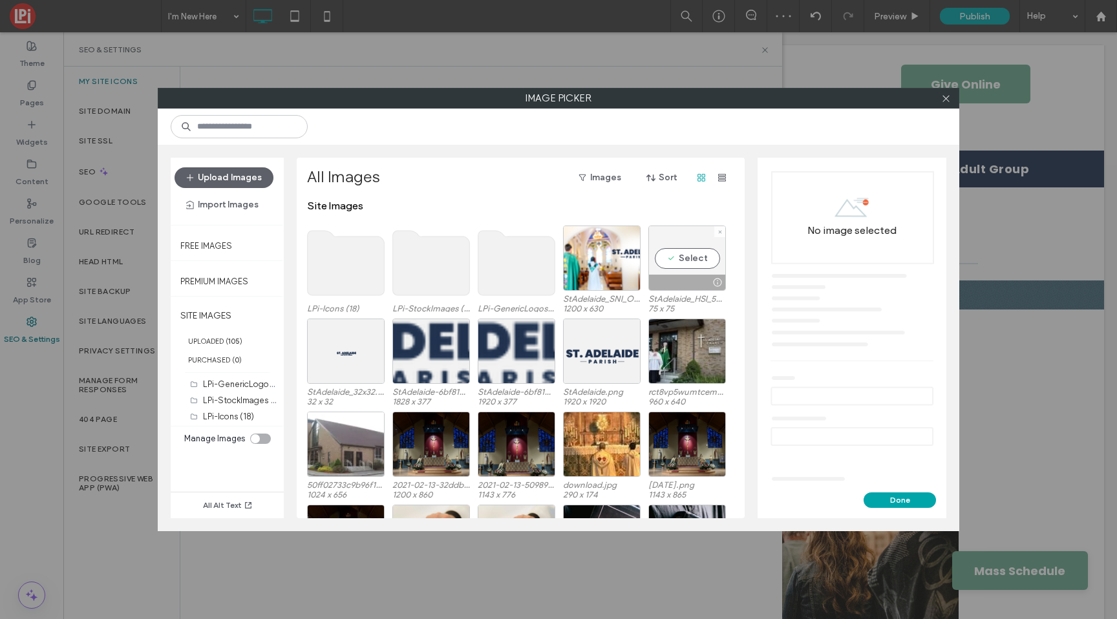
click at [675, 256] on div "Select" at bounding box center [688, 258] width 78 height 65
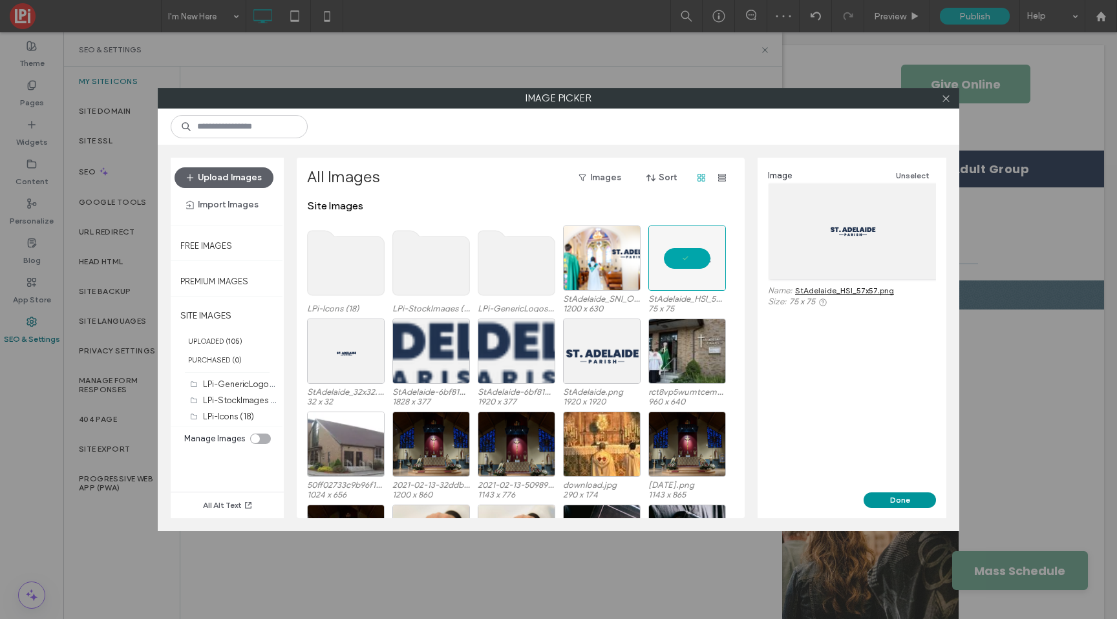
click at [903, 498] on button "Done" at bounding box center [900, 501] width 72 height 16
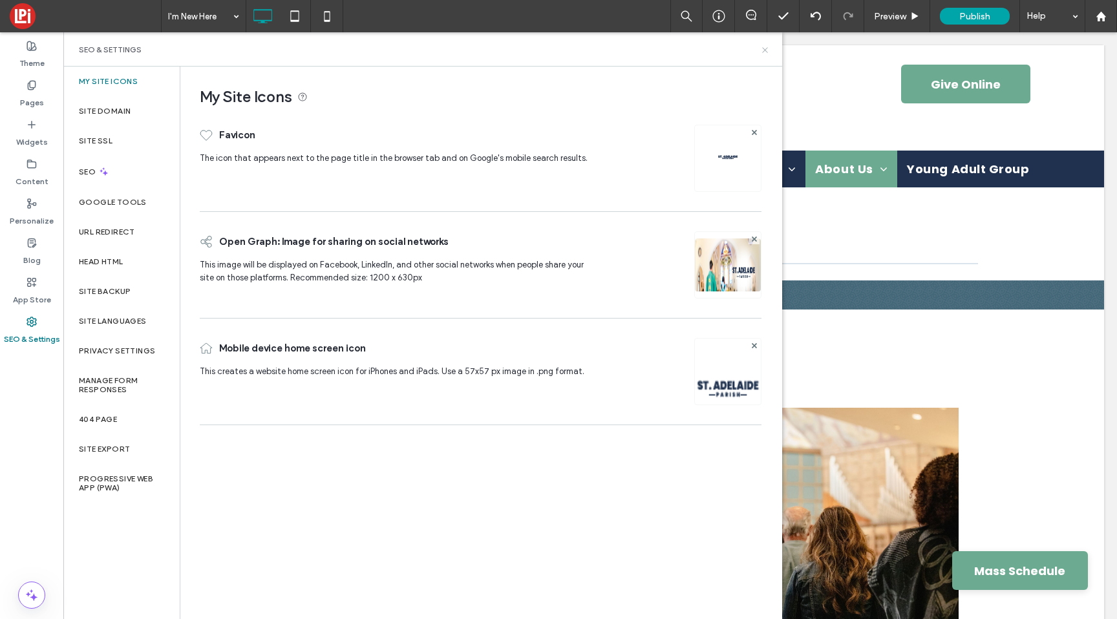
drag, startPoint x: 766, startPoint y: 51, endPoint x: 702, endPoint y: 19, distance: 70.8
click at [766, 51] on icon at bounding box center [765, 50] width 10 height 10
